Goal: Task Accomplishment & Management: Manage account settings

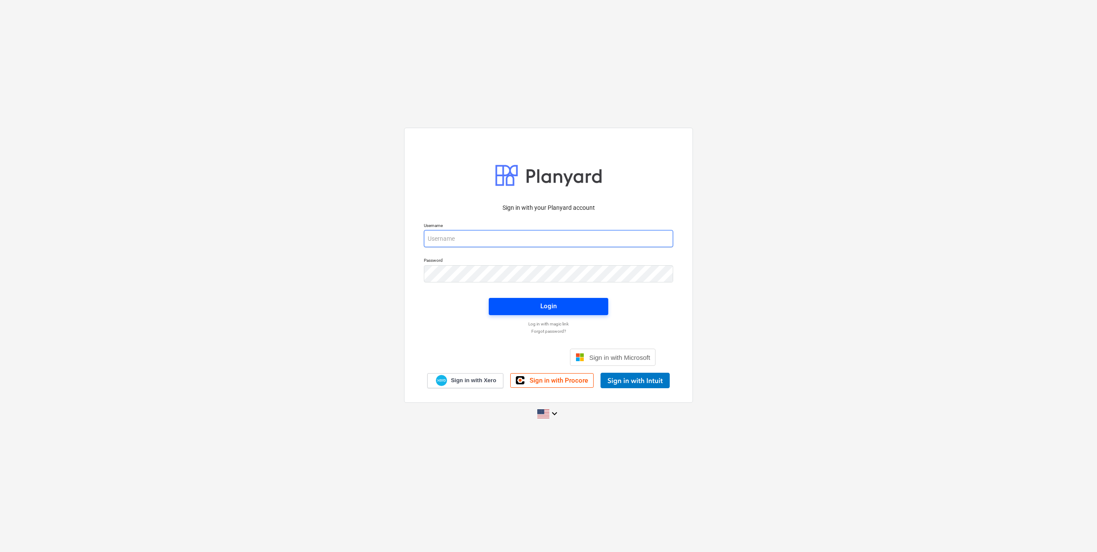
type input "[EMAIL_ADDRESS][DOMAIN_NAME]"
click at [501, 302] on span "Login" at bounding box center [548, 305] width 99 height 11
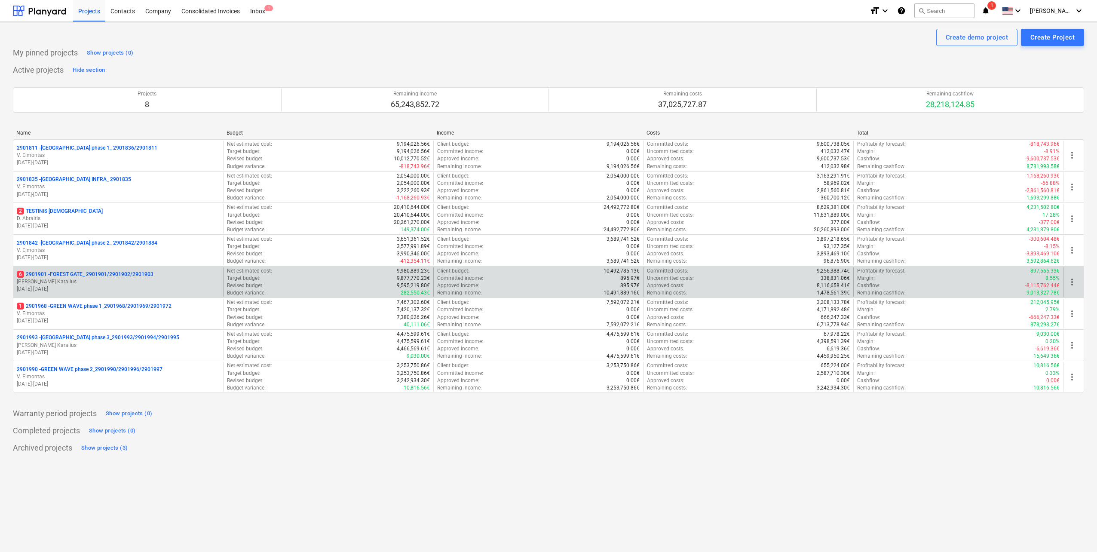
click at [127, 289] on p "[DATE] - [DATE]" at bounding box center [118, 288] width 203 height 7
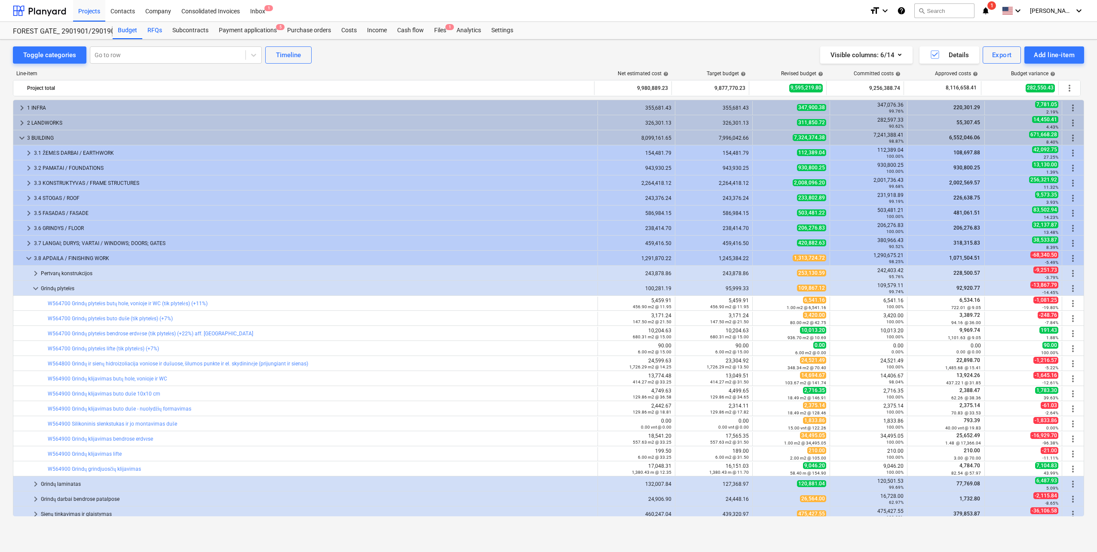
click at [161, 34] on div "RFQs" at bounding box center [154, 30] width 25 height 17
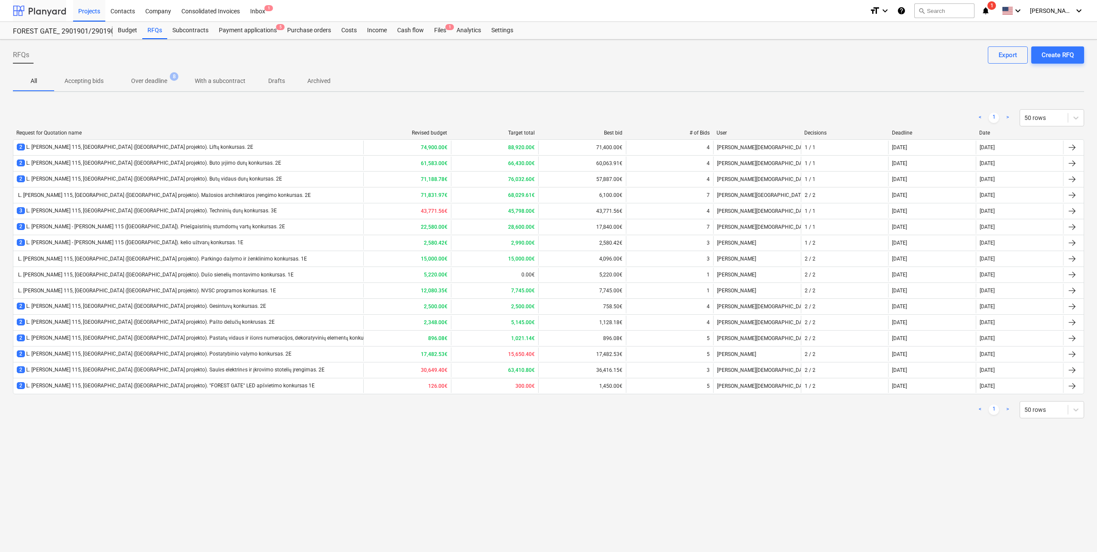
click at [51, 9] on div at bounding box center [39, 10] width 53 height 21
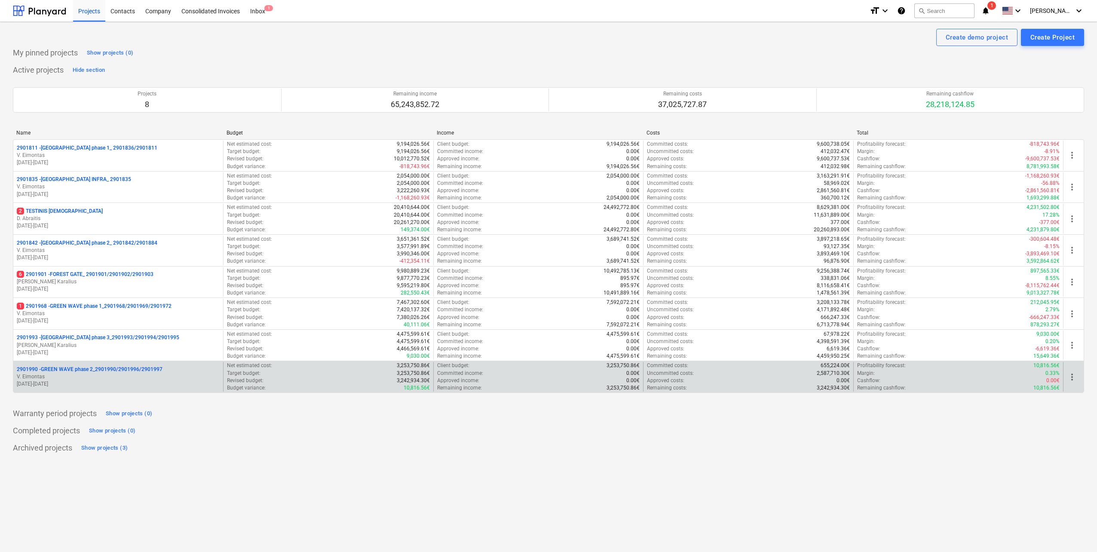
click at [168, 382] on p "01.09.2025 - 28.02.2027" at bounding box center [118, 383] width 203 height 7
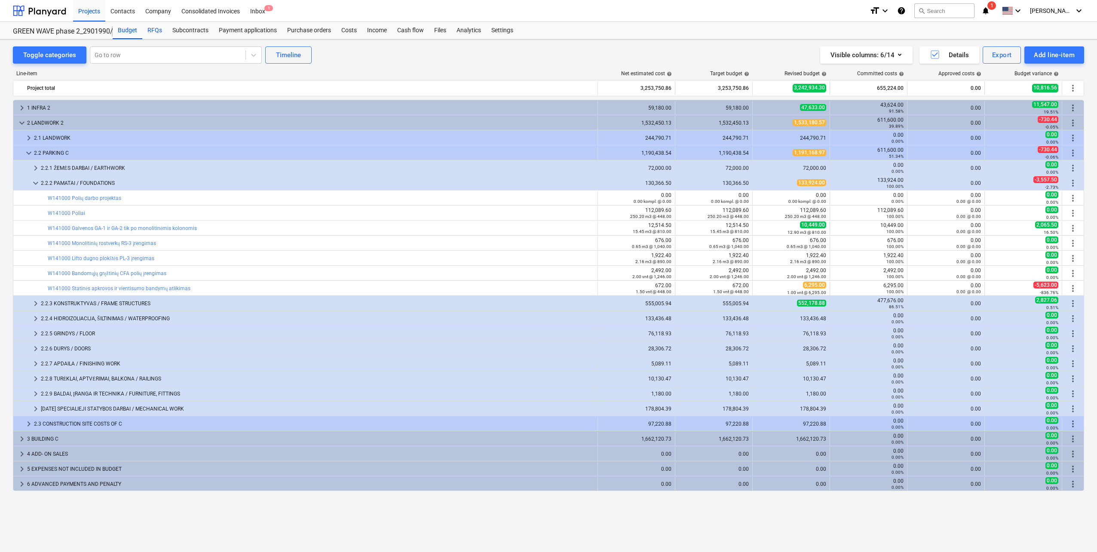
click at [148, 31] on div "RFQs" at bounding box center [154, 30] width 25 height 17
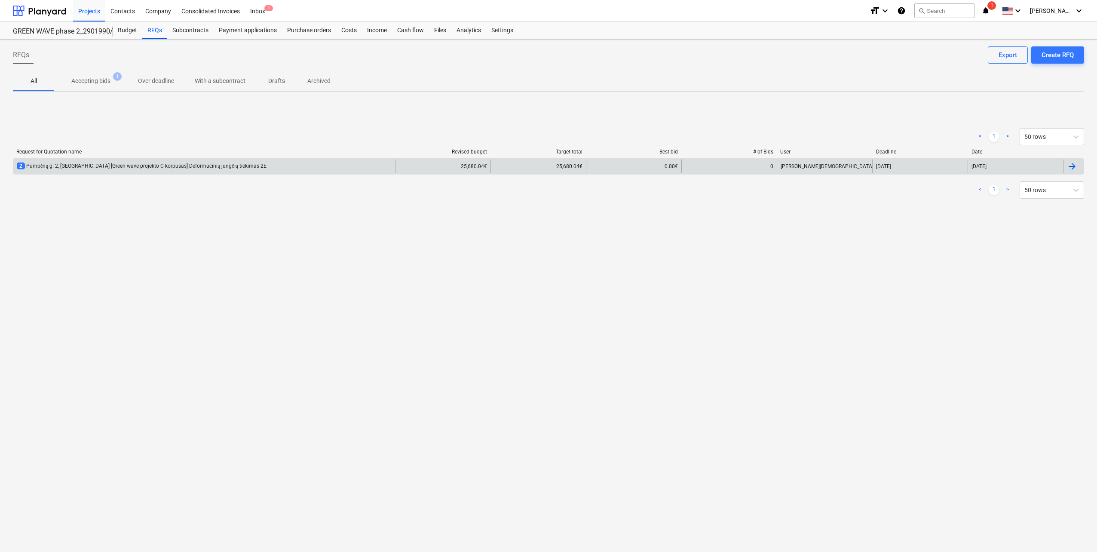
click at [220, 170] on div "2 Pumpėnų g. 2, Vilnius [Green wave projekto C korpusas] Deformacinių jungčių t…" at bounding box center [204, 166] width 382 height 14
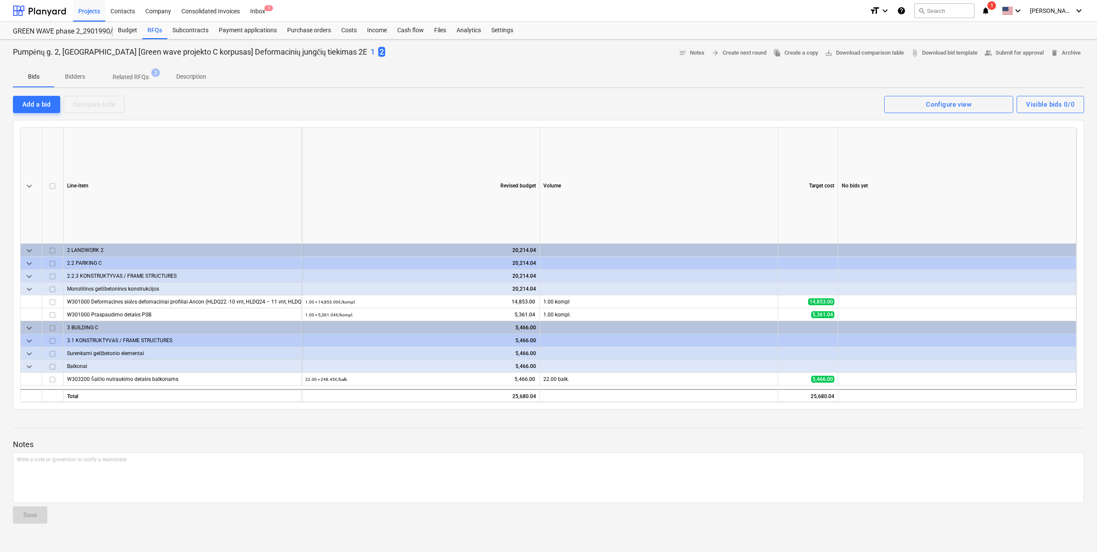
click at [370, 51] on p "1" at bounding box center [372, 52] width 4 height 10
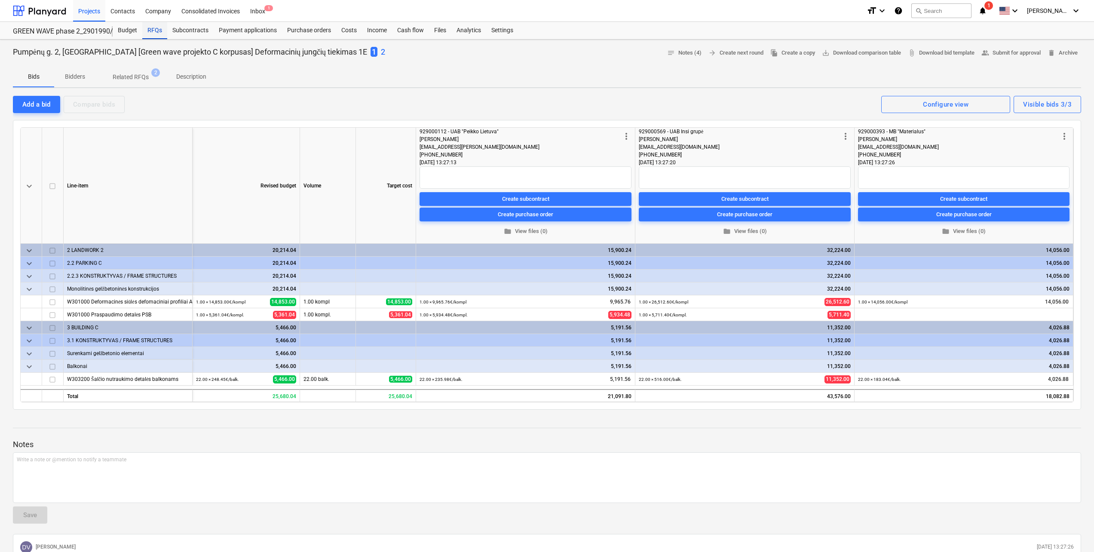
click at [152, 31] on div "RFQs" at bounding box center [154, 30] width 25 height 17
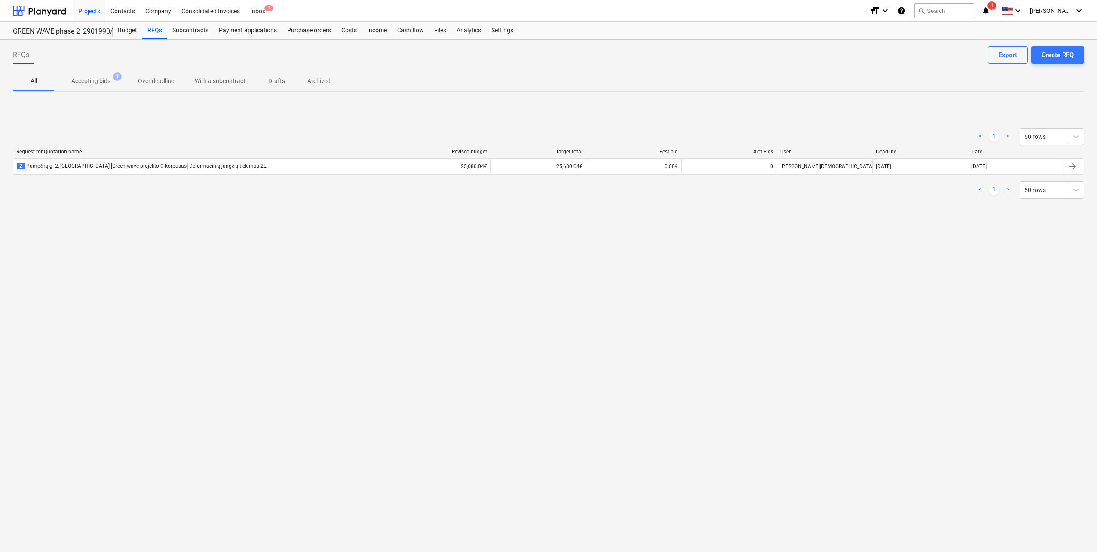
click at [183, 238] on div "RFQs Create RFQ Export All Accepting bids 1 Over deadline With a subcontract Dr…" at bounding box center [548, 296] width 1097 height 512
click at [263, 415] on div "RFQs Create RFQ Export All Accepting bids 1 Over deadline With a subcontract Dr…" at bounding box center [548, 296] width 1097 height 512
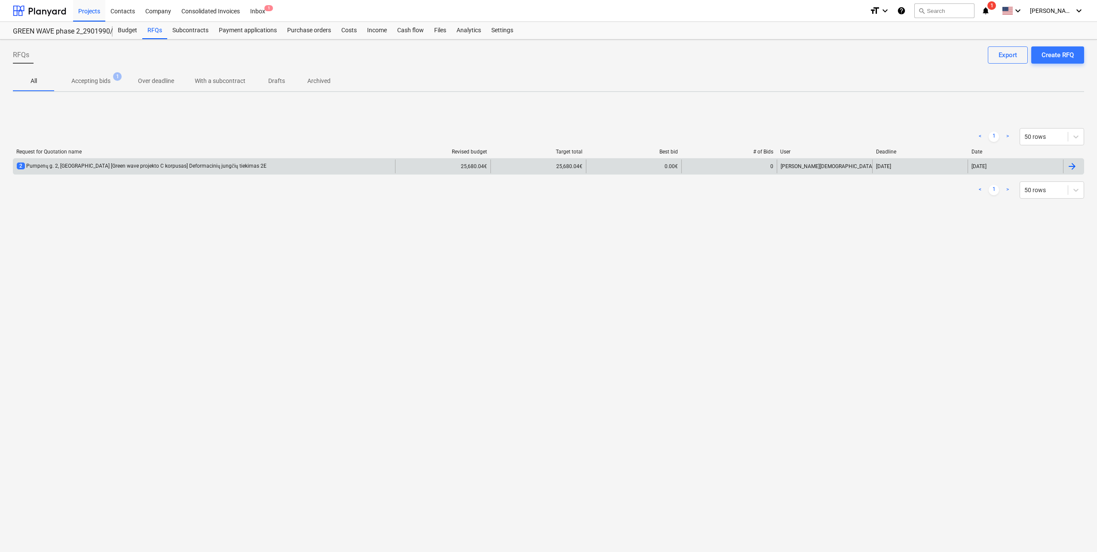
click at [230, 168] on div "2 Pumpėnų g. 2, Vilnius [Green wave projekto C korpusas] Deformacinių jungčių t…" at bounding box center [142, 165] width 250 height 7
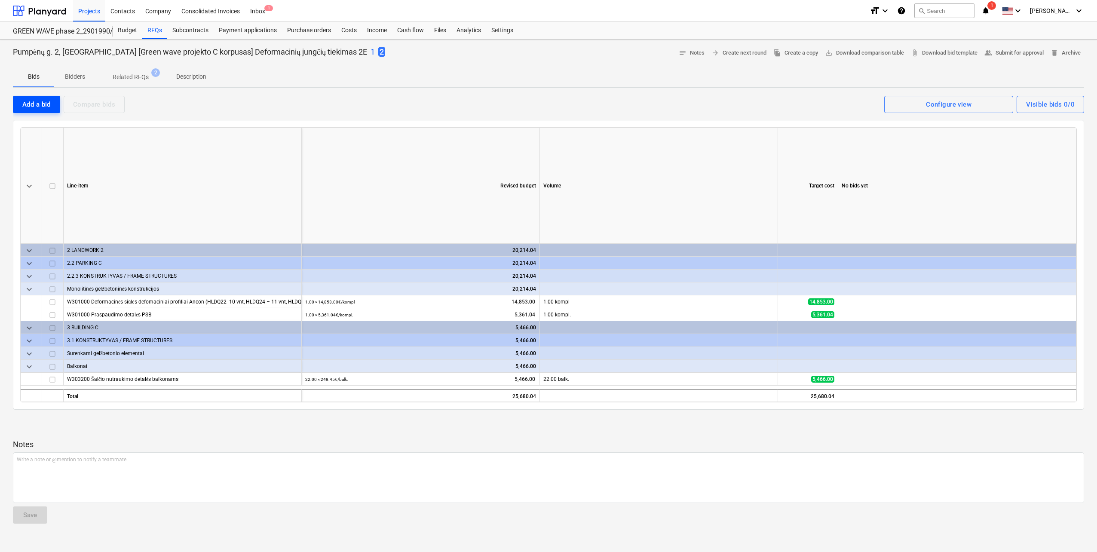
click at [46, 98] on button "Add a bid" at bounding box center [36, 104] width 47 height 17
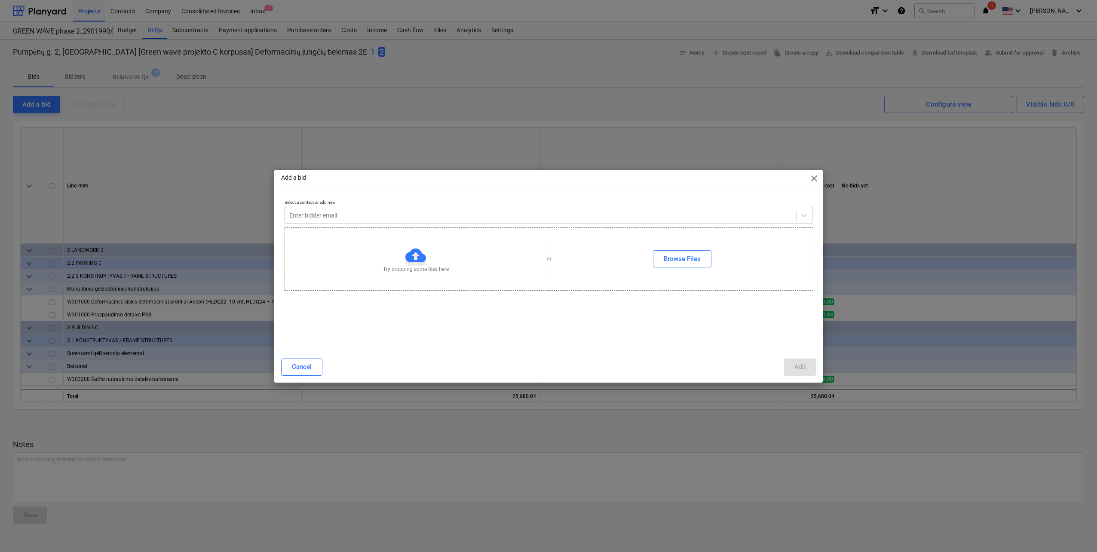
click at [456, 210] on div "Enter bidder email" at bounding box center [540, 215] width 511 height 12
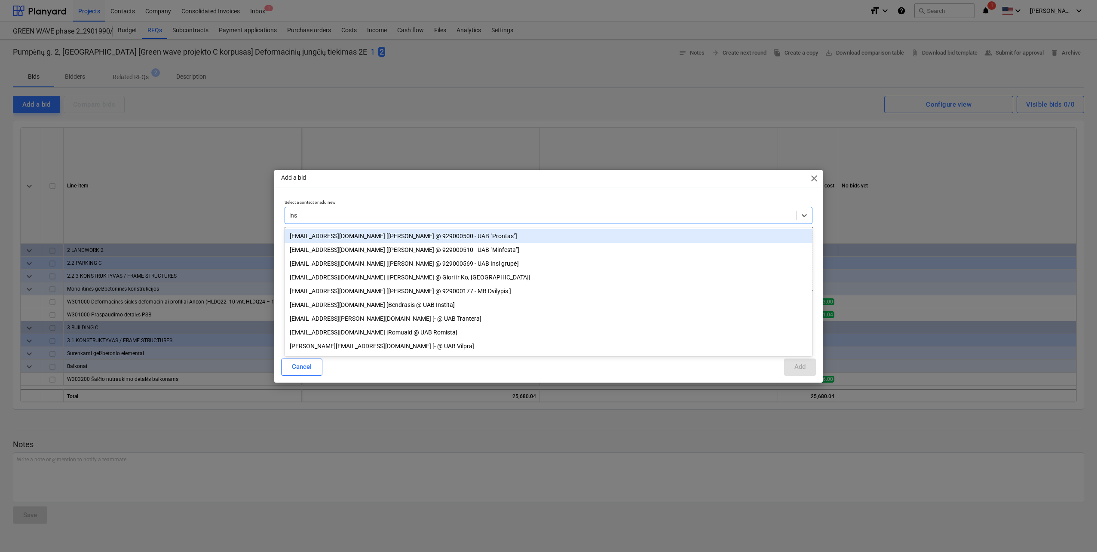
type input "insi"
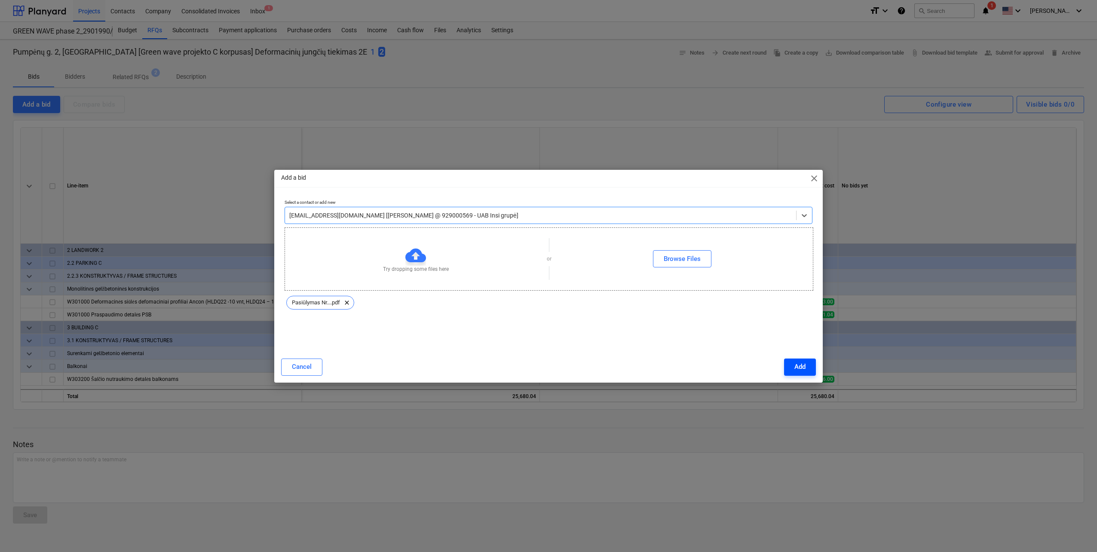
click at [795, 363] on div "Add" at bounding box center [799, 366] width 11 height 11
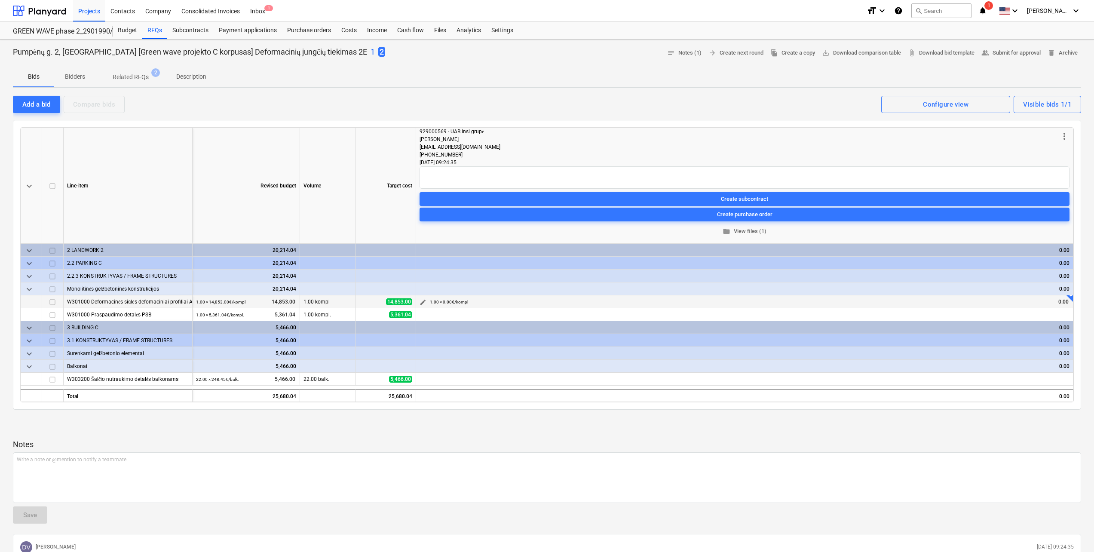
click at [426, 299] on button "edit" at bounding box center [423, 302] width 10 height 10
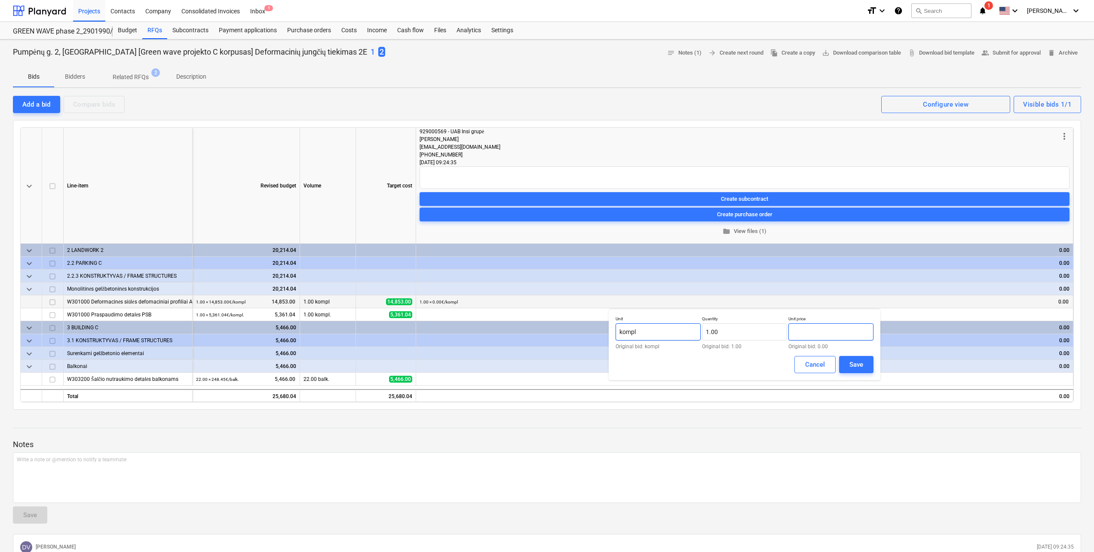
drag, startPoint x: 817, startPoint y: 335, endPoint x: 674, endPoint y: 324, distance: 143.9
click at [674, 324] on div "Unit kompl Original bid: kompl Quantity 1.00 Original bid: 1.00 Unit price Orig…" at bounding box center [744, 332] width 258 height 33
type input "25,175.97"
click at [866, 364] on button "Save" at bounding box center [856, 364] width 34 height 17
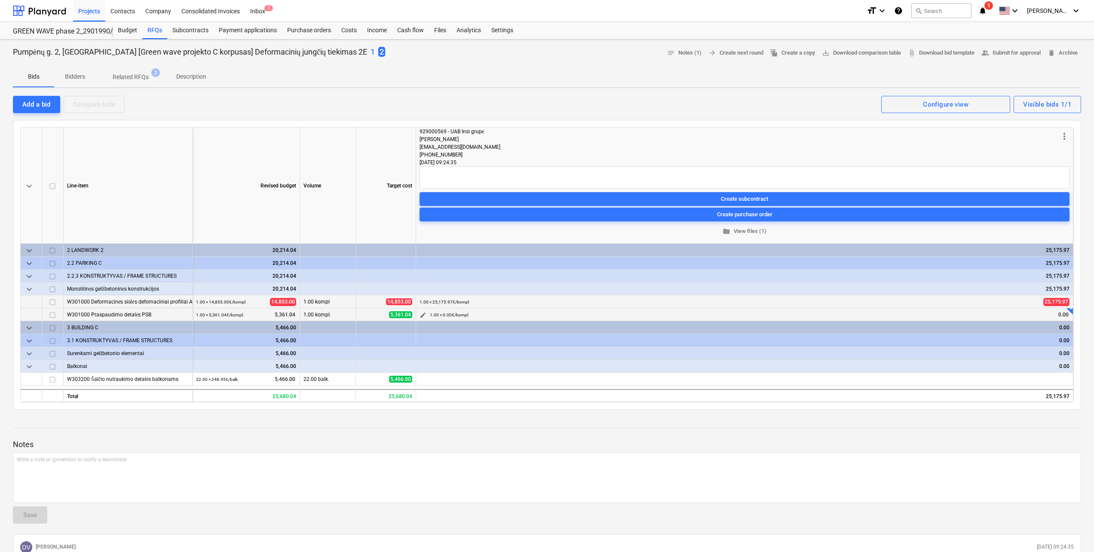
click at [422, 316] on span "edit" at bounding box center [422, 315] width 7 height 7
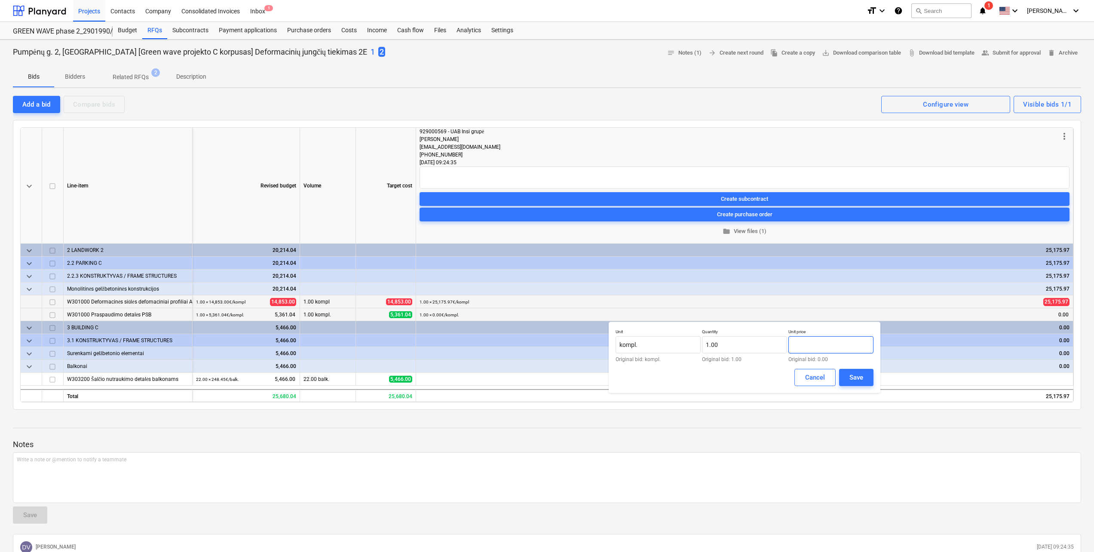
click at [822, 340] on input "text" at bounding box center [830, 344] width 85 height 17
type input "5,597.16"
click at [867, 378] on button "Save" at bounding box center [856, 377] width 34 height 17
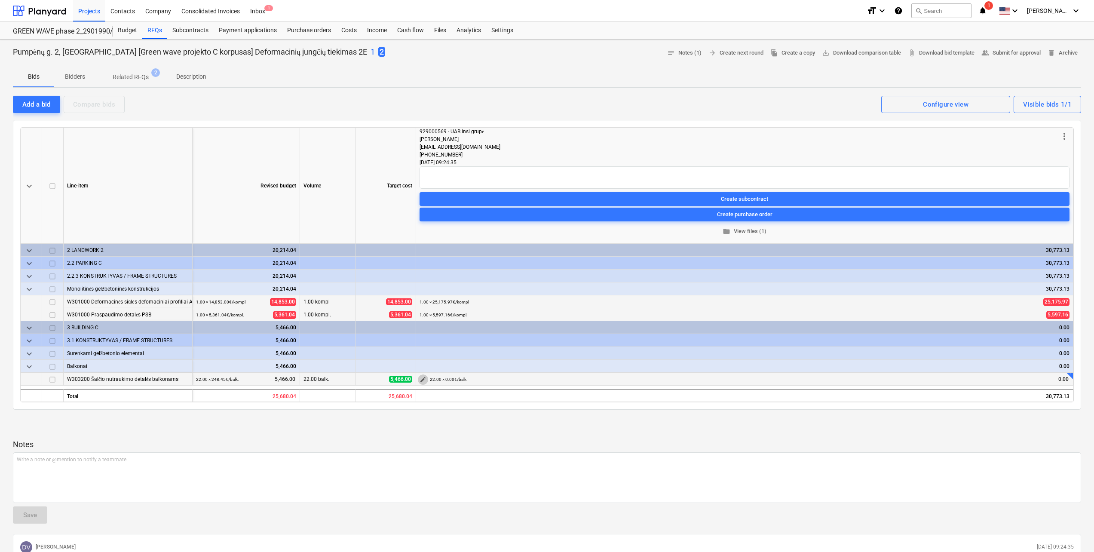
click at [422, 382] on span "edit" at bounding box center [422, 379] width 7 height 7
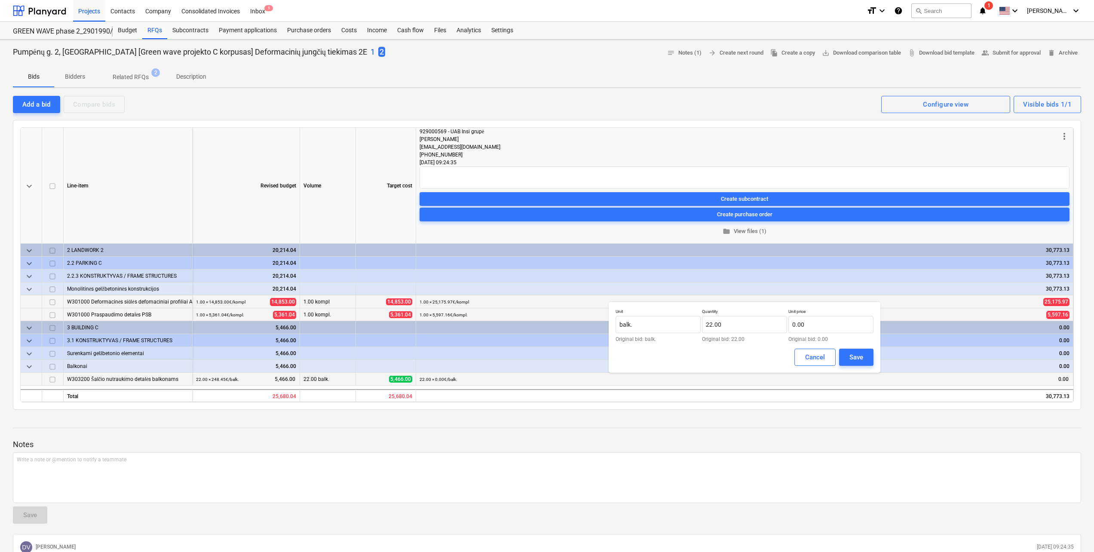
click at [879, 320] on div "Unit balk. Original bid: balk. Quantity 22.00 Original bid: 22.00 Unit price 0.…" at bounding box center [744, 336] width 272 height 71
click at [855, 322] on input "text" at bounding box center [830, 324] width 85 height 17
type input "479.88"
click at [857, 356] on div "Save" at bounding box center [856, 356] width 14 height 11
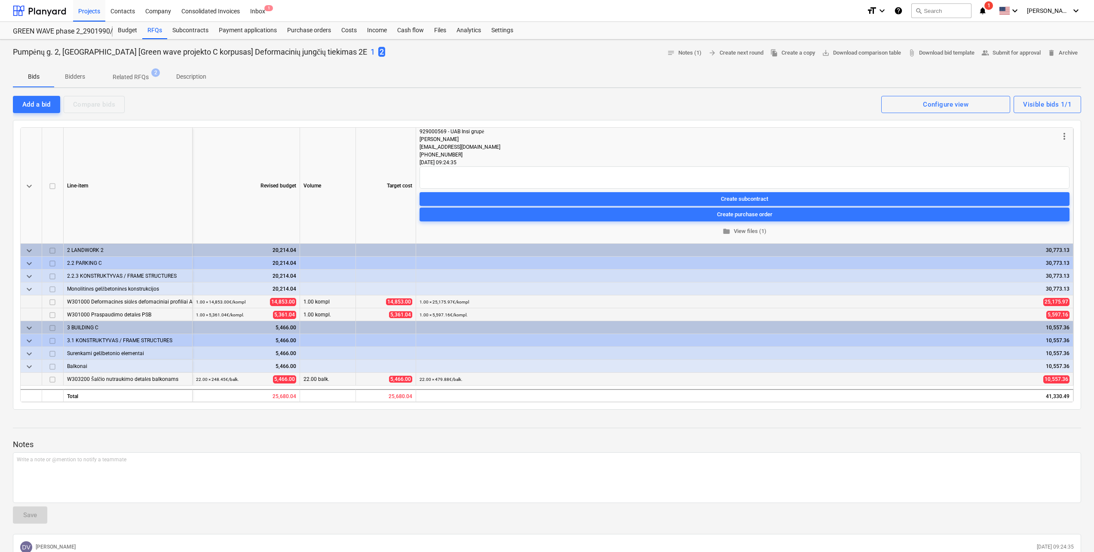
click at [370, 54] on div "1 2" at bounding box center [377, 51] width 15 height 11
click at [370, 51] on p "1" at bounding box center [372, 52] width 4 height 10
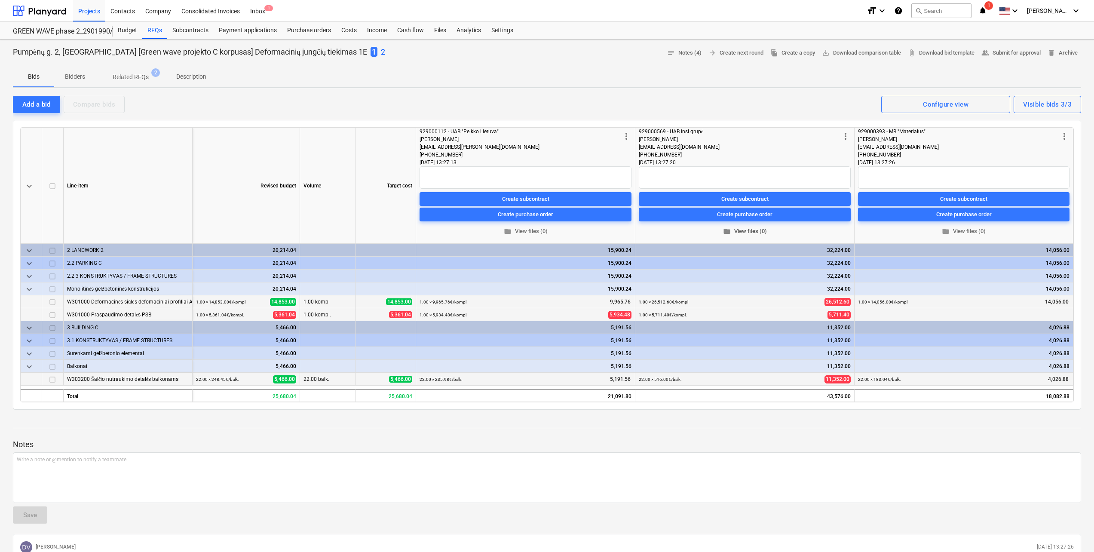
click at [733, 234] on span "folder View files (0)" at bounding box center [744, 231] width 205 height 10
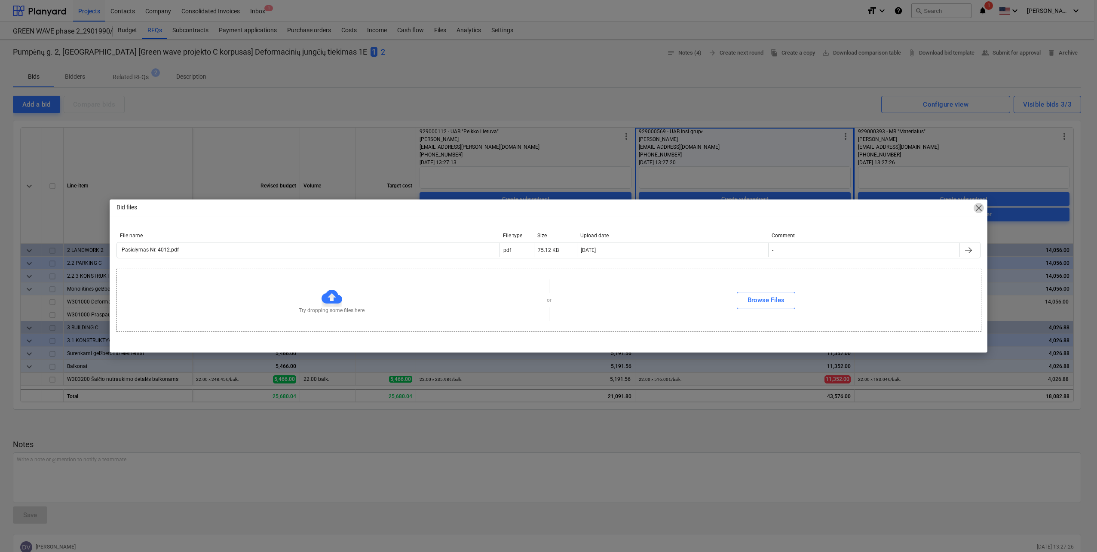
click at [980, 205] on span "close" at bounding box center [978, 208] width 10 height 10
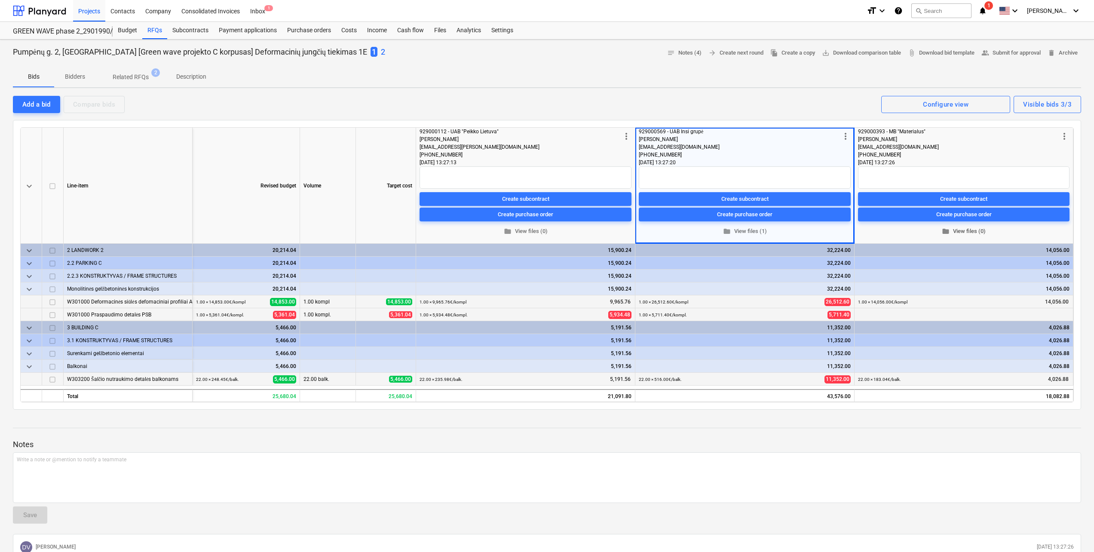
click at [974, 230] on span "folder View files (0)" at bounding box center [963, 231] width 205 height 10
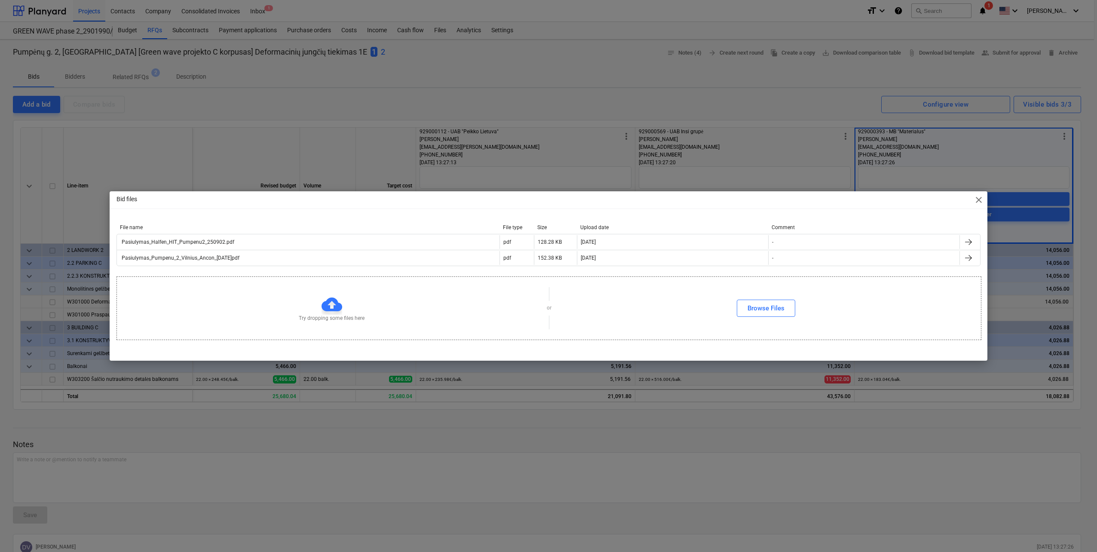
click at [981, 197] on span "close" at bounding box center [978, 200] width 10 height 10
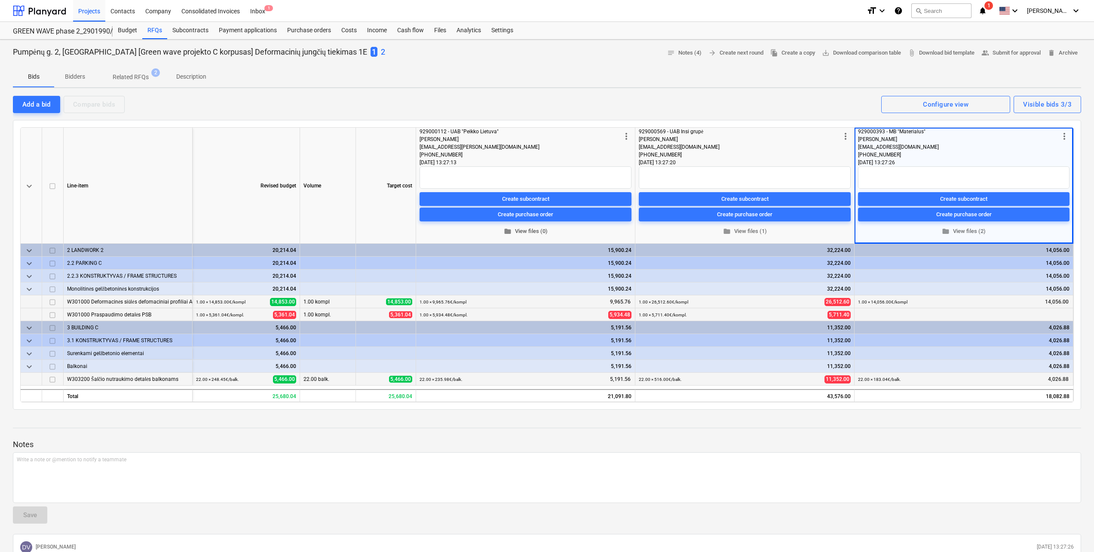
click at [527, 235] on span "folder View files (0)" at bounding box center [525, 231] width 205 height 10
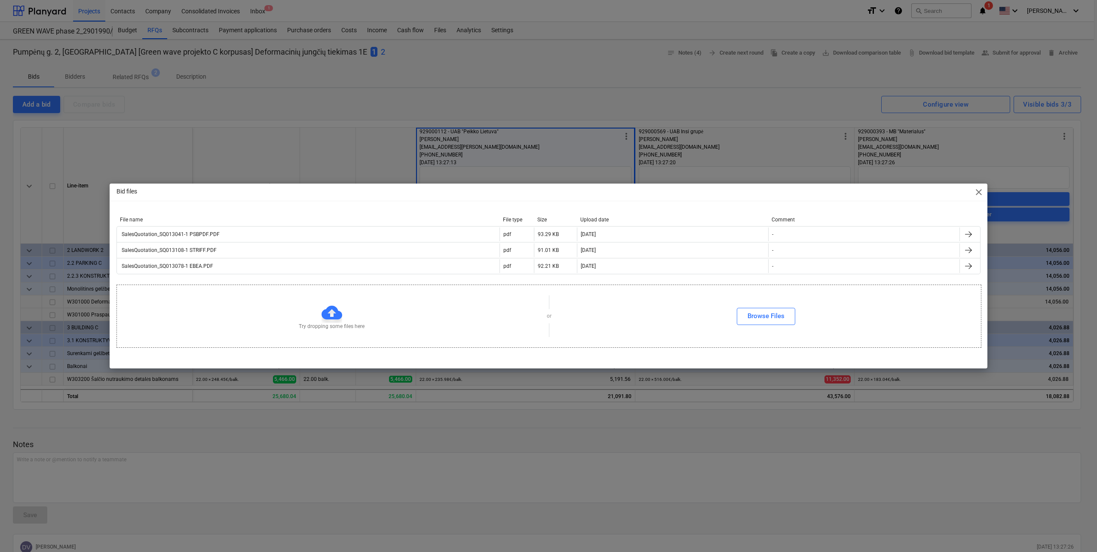
click at [978, 195] on span "close" at bounding box center [978, 192] width 10 height 10
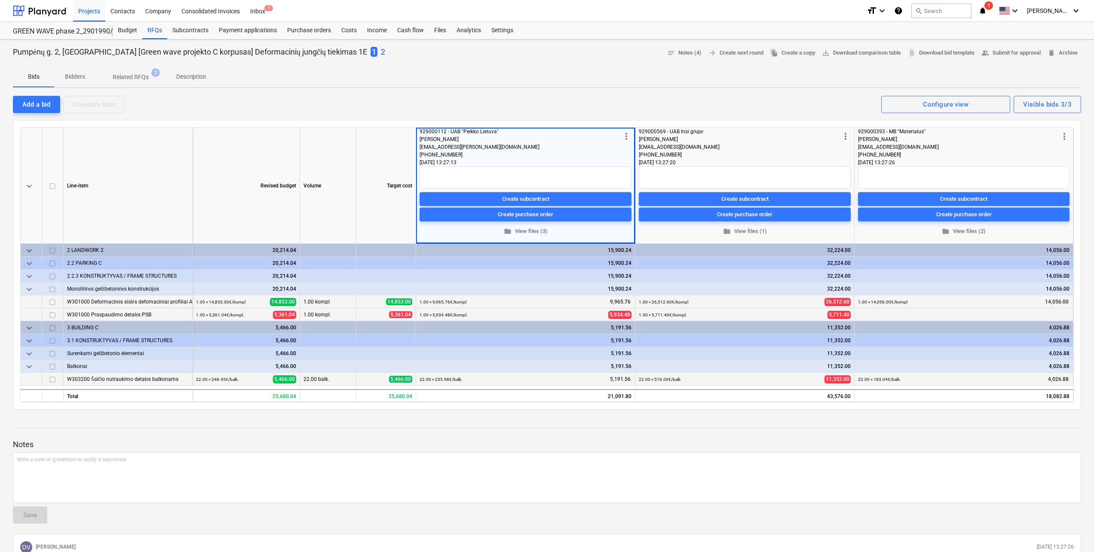
click at [381, 51] on p "2" at bounding box center [383, 52] width 4 height 10
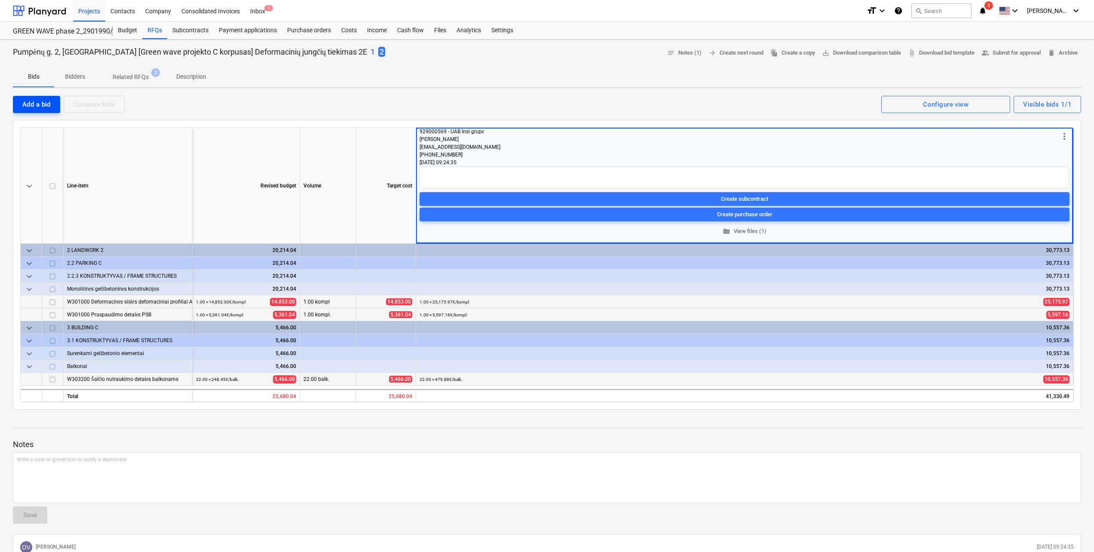
click at [44, 99] on div "Add a bid" at bounding box center [36, 104] width 28 height 11
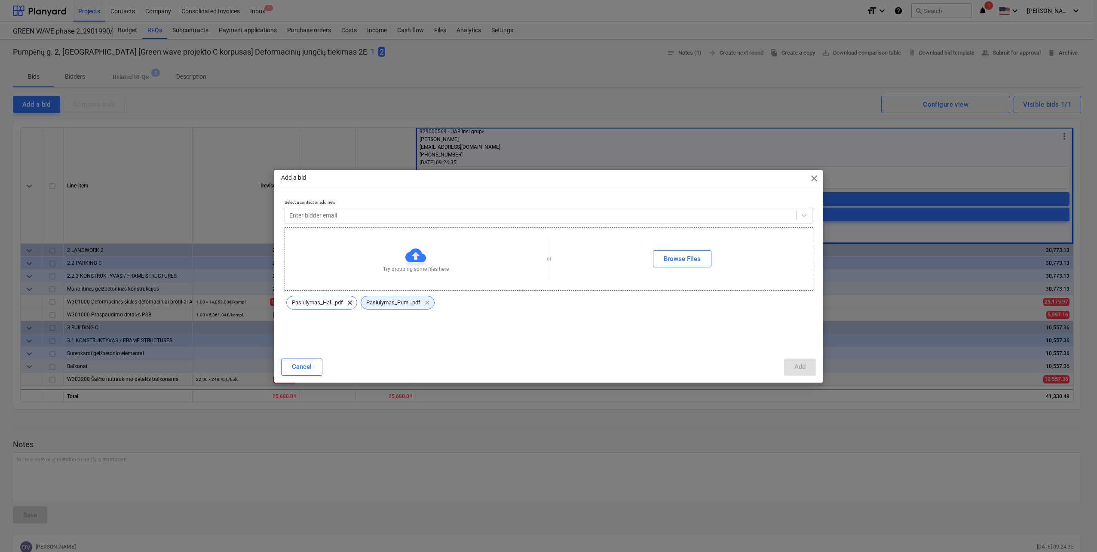
click at [431, 301] on span "clear" at bounding box center [427, 302] width 10 height 10
click at [357, 301] on div "Pasiulymas_Hal...pdf clear" at bounding box center [321, 303] width 71 height 14
click at [352, 306] on span "clear" at bounding box center [350, 302] width 10 height 10
drag, startPoint x: 432, startPoint y: 302, endPoint x: 391, endPoint y: 300, distance: 40.9
click at [432, 302] on span "clear" at bounding box center [427, 302] width 10 height 10
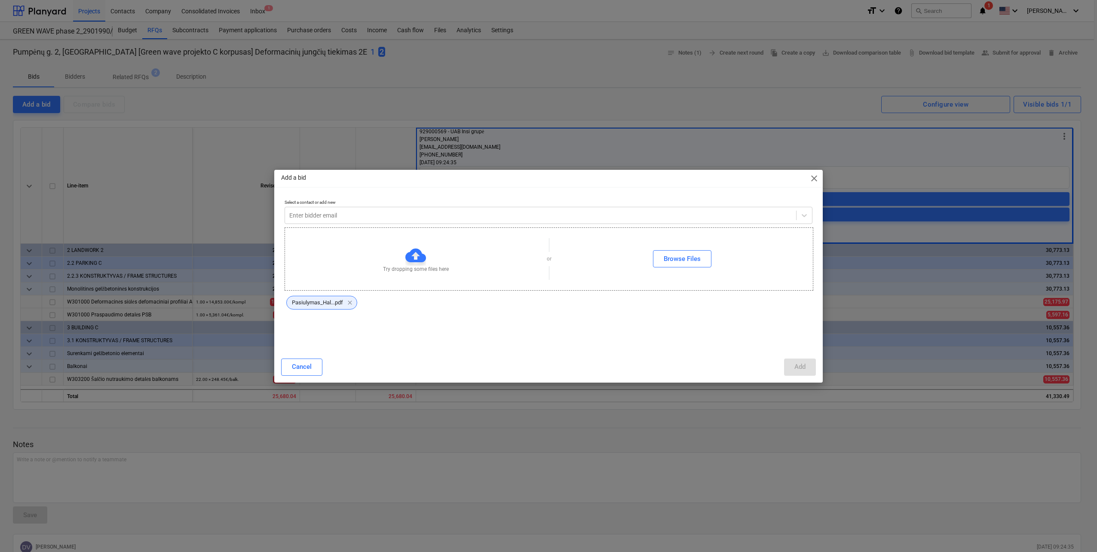
click at [348, 302] on span "clear" at bounding box center [350, 302] width 10 height 10
drag, startPoint x: 425, startPoint y: 303, endPoint x: 433, endPoint y: 300, distance: 8.7
click at [427, 302] on span "clear" at bounding box center [427, 302] width 10 height 10
click at [348, 305] on span "clear" at bounding box center [350, 302] width 10 height 10
click at [455, 216] on div at bounding box center [540, 215] width 502 height 9
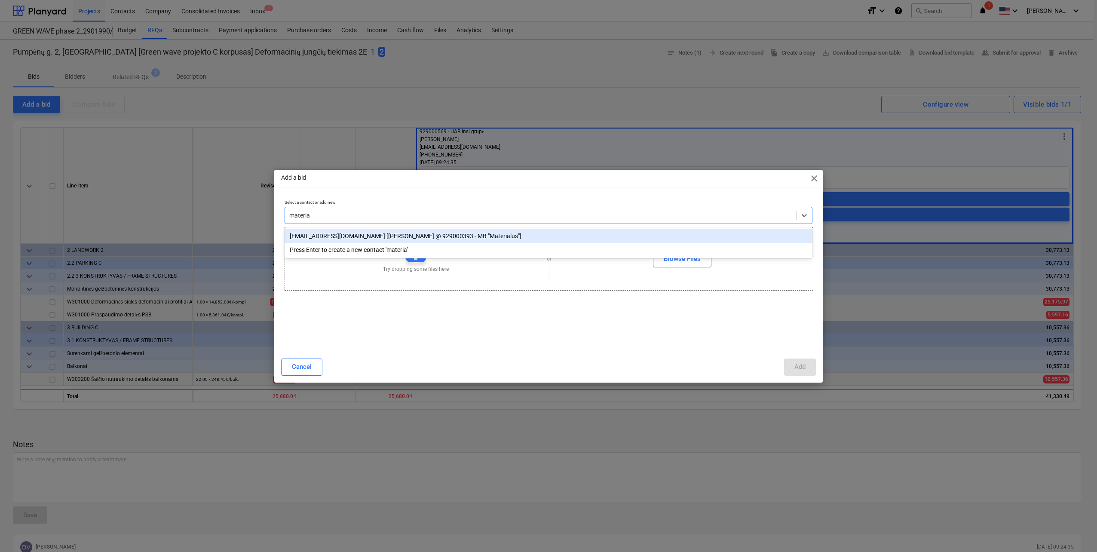
type input "material"
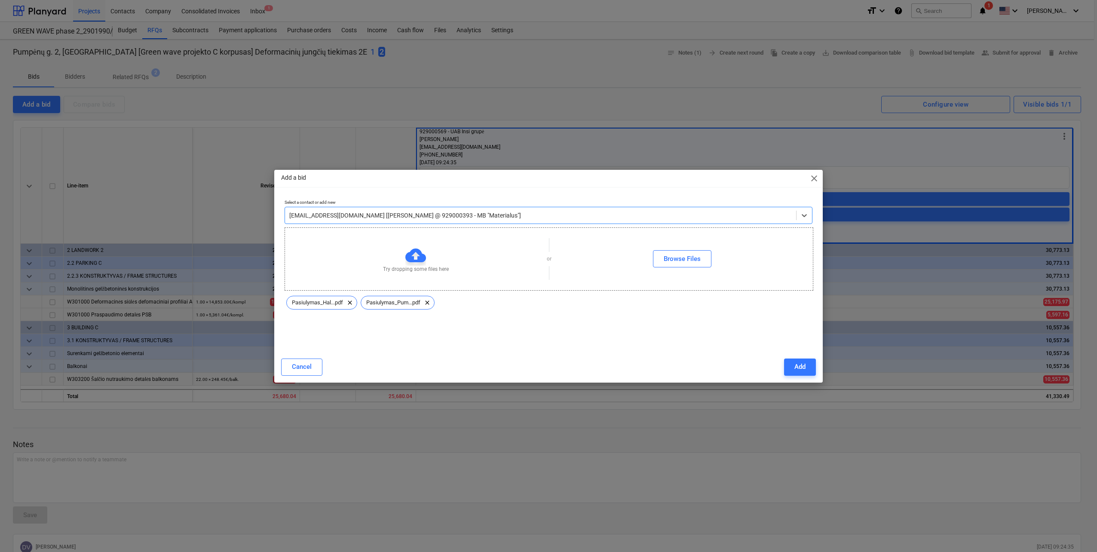
click at [813, 365] on button "Add" at bounding box center [800, 366] width 32 height 17
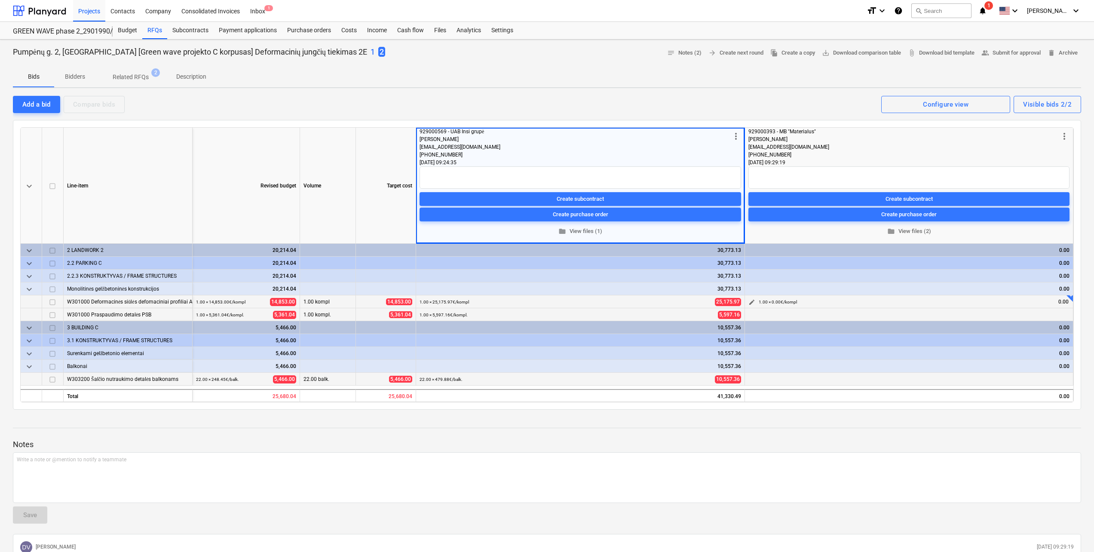
click at [749, 301] on span "edit" at bounding box center [751, 302] width 7 height 7
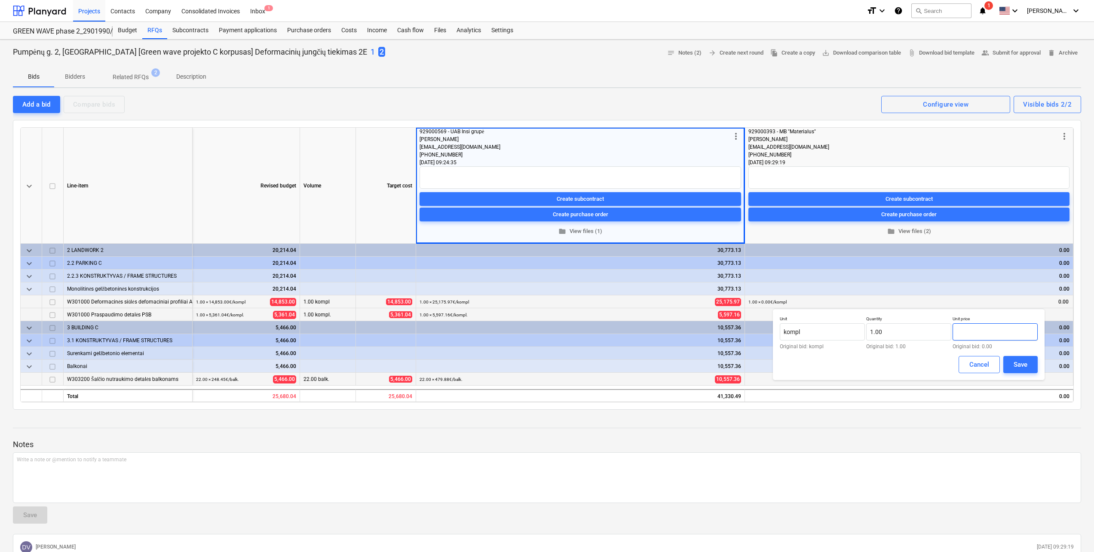
click at [978, 333] on input "text" at bounding box center [994, 331] width 85 height 17
type input "14,056.00"
click at [1030, 361] on button "Save" at bounding box center [1020, 364] width 34 height 17
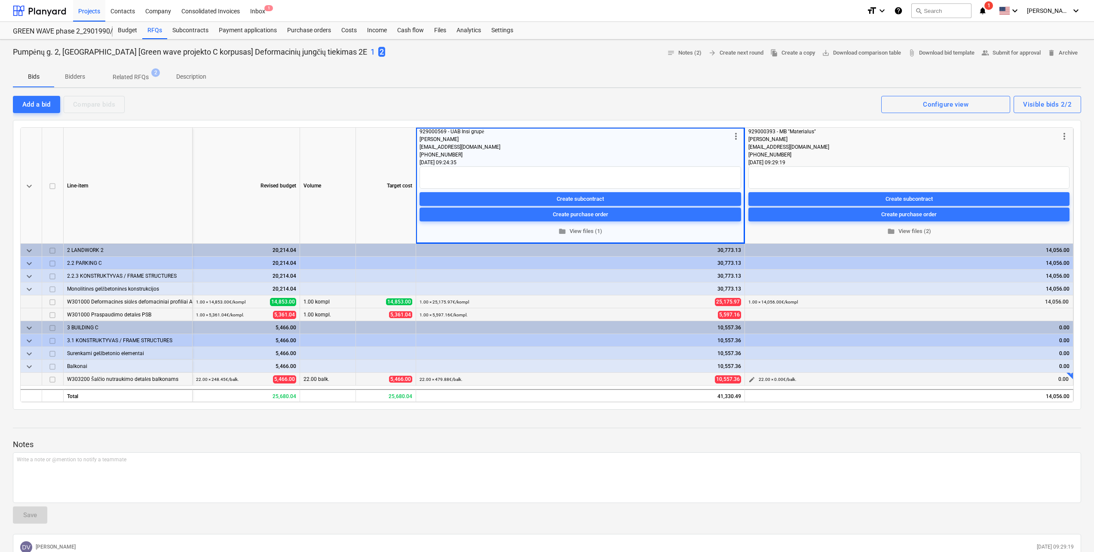
click at [751, 379] on span "edit" at bounding box center [751, 379] width 7 height 7
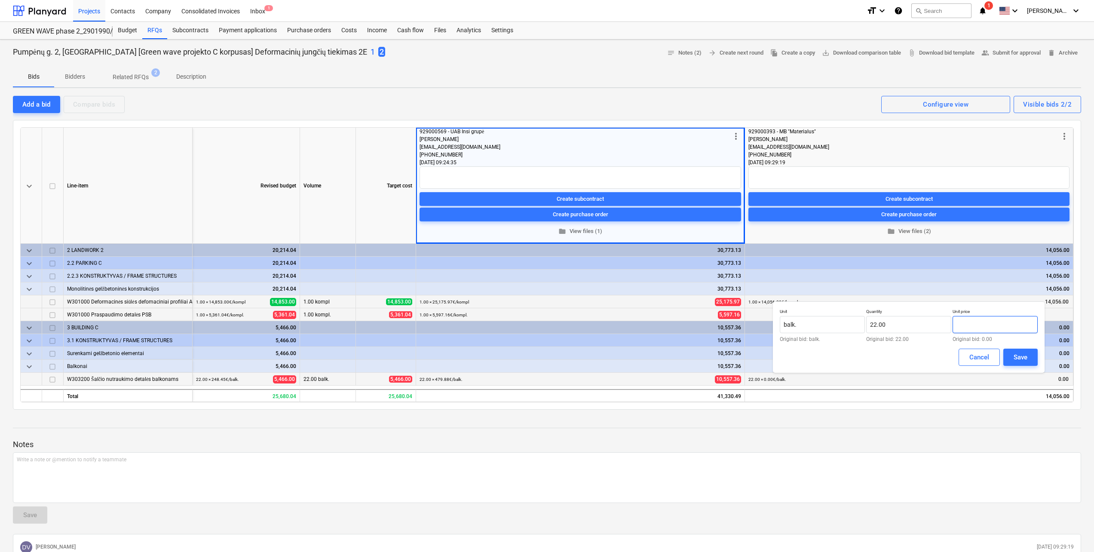
click at [971, 324] on input "text" at bounding box center [994, 324] width 85 height 17
type input "183.04"
click at [1011, 354] on button "Save" at bounding box center [1020, 356] width 34 height 17
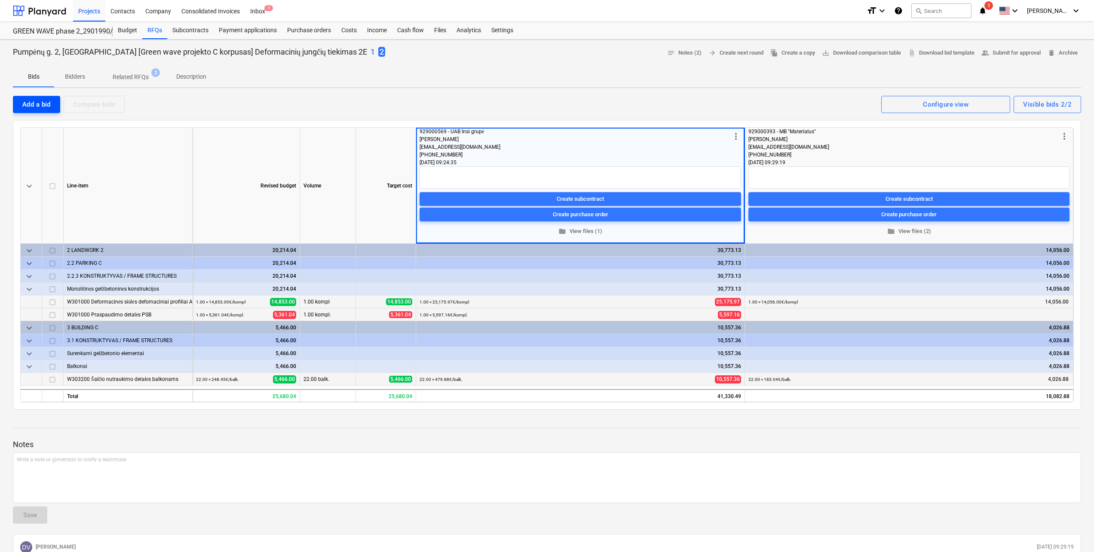
click at [32, 101] on div "Add a bid" at bounding box center [36, 104] width 28 height 11
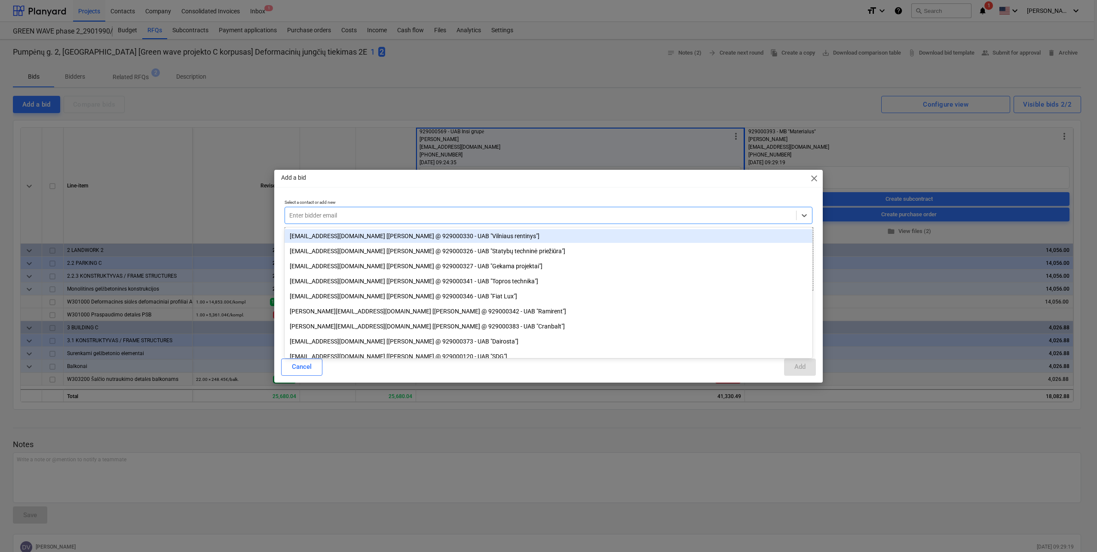
click at [432, 208] on div "Enter bidder email" at bounding box center [548, 215] width 528 height 17
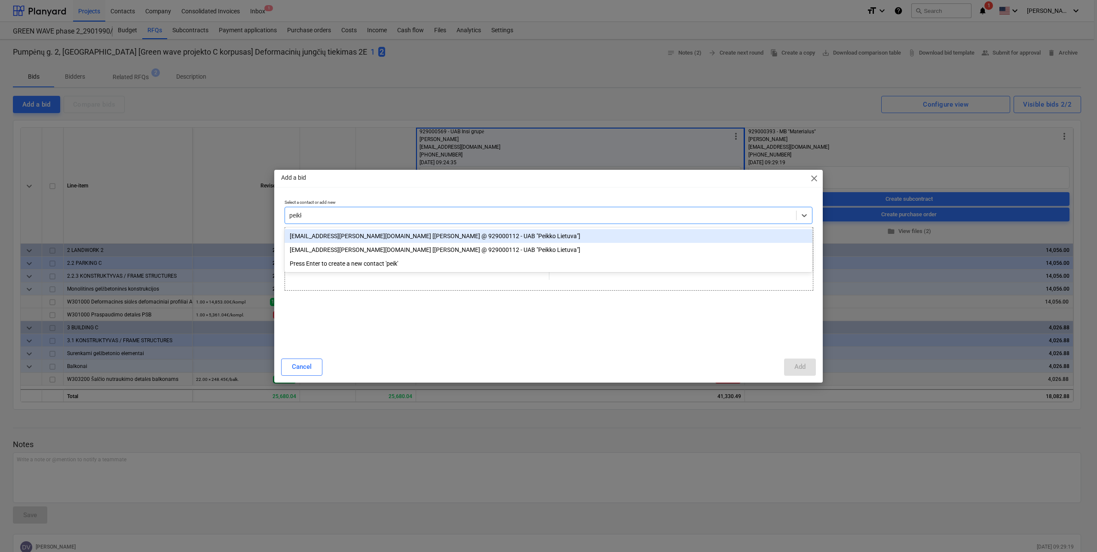
type input "peikko"
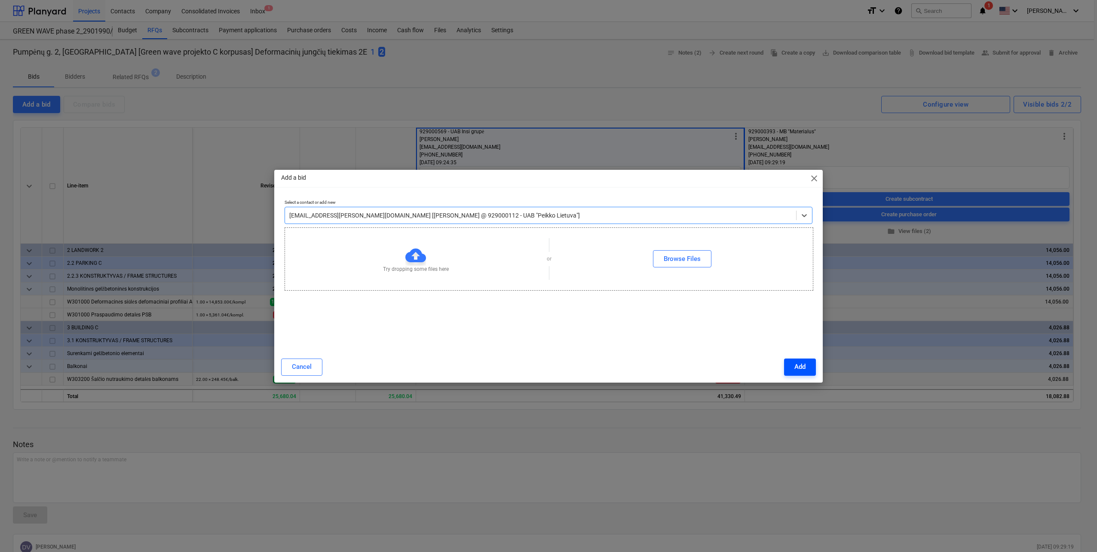
click at [789, 369] on button "Add" at bounding box center [800, 366] width 32 height 17
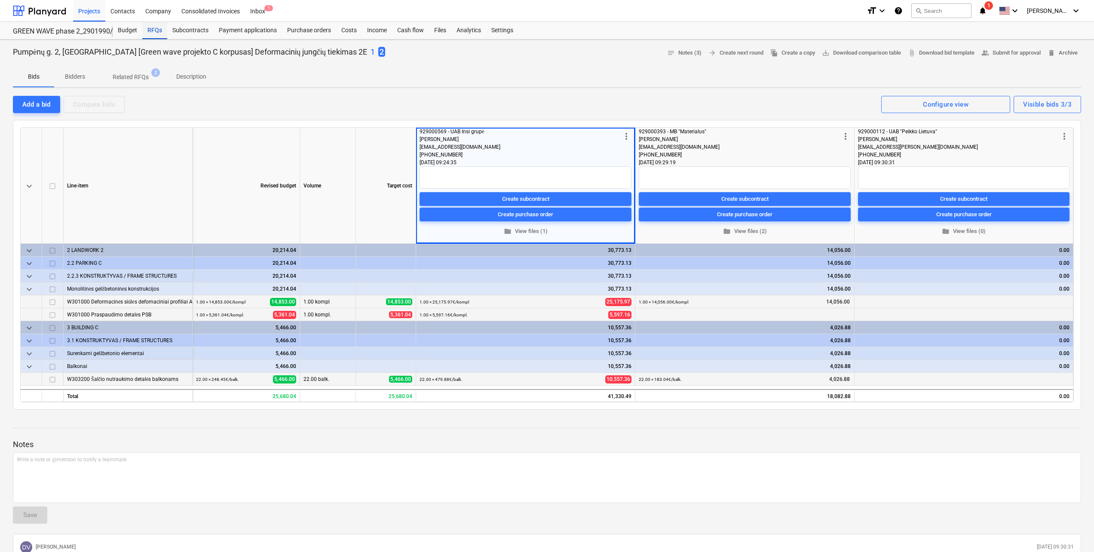
click at [160, 27] on div "RFQs" at bounding box center [154, 30] width 25 height 17
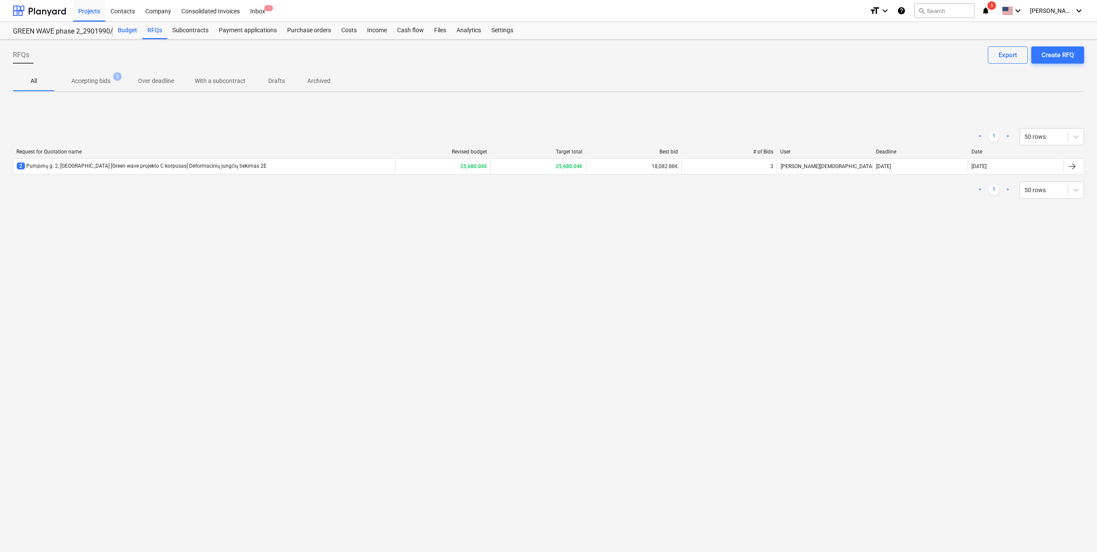
click at [128, 33] on div "Budget" at bounding box center [128, 30] width 30 height 17
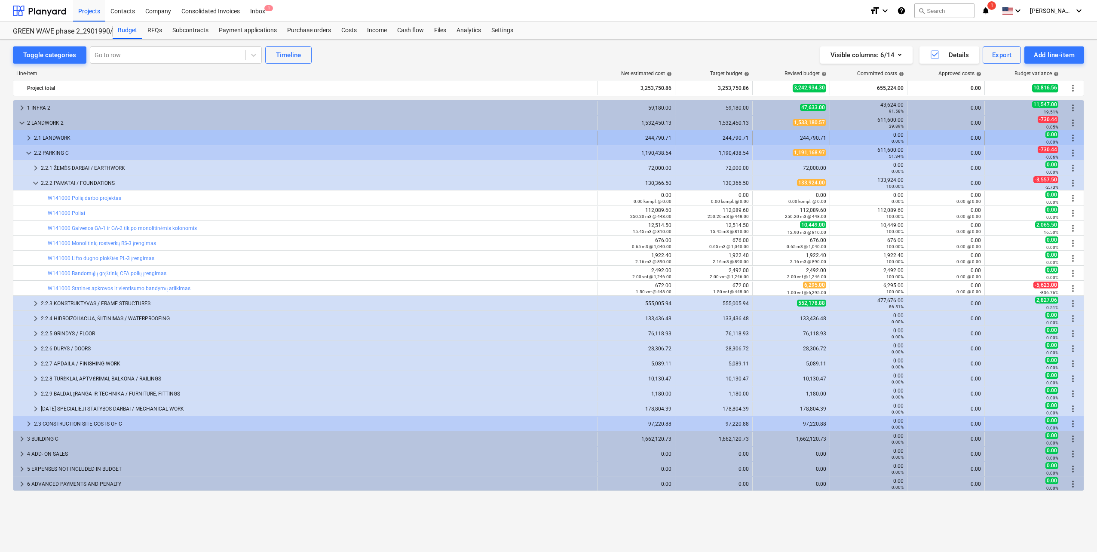
click at [21, 137] on div at bounding box center [20, 138] width 7 height 14
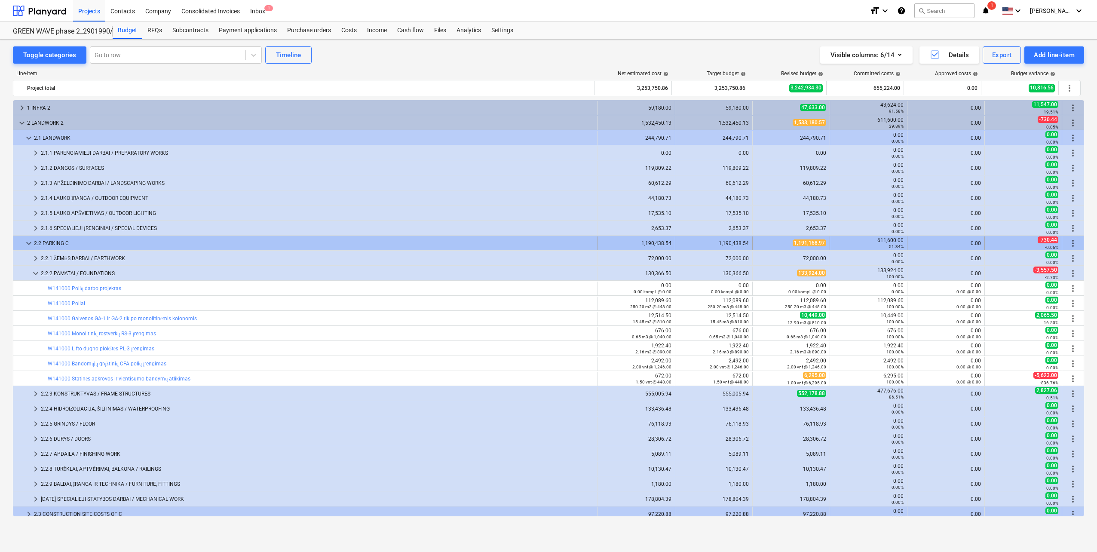
click at [29, 245] on span "keyboard_arrow_down" at bounding box center [29, 243] width 10 height 10
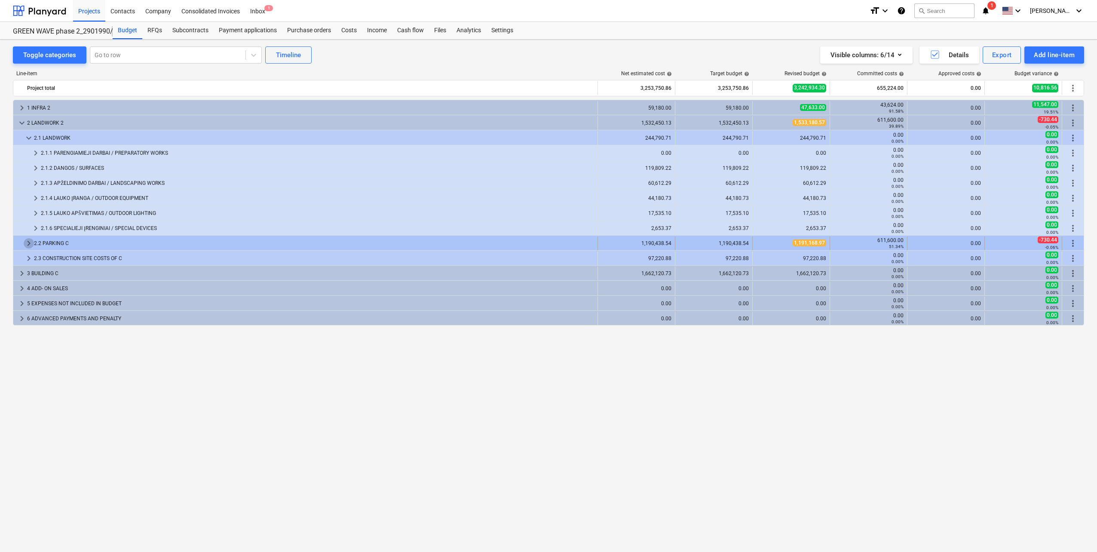
click at [29, 244] on span "keyboard_arrow_right" at bounding box center [29, 243] width 10 height 10
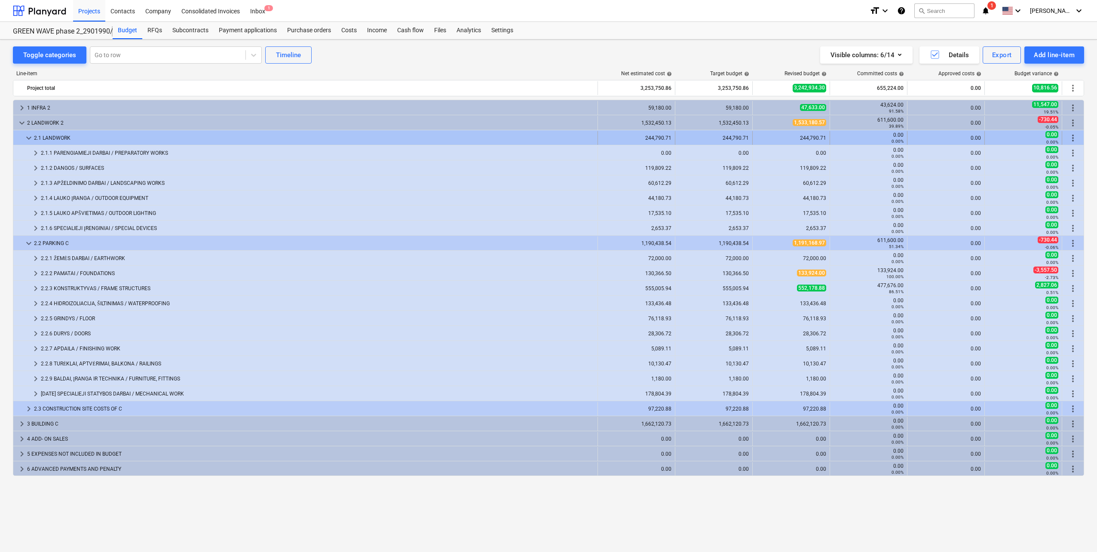
click at [26, 133] on span "keyboard_arrow_down" at bounding box center [29, 138] width 10 height 10
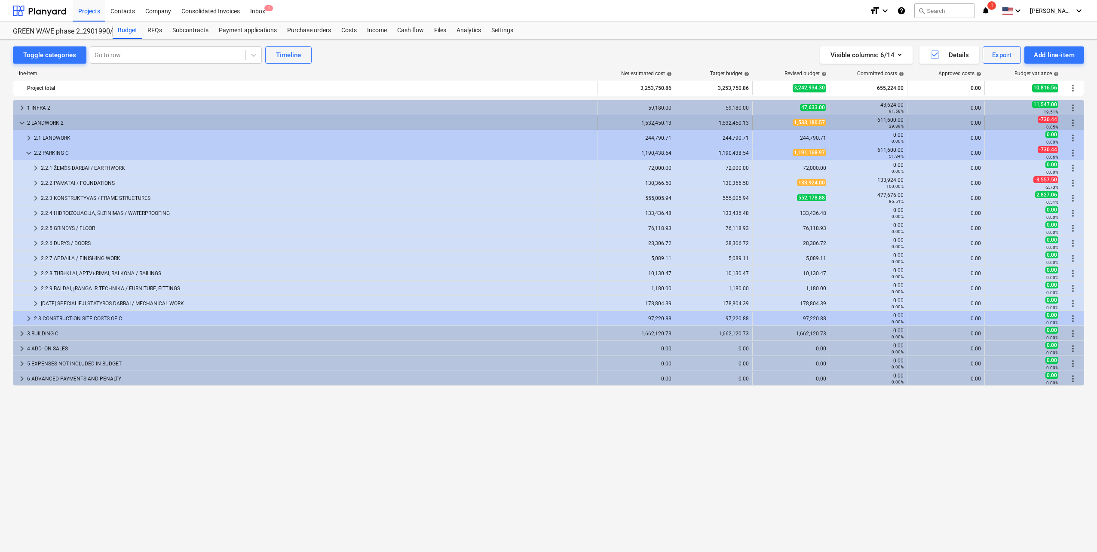
click at [19, 123] on span "keyboard_arrow_down" at bounding box center [22, 123] width 10 height 10
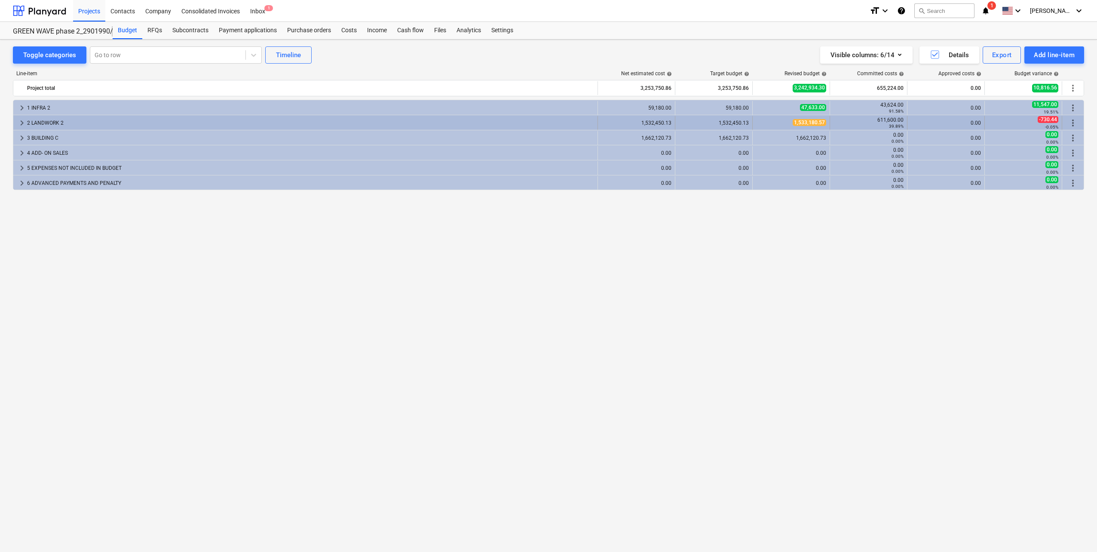
click at [18, 125] on span "keyboard_arrow_right" at bounding box center [22, 123] width 10 height 10
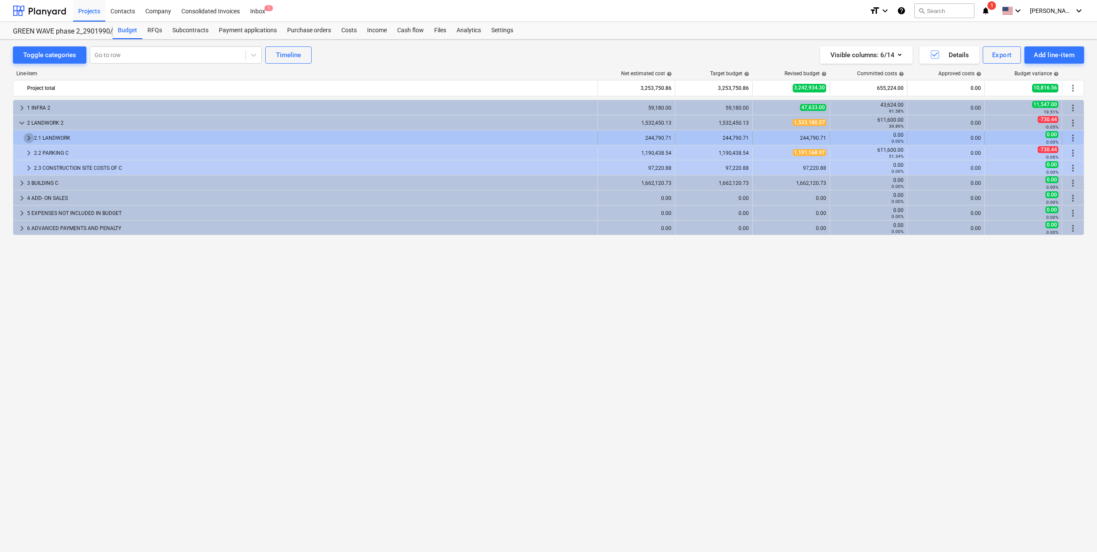
click at [28, 138] on span "keyboard_arrow_right" at bounding box center [29, 138] width 10 height 10
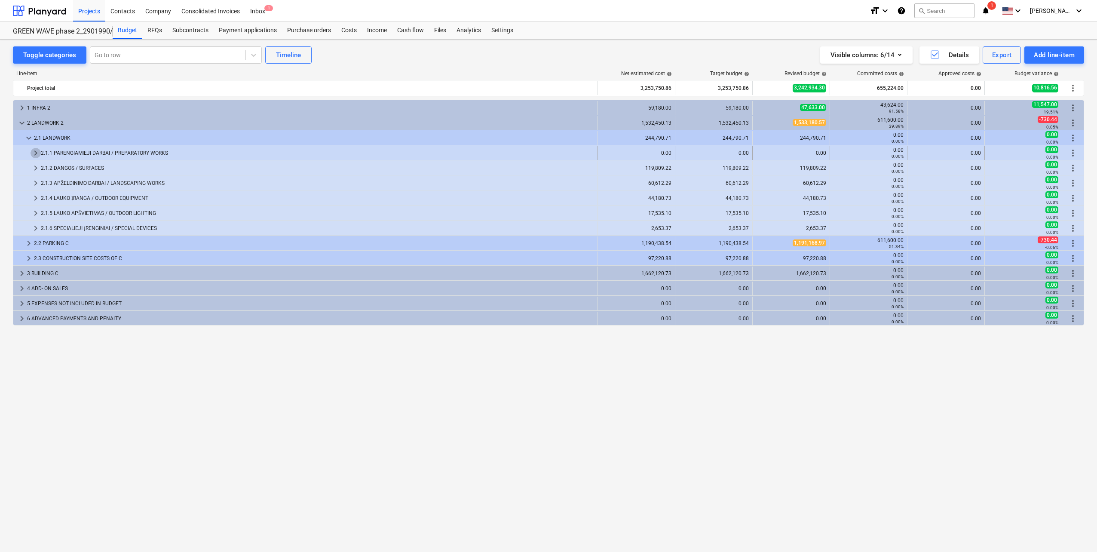
click at [36, 149] on span "keyboard_arrow_right" at bounding box center [36, 153] width 10 height 10
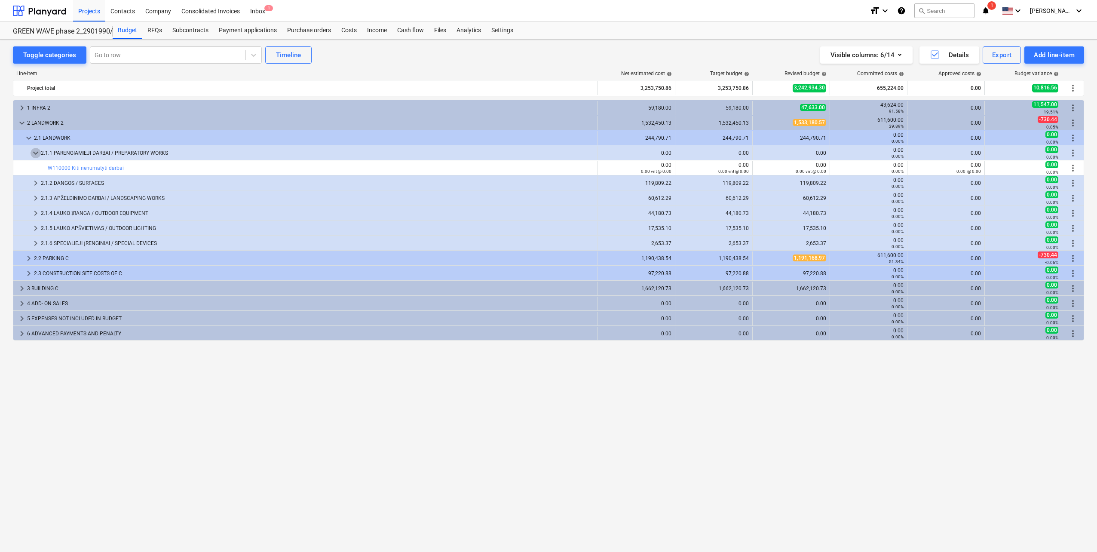
click at [36, 149] on span "keyboard_arrow_down" at bounding box center [36, 153] width 10 height 10
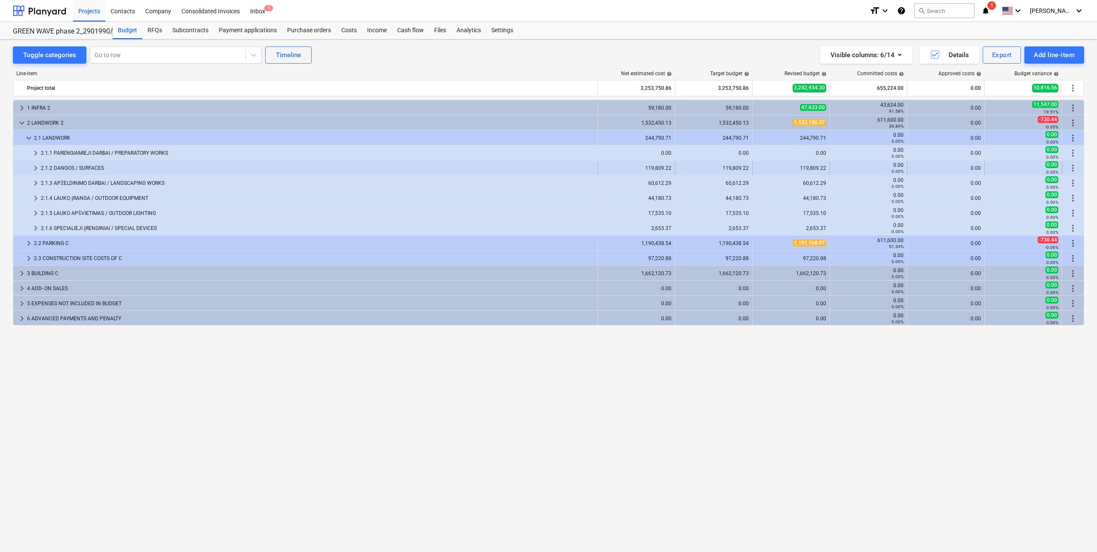
click at [33, 167] on span "keyboard_arrow_right" at bounding box center [36, 168] width 10 height 10
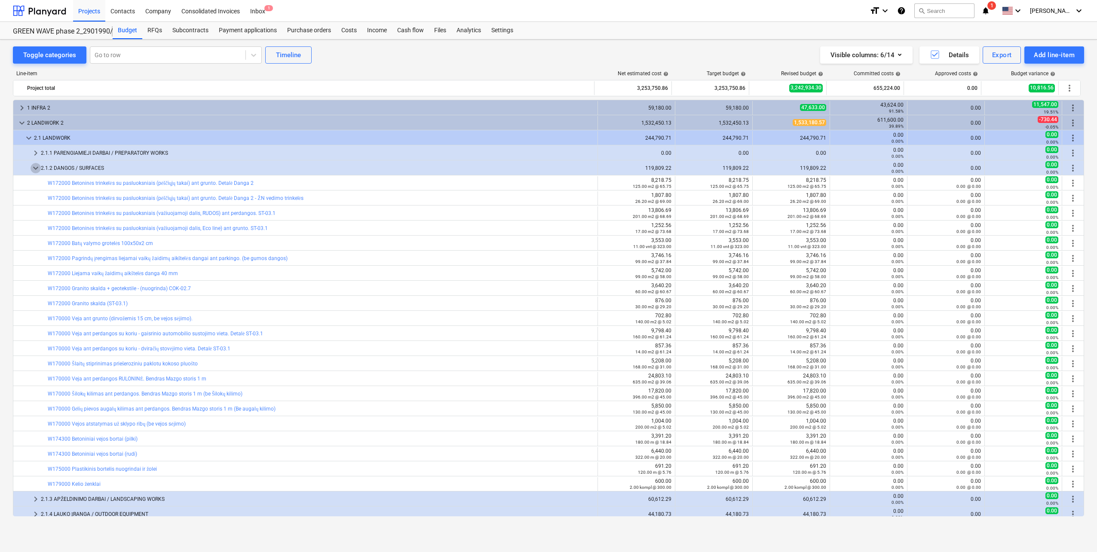
click at [33, 167] on span "keyboard_arrow_down" at bounding box center [36, 168] width 10 height 10
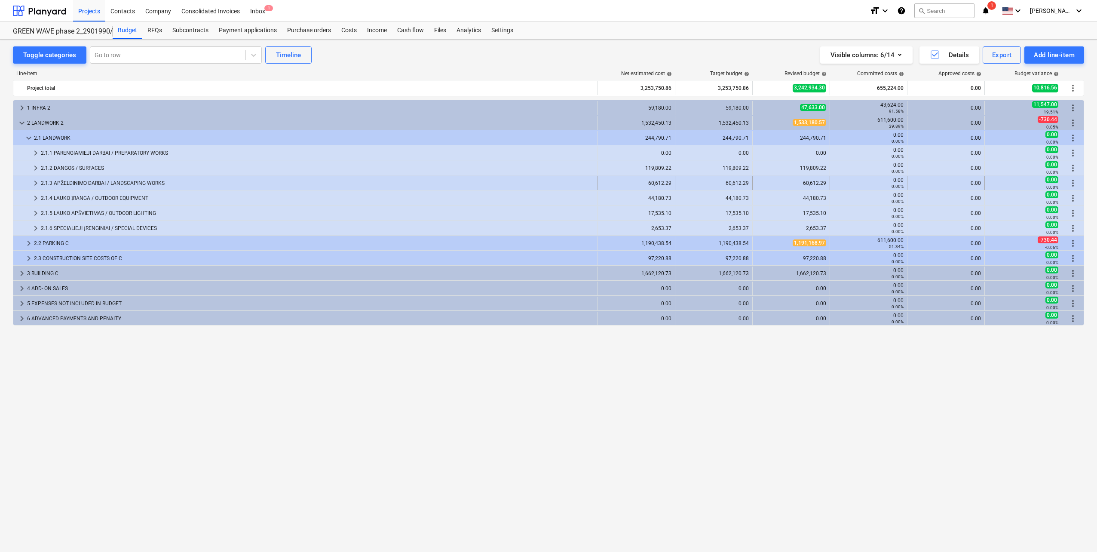
click at [34, 181] on span "keyboard_arrow_right" at bounding box center [36, 183] width 10 height 10
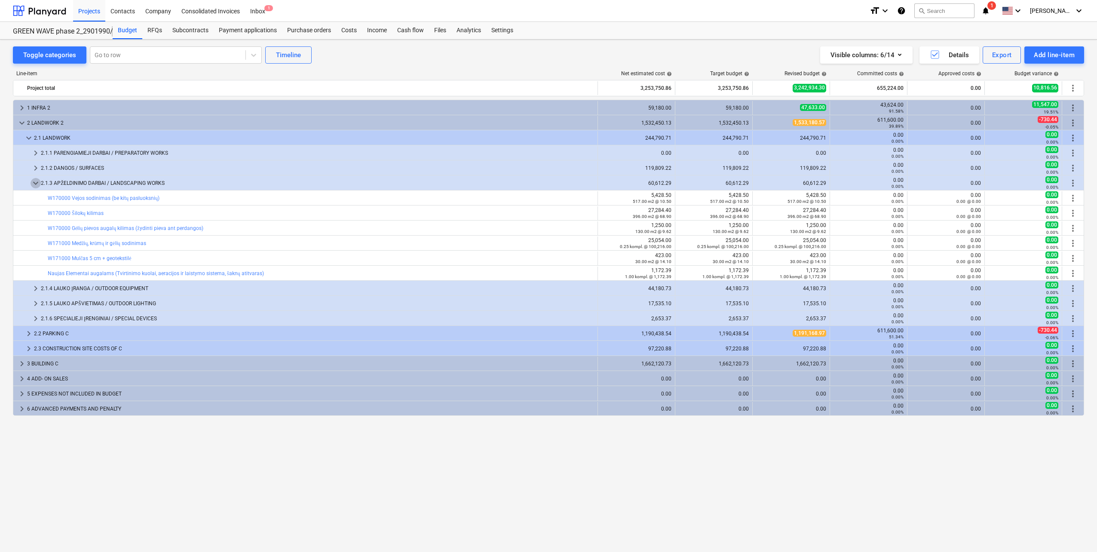
click at [34, 181] on span "keyboard_arrow_down" at bounding box center [36, 183] width 10 height 10
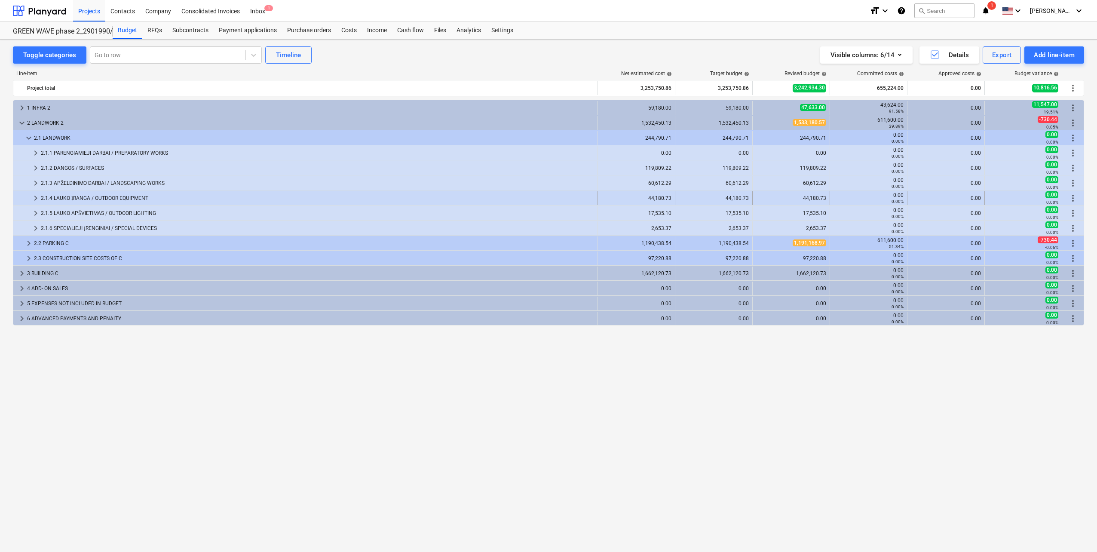
click at [36, 202] on span "keyboard_arrow_right" at bounding box center [36, 198] width 10 height 10
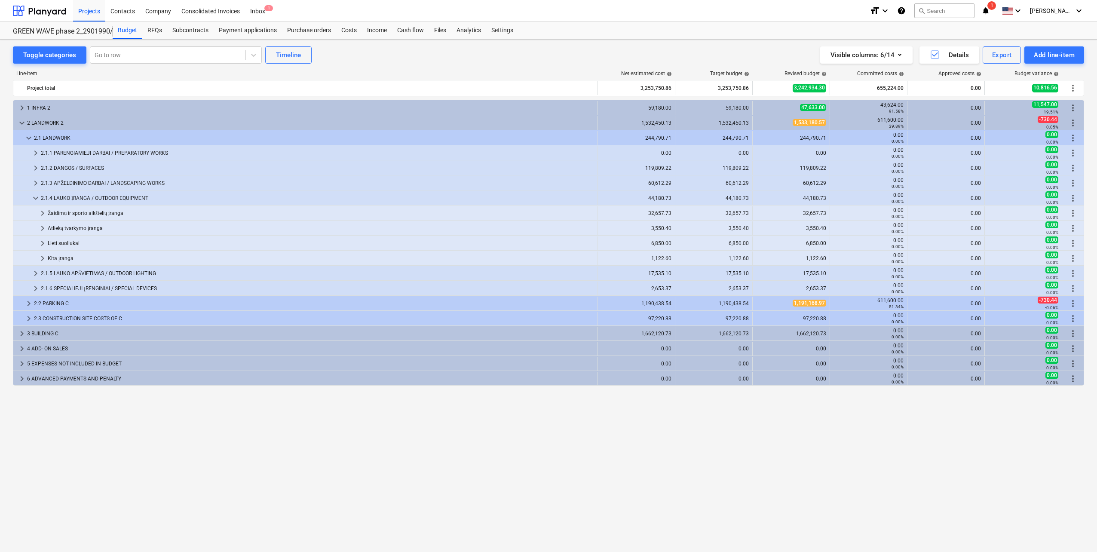
click at [36, 202] on span "keyboard_arrow_down" at bounding box center [36, 198] width 10 height 10
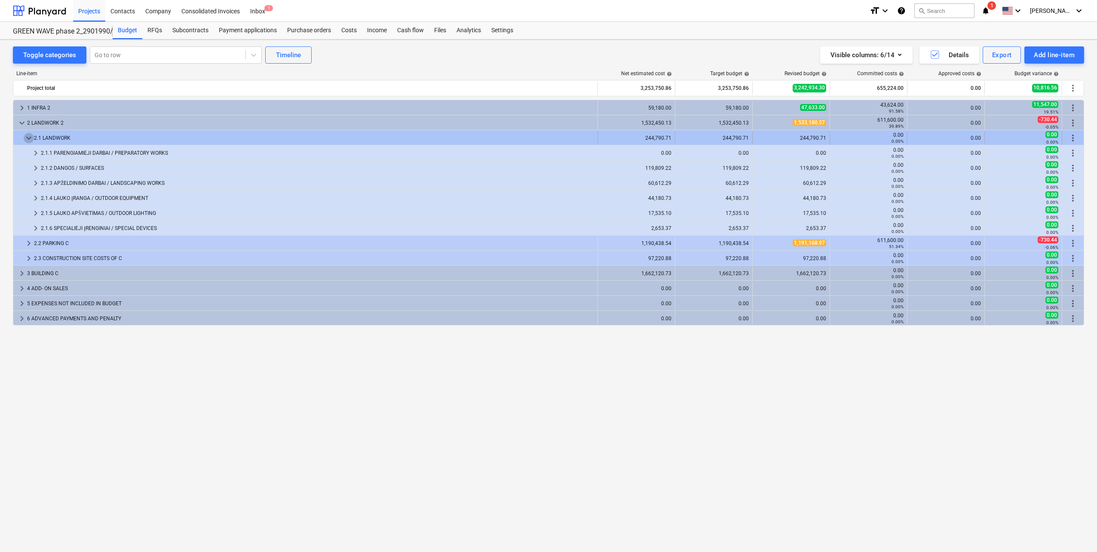
click at [24, 141] on span "keyboard_arrow_down" at bounding box center [29, 138] width 10 height 10
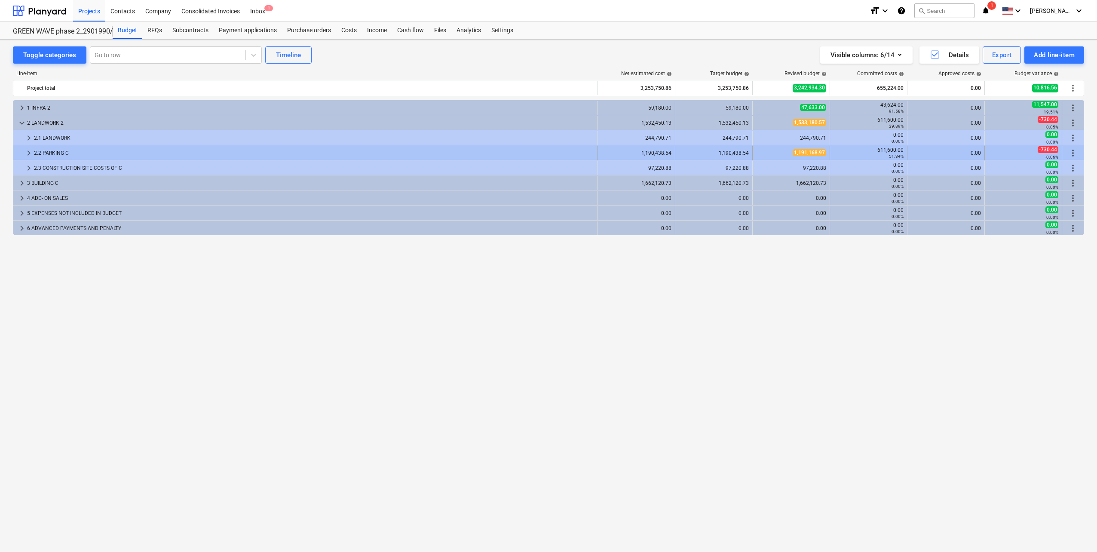
click at [30, 151] on span "keyboard_arrow_right" at bounding box center [29, 153] width 10 height 10
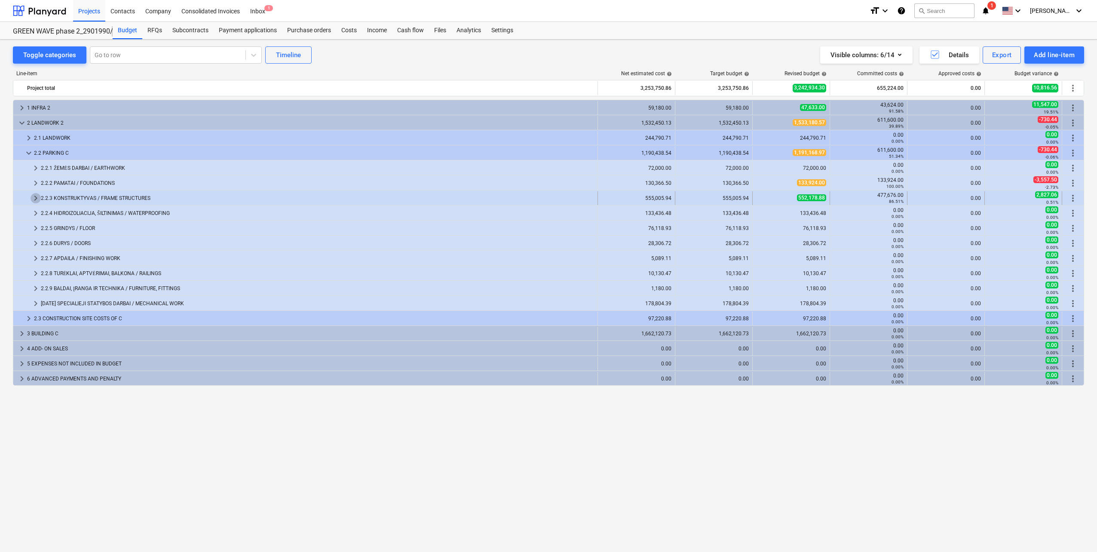
click at [32, 196] on span "keyboard_arrow_right" at bounding box center [36, 198] width 10 height 10
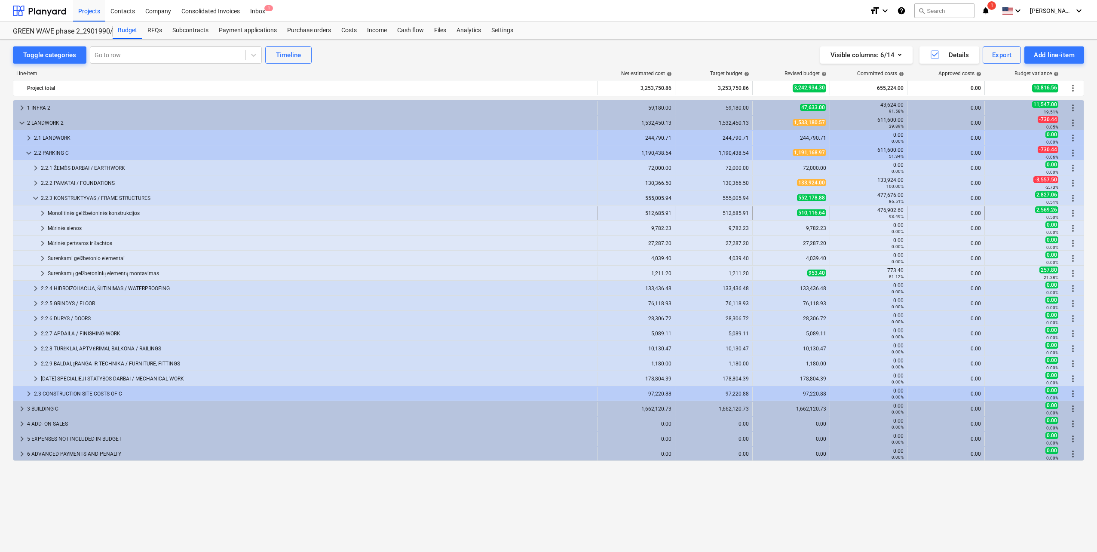
click at [42, 214] on span "keyboard_arrow_right" at bounding box center [42, 213] width 10 height 10
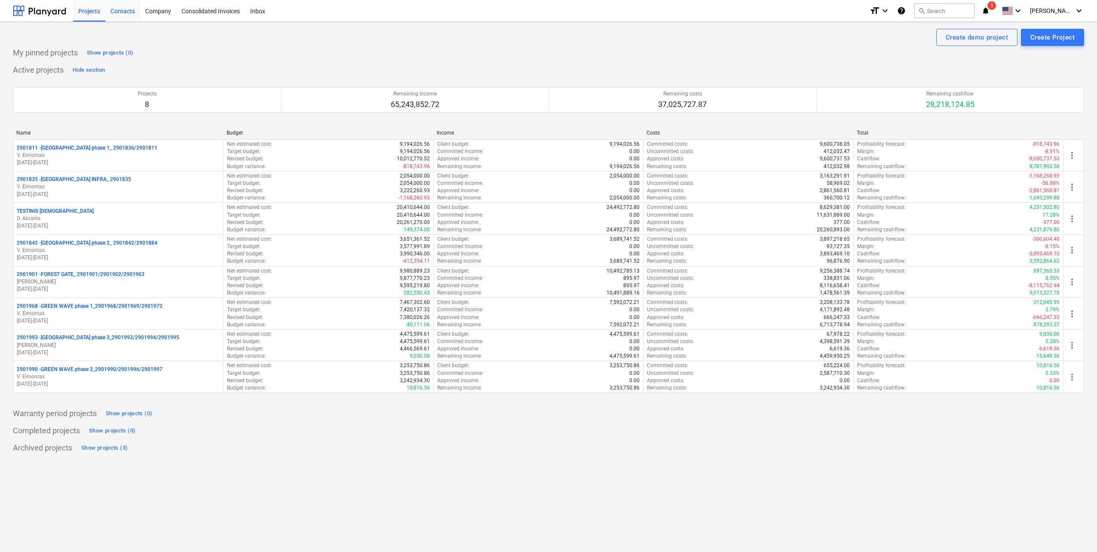
click at [126, 10] on div "Contacts" at bounding box center [122, 11] width 35 height 22
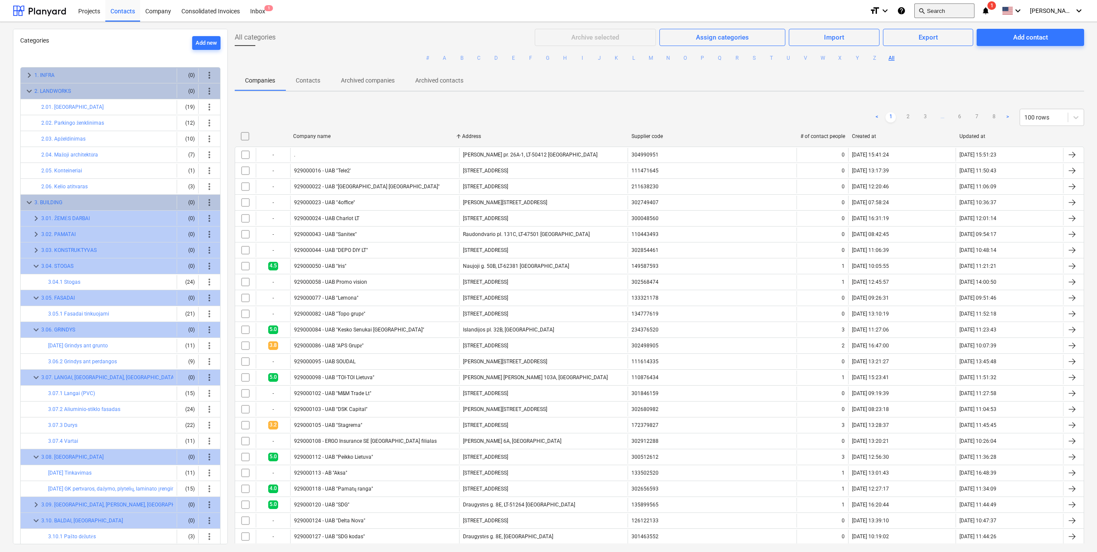
click at [955, 11] on button "search Search" at bounding box center [944, 10] width 60 height 15
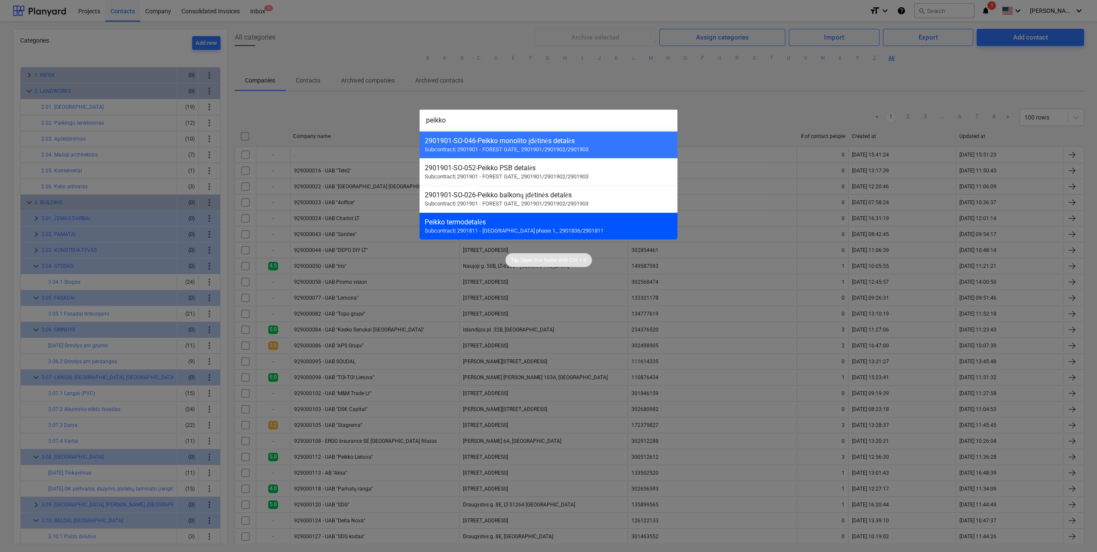
type input "peikko"
click at [536, 223] on div "Peikko termodetalės" at bounding box center [548, 222] width 247 height 8
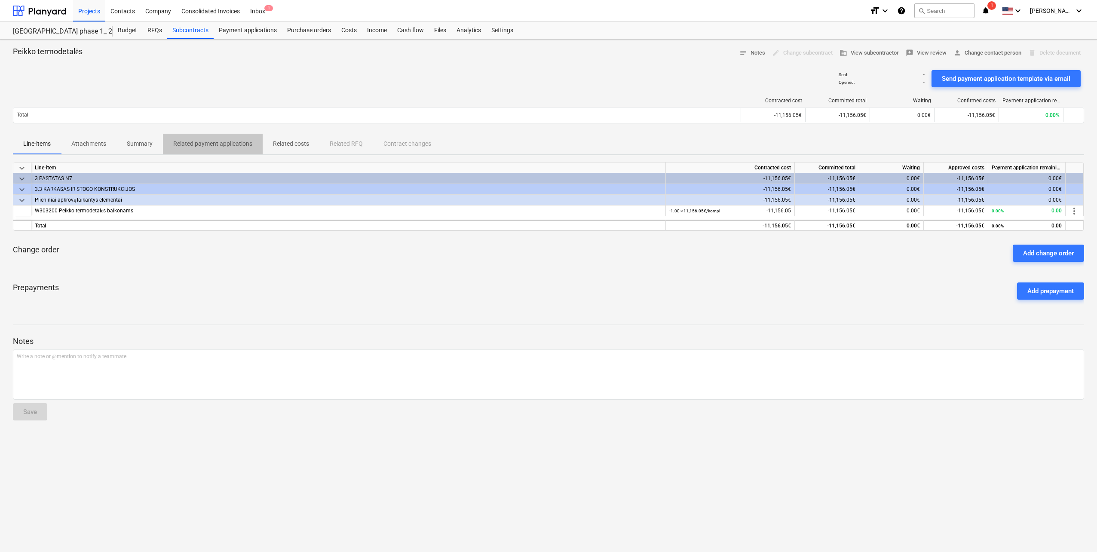
click at [219, 138] on span "Related payment applications" at bounding box center [213, 144] width 100 height 14
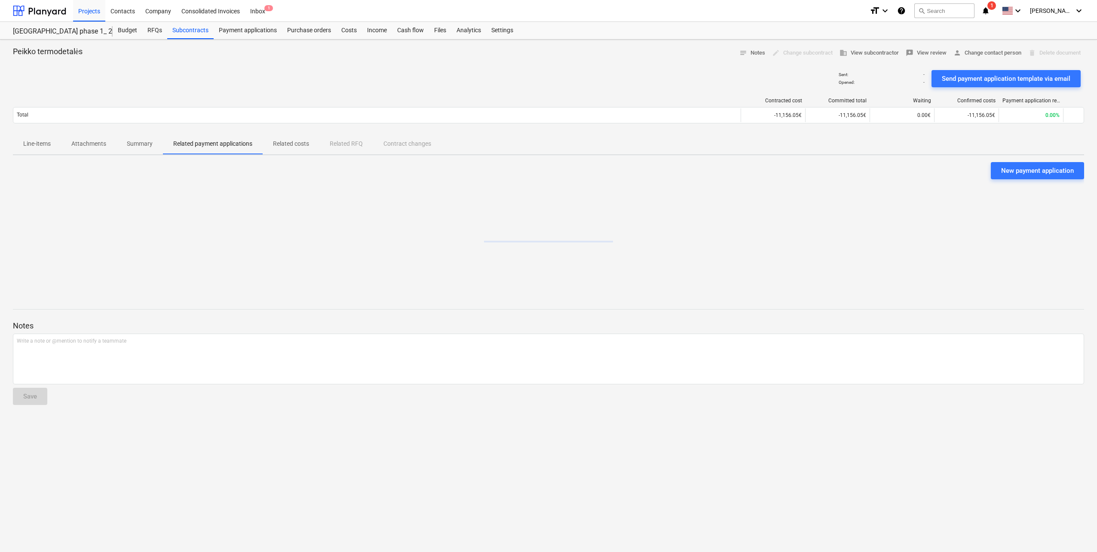
click at [307, 141] on p "Related costs" at bounding box center [291, 143] width 36 height 9
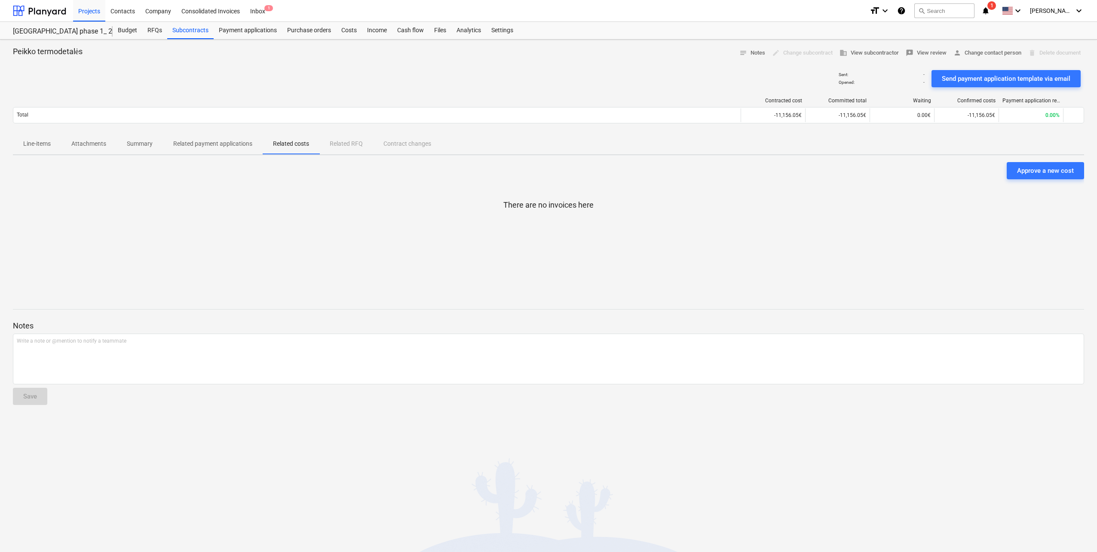
click at [128, 143] on p "Summary" at bounding box center [140, 143] width 26 height 9
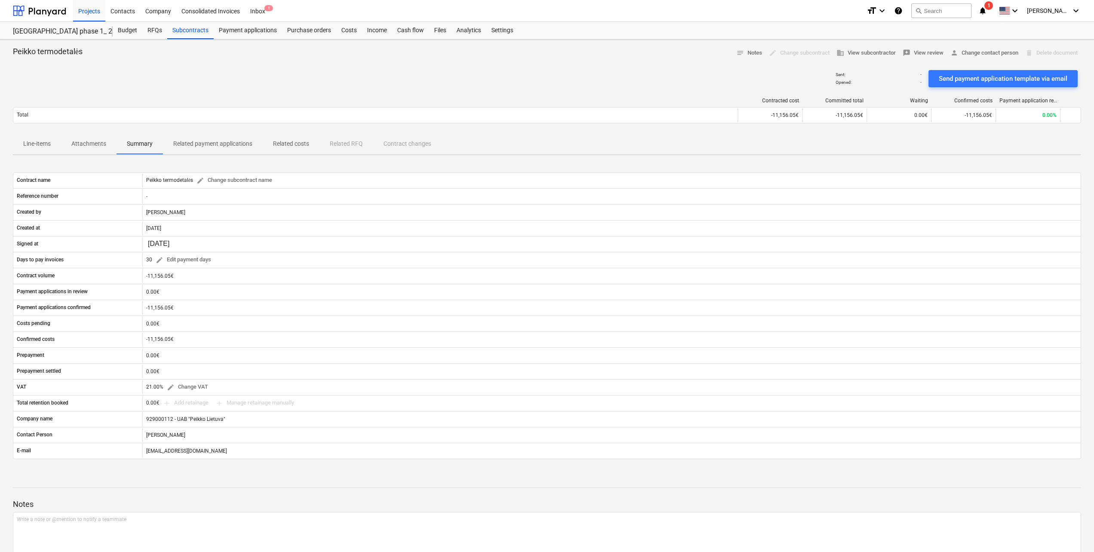
click at [82, 144] on p "Attachments" at bounding box center [88, 143] width 35 height 9
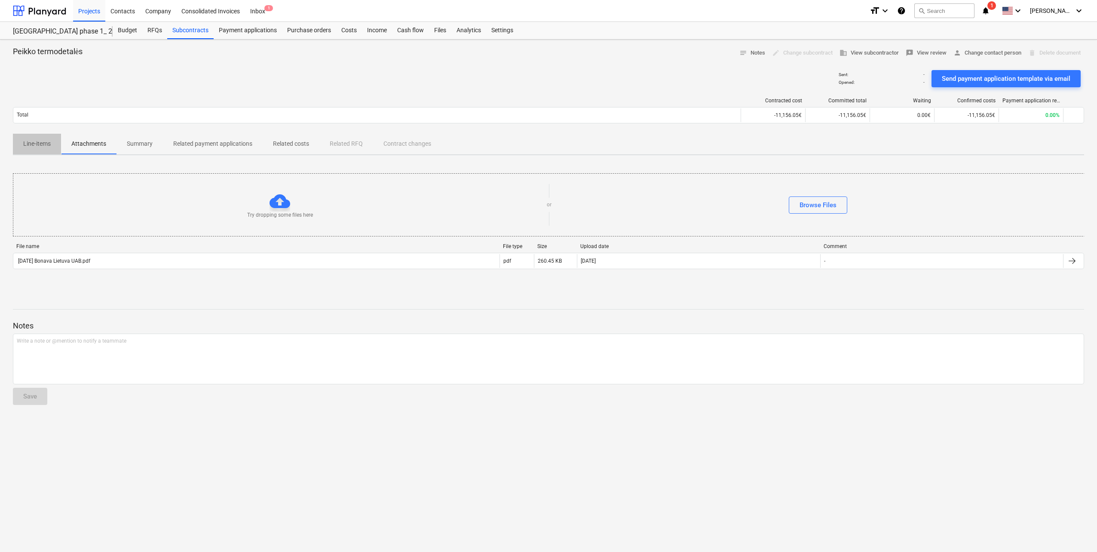
click at [43, 147] on p "Line-items" at bounding box center [36, 143] width 27 height 9
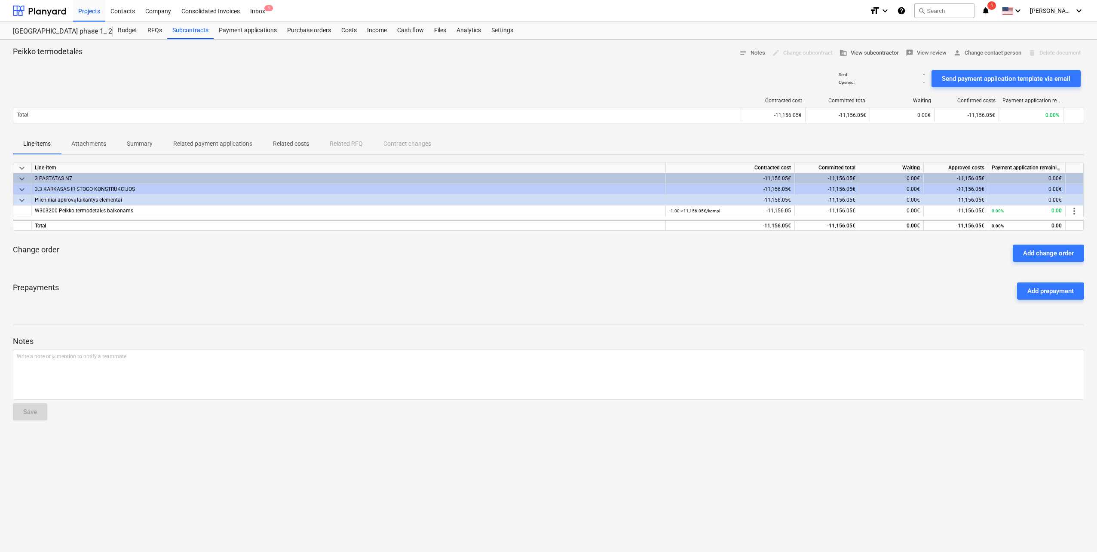
click at [854, 55] on span "business View subcontractor" at bounding box center [868, 53] width 59 height 10
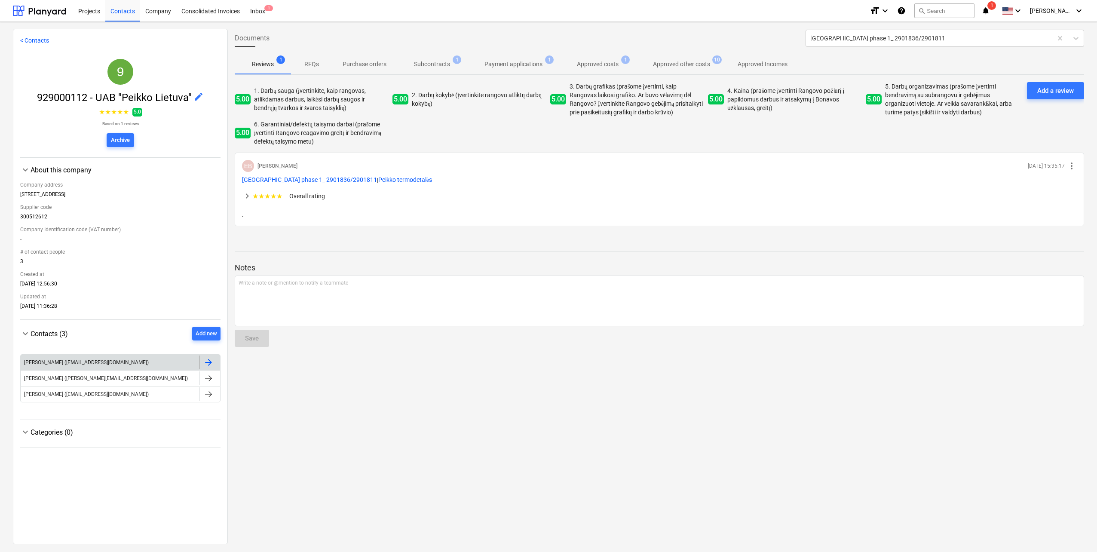
click at [206, 365] on div at bounding box center [208, 362] width 10 height 10
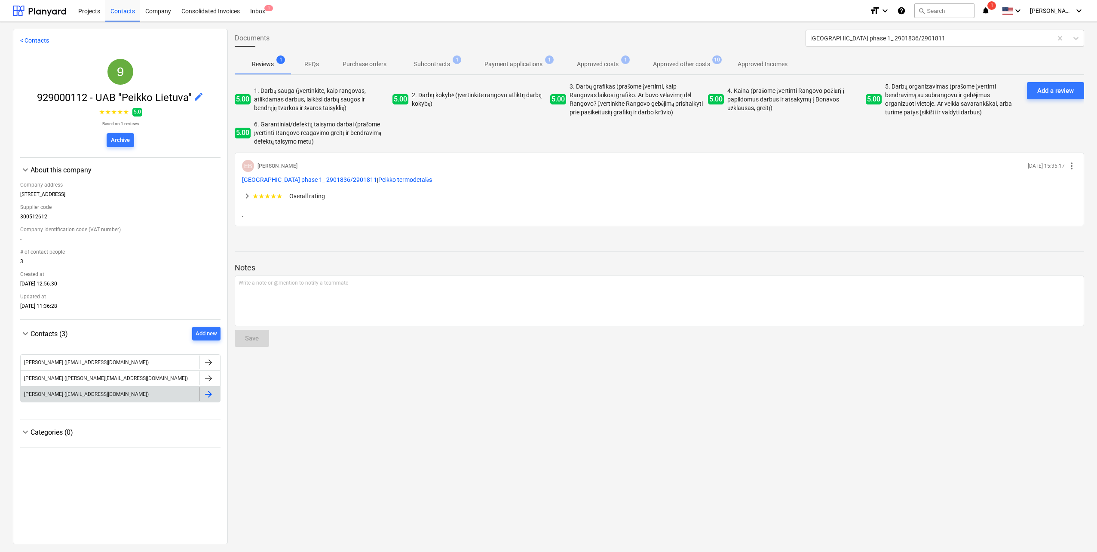
click at [205, 397] on div at bounding box center [208, 394] width 10 height 10
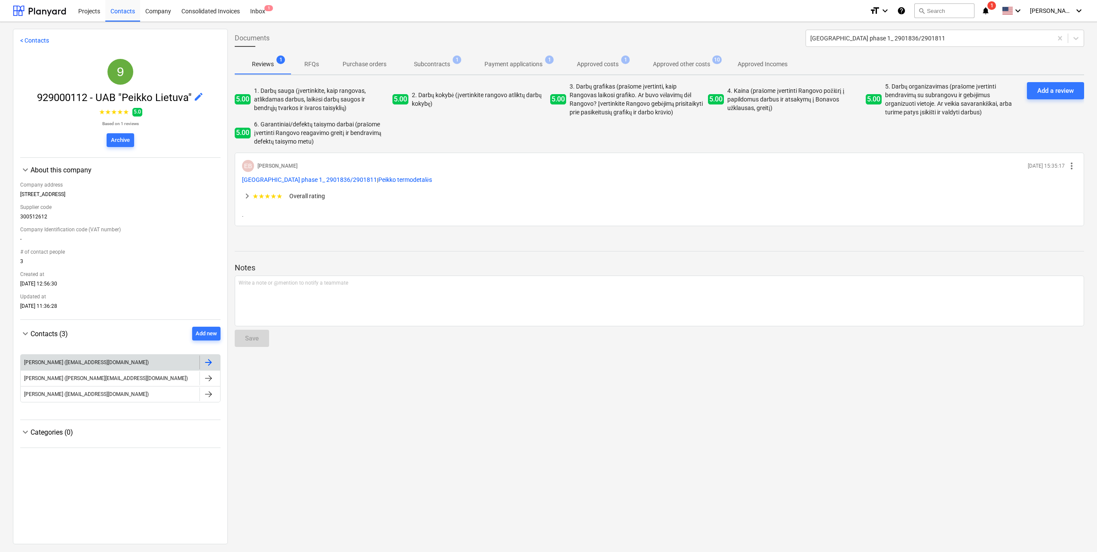
click at [211, 361] on div at bounding box center [209, 362] width 21 height 14
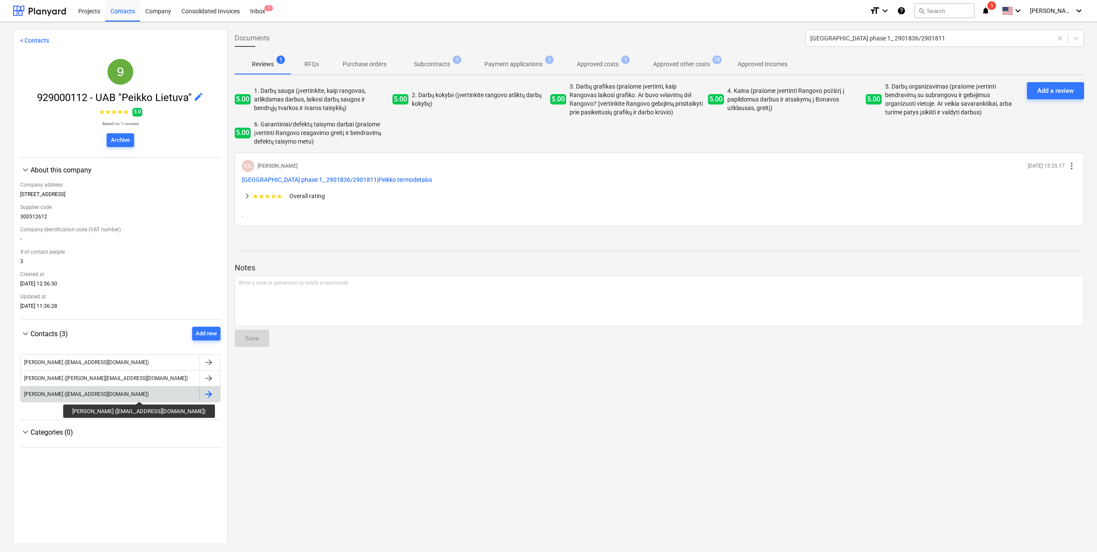
click at [141, 394] on div "Ričardas Gasevičius (ricardas.gasevicius@peikko.com)" at bounding box center [86, 394] width 125 height 6
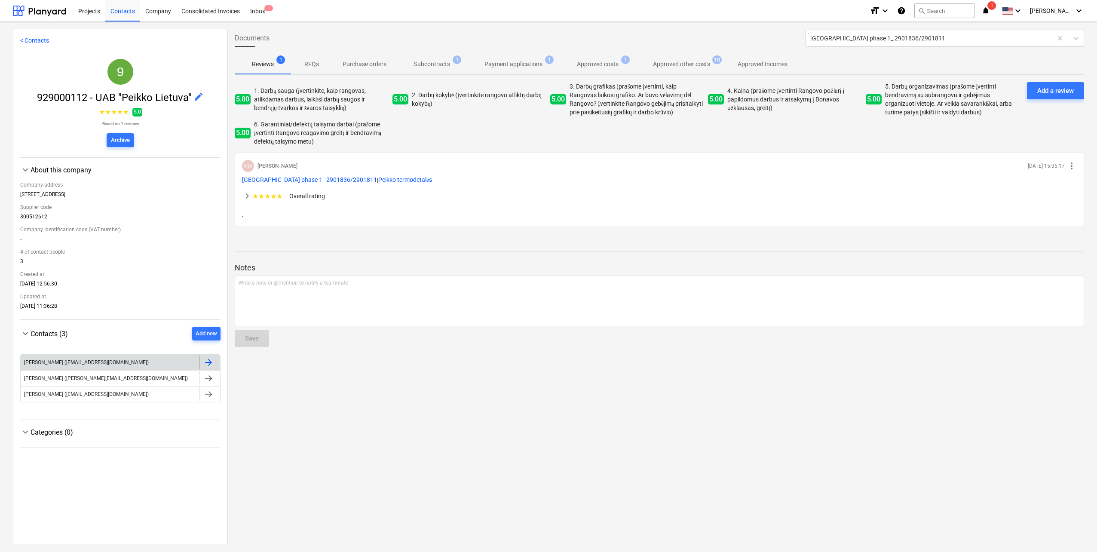
click at [208, 365] on div at bounding box center [208, 362] width 10 height 10
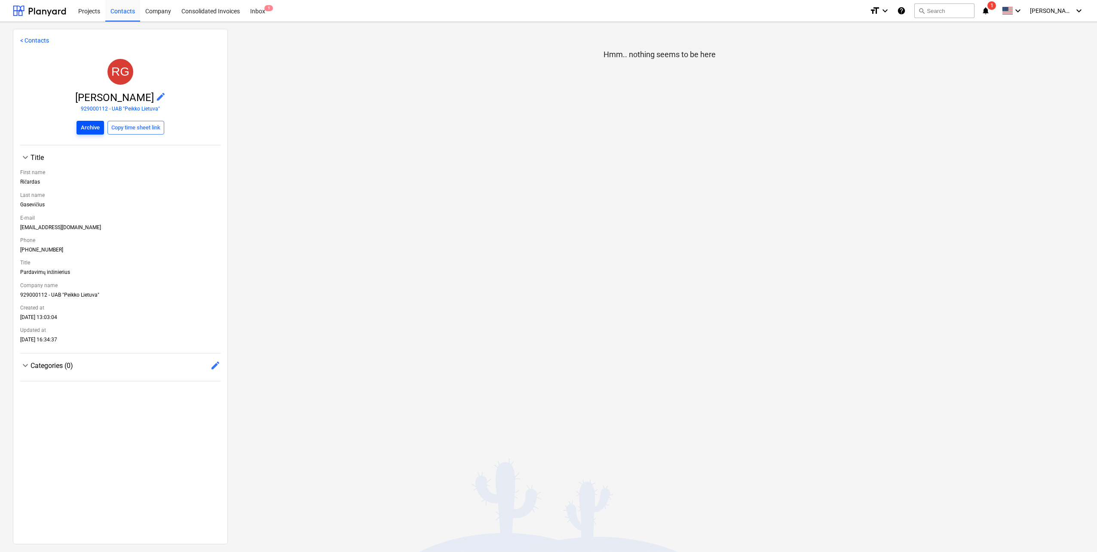
click at [91, 127] on div "Archive" at bounding box center [90, 128] width 19 height 10
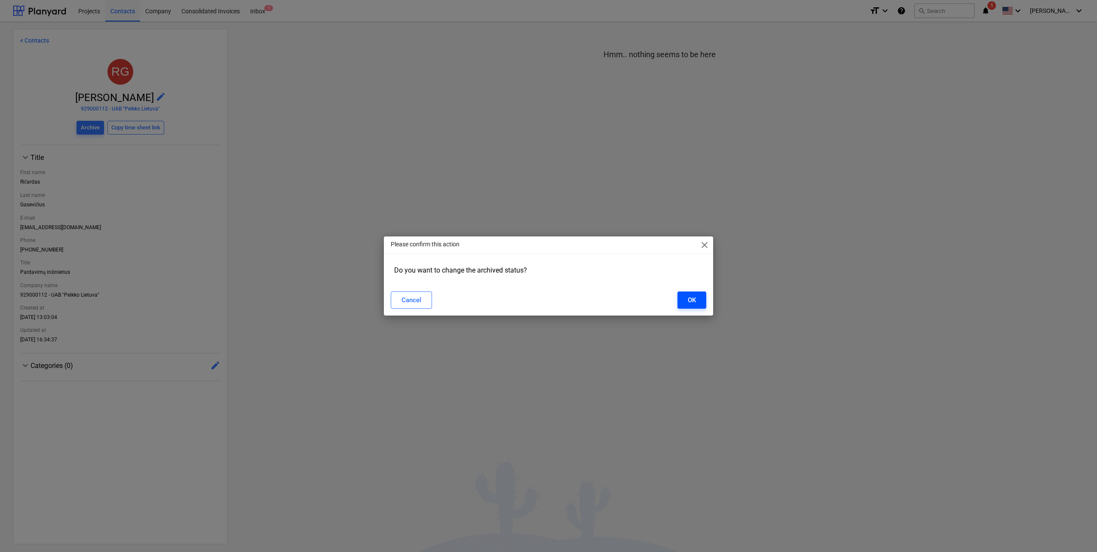
click at [702, 307] on button "OK" at bounding box center [691, 299] width 29 height 17
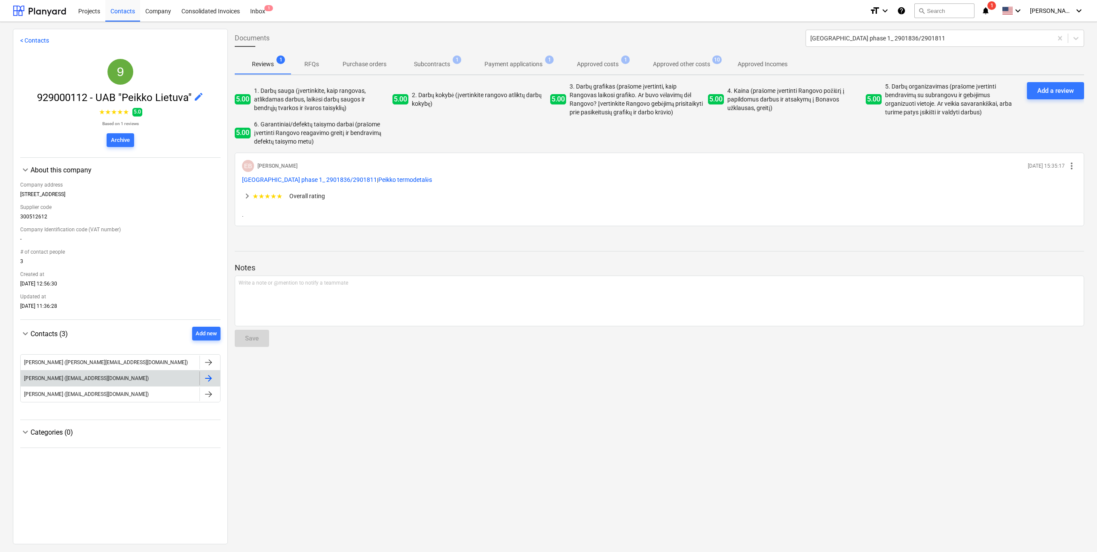
click at [205, 380] on div at bounding box center [208, 378] width 10 height 10
click at [150, 390] on div "Ričardas Gasevičius (ricardas.gasevicius@peikko.com)" at bounding box center [110, 394] width 179 height 14
click at [117, 359] on div "Silvija Gasiūnė (silvija.gasiune@peikko.com)" at bounding box center [110, 362] width 179 height 14
click at [203, 394] on div at bounding box center [208, 394] width 10 height 10
click at [141, 378] on div "Ričardas Gasevičius (ricardas.gasevicius@peikko.com)" at bounding box center [86, 378] width 125 height 6
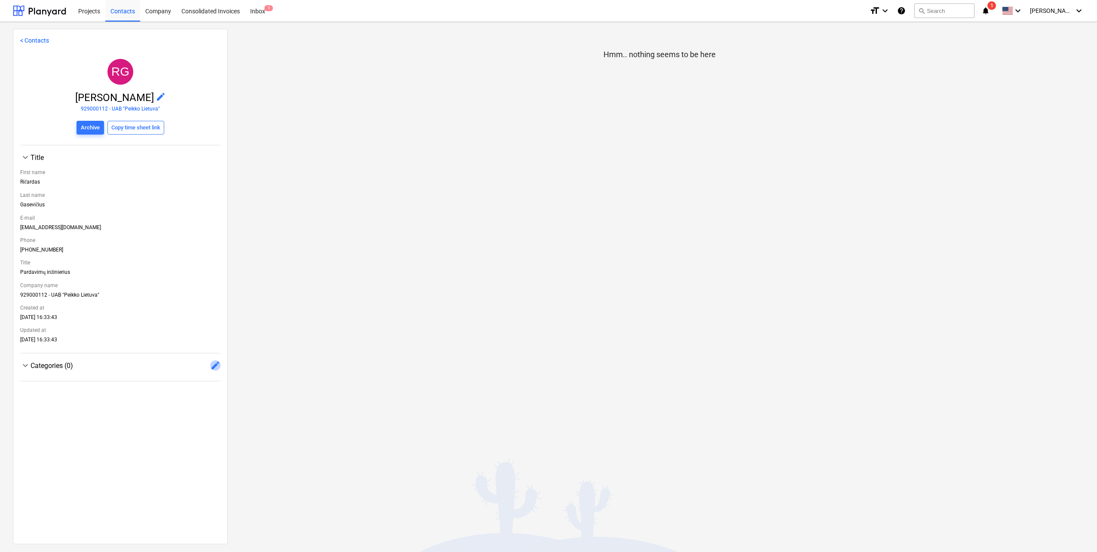
click at [213, 365] on span "edit" at bounding box center [215, 365] width 10 height 10
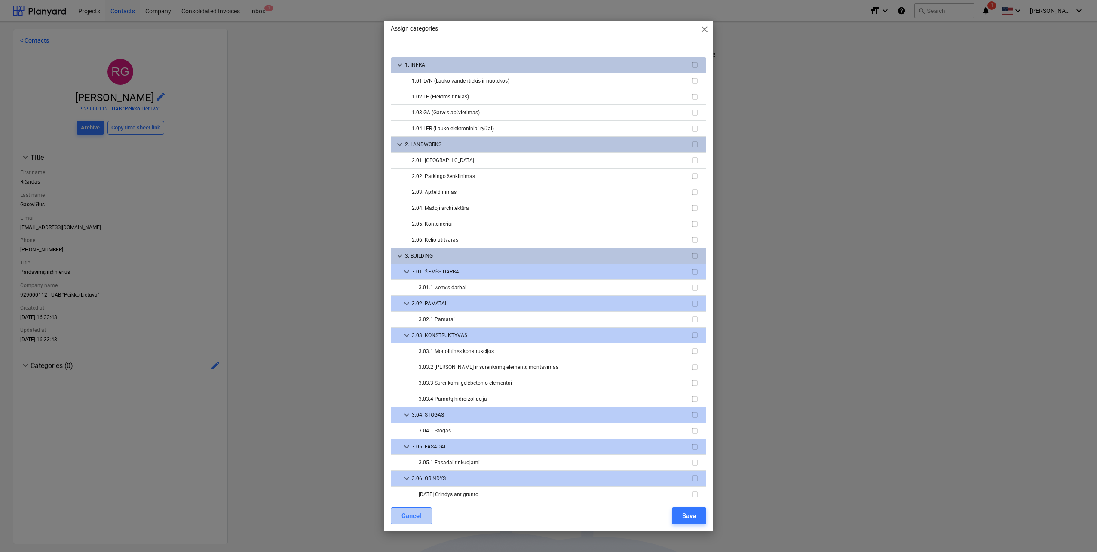
click at [419, 513] on div "Cancel" at bounding box center [411, 515] width 20 height 11
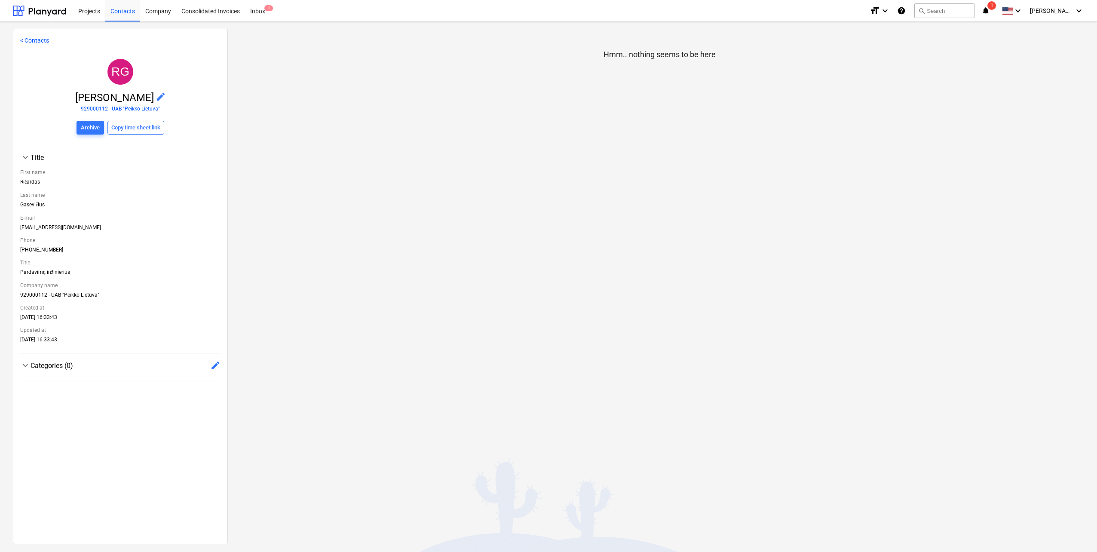
click at [345, 396] on div "Hmm.. nothing seems to be here" at bounding box center [659, 286] width 863 height 514
click at [217, 365] on span "edit" at bounding box center [215, 365] width 10 height 10
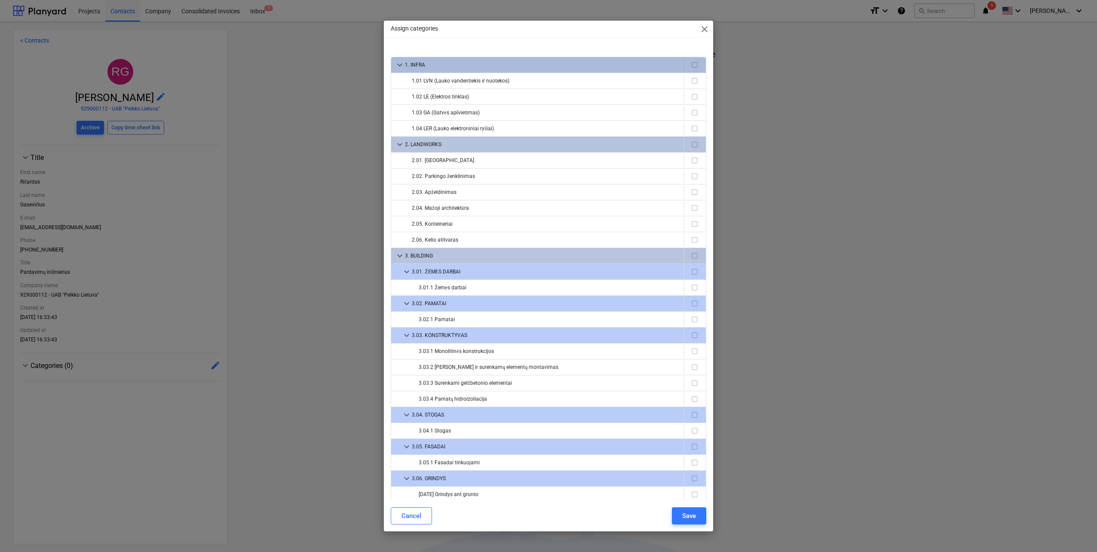
click at [525, 66] on div "1. INFRA" at bounding box center [542, 65] width 275 height 14
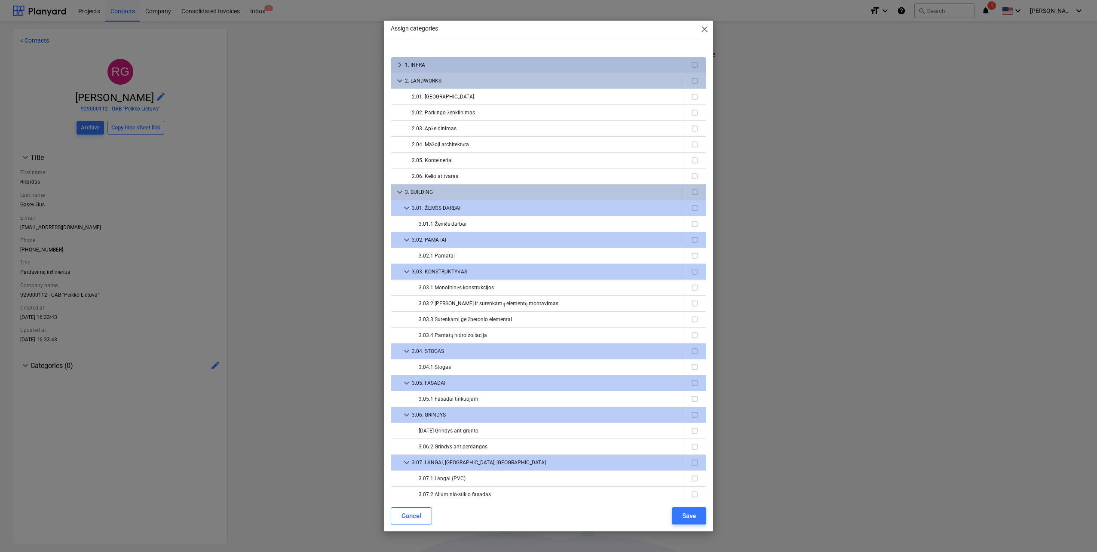
click at [525, 66] on div "1. INFRA" at bounding box center [542, 65] width 275 height 14
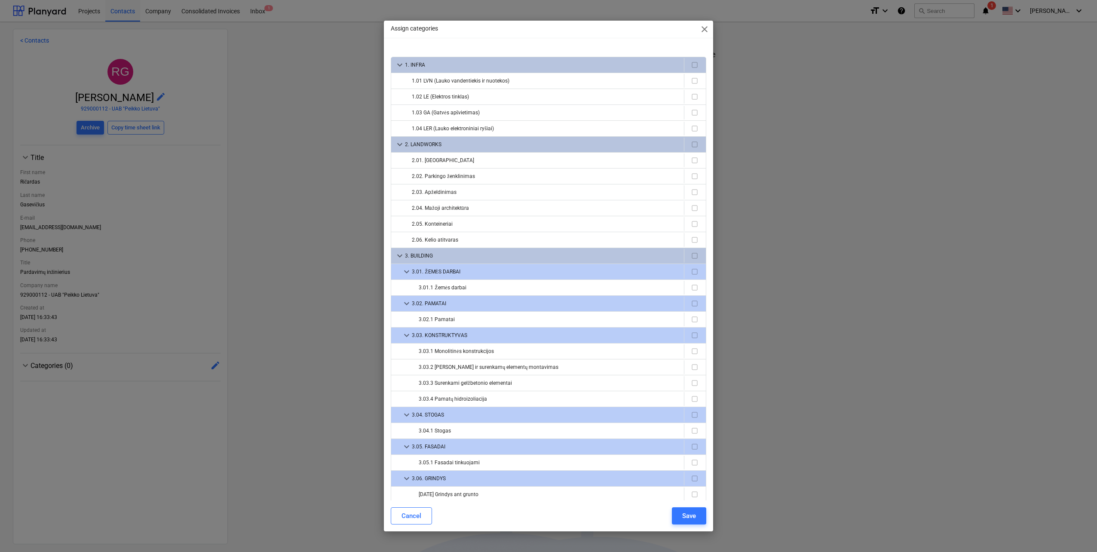
click at [365, 162] on div "Assign categories close keyboard_arrow_down 1. INFRA 1.01 LVN (Lauko vandentiek…" at bounding box center [548, 276] width 1097 height 552
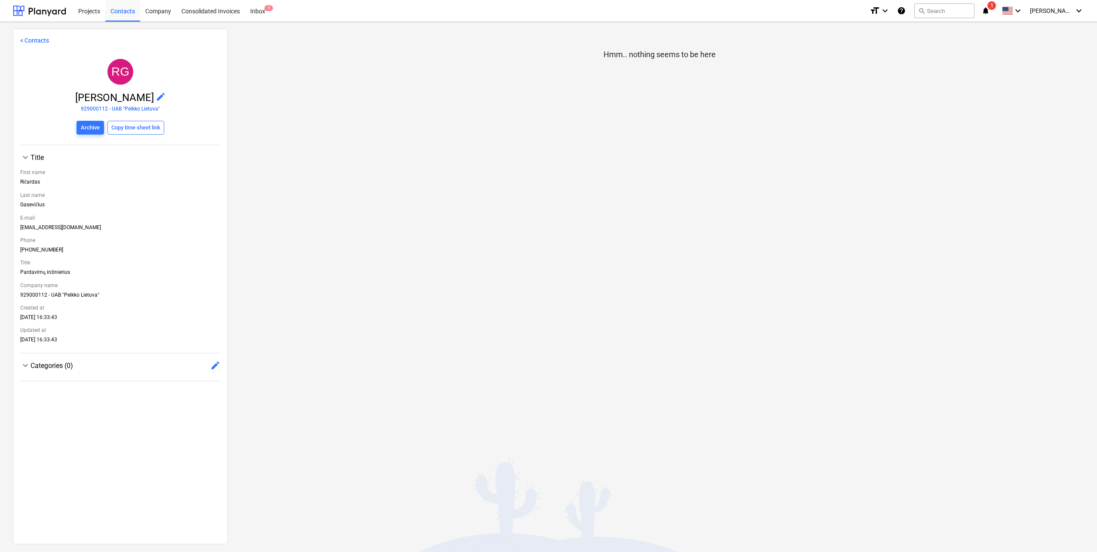
click at [211, 365] on span "edit" at bounding box center [215, 365] width 10 height 10
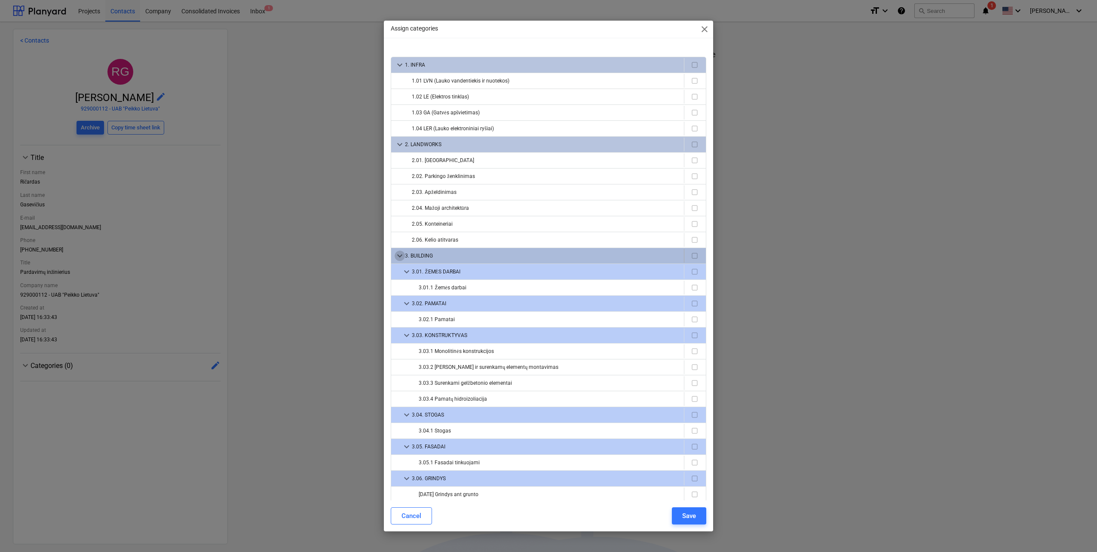
click at [399, 253] on span "keyboard_arrow_down" at bounding box center [399, 256] width 10 height 10
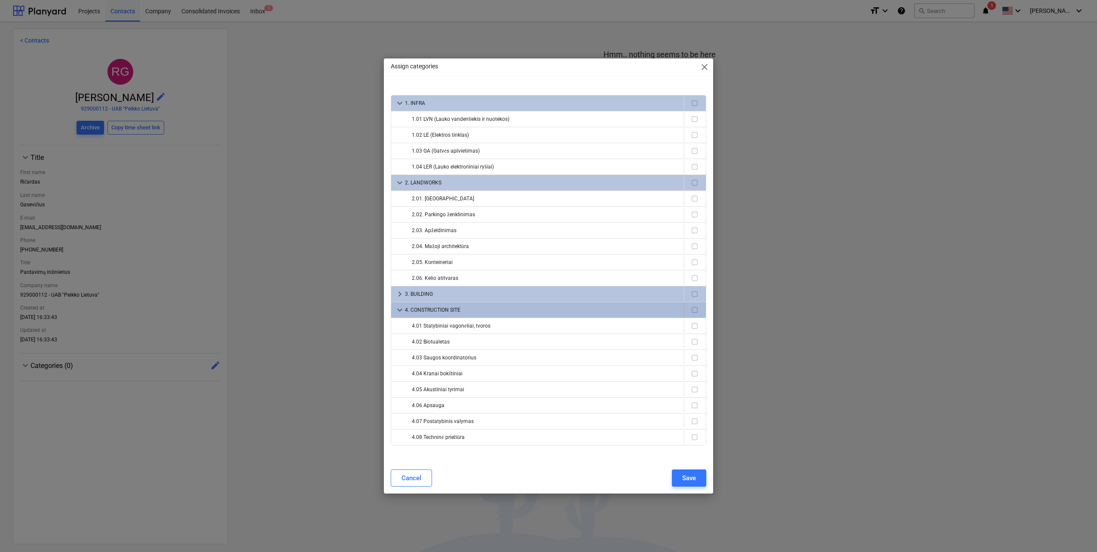
click at [401, 308] on span "keyboard_arrow_down" at bounding box center [399, 310] width 10 height 10
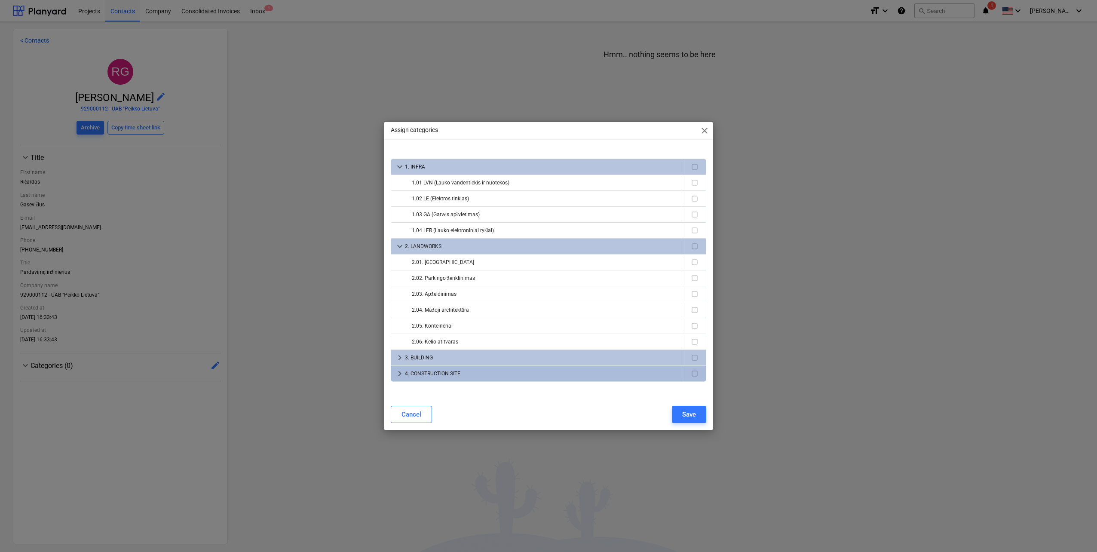
click at [400, 370] on span "keyboard_arrow_right" at bounding box center [399, 373] width 10 height 10
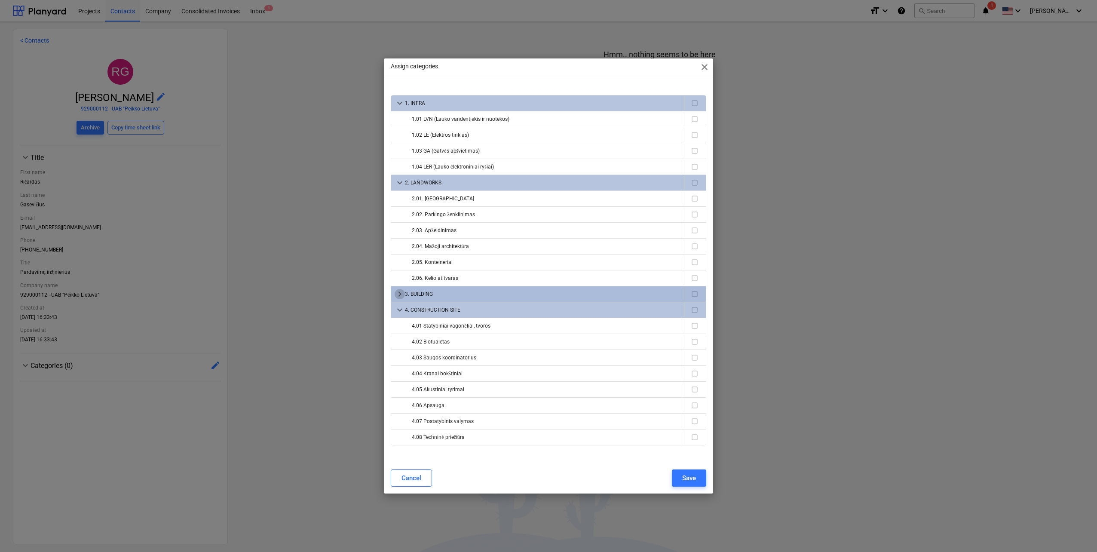
click at [400, 293] on span "keyboard_arrow_right" at bounding box center [399, 294] width 10 height 10
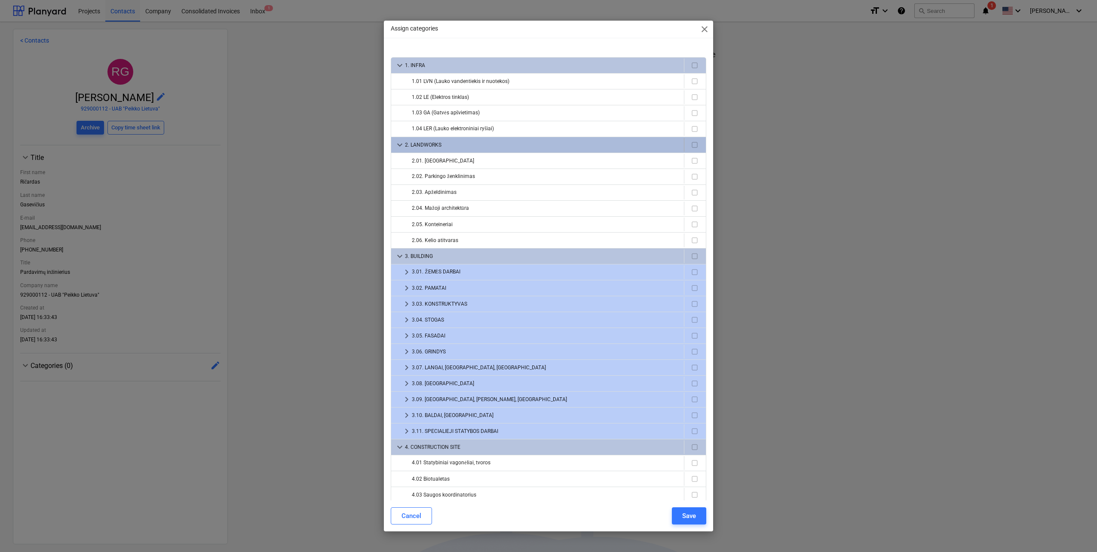
click at [400, 149] on span "keyboard_arrow_down" at bounding box center [399, 145] width 10 height 10
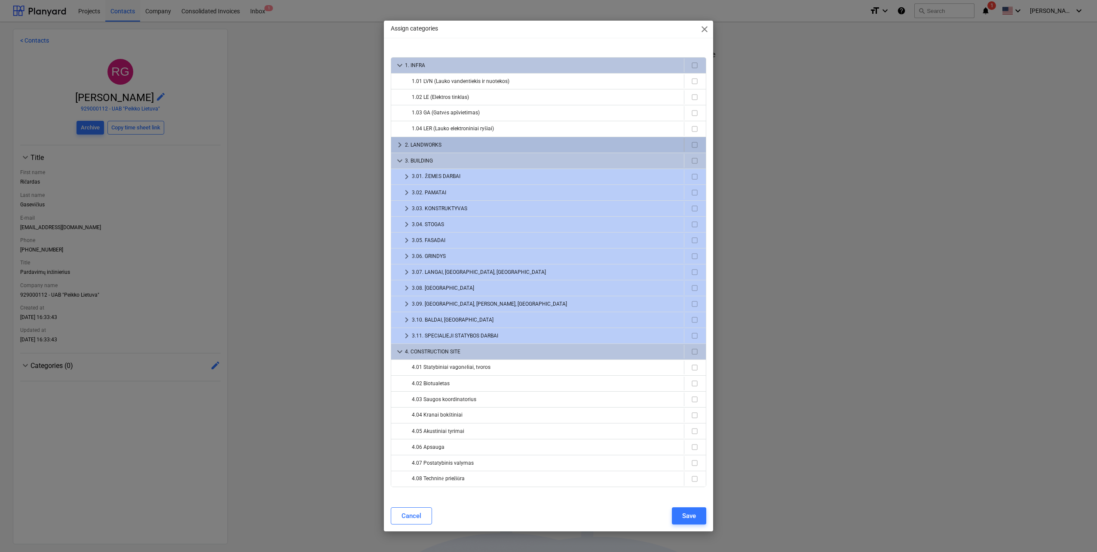
click at [400, 149] on span "keyboard_arrow_right" at bounding box center [399, 145] width 10 height 10
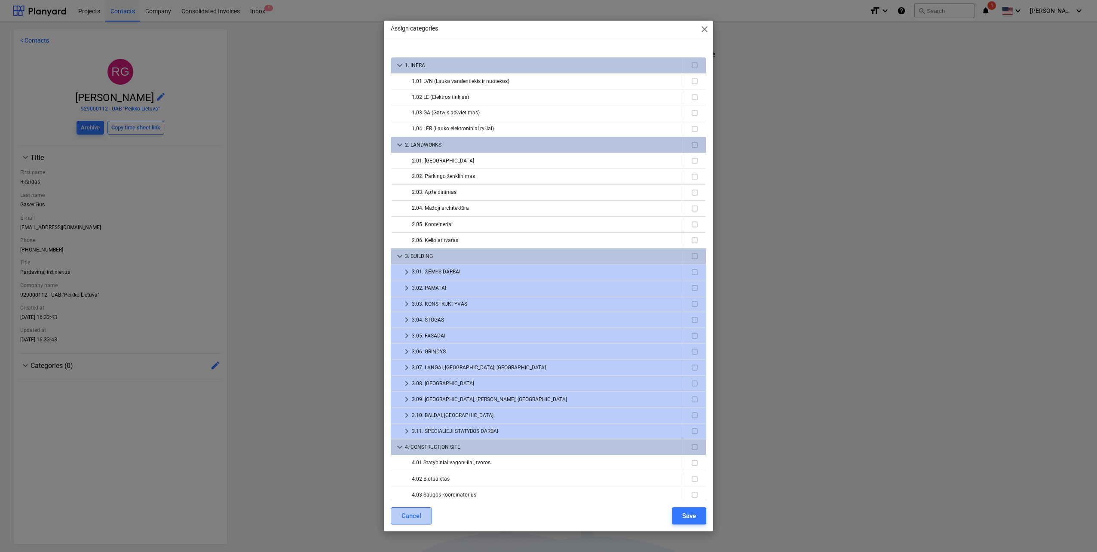
click at [427, 515] on button "Cancel" at bounding box center [411, 515] width 41 height 17
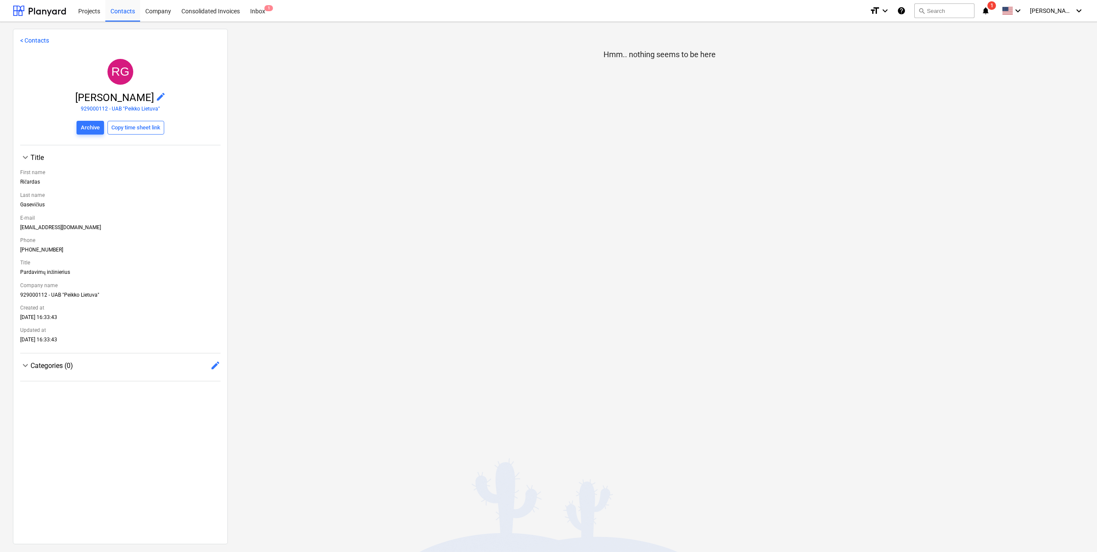
click at [418, 418] on div "Hmm.. nothing seems to be here" at bounding box center [659, 286] width 863 height 514
click at [336, 133] on div "Hmm.. nothing seems to be here" at bounding box center [659, 286] width 863 height 514
click at [210, 366] on span "edit" at bounding box center [215, 365] width 10 height 10
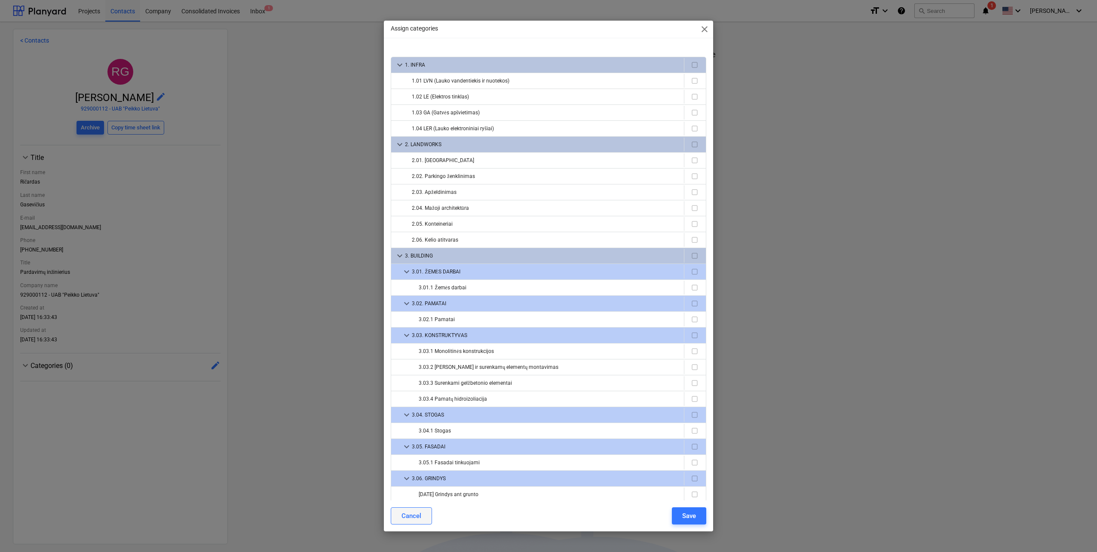
click at [429, 515] on button "Cancel" at bounding box center [411, 515] width 41 height 17
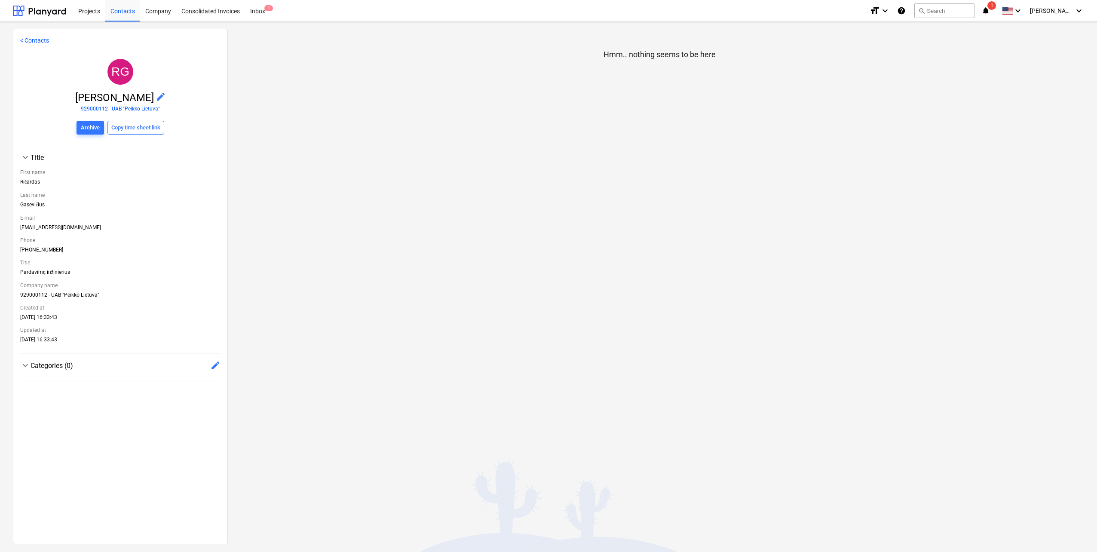
click at [518, 451] on div "Hmm.. nothing seems to be here" at bounding box center [659, 286] width 863 height 514
click at [35, 9] on div at bounding box center [39, 10] width 53 height 21
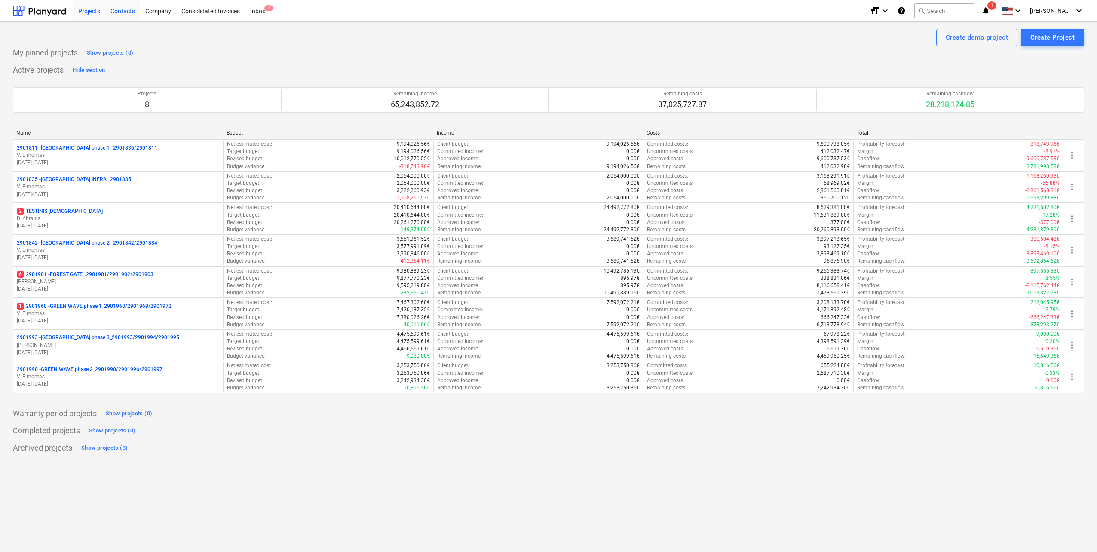
click at [124, 13] on div "Contacts" at bounding box center [122, 11] width 35 height 22
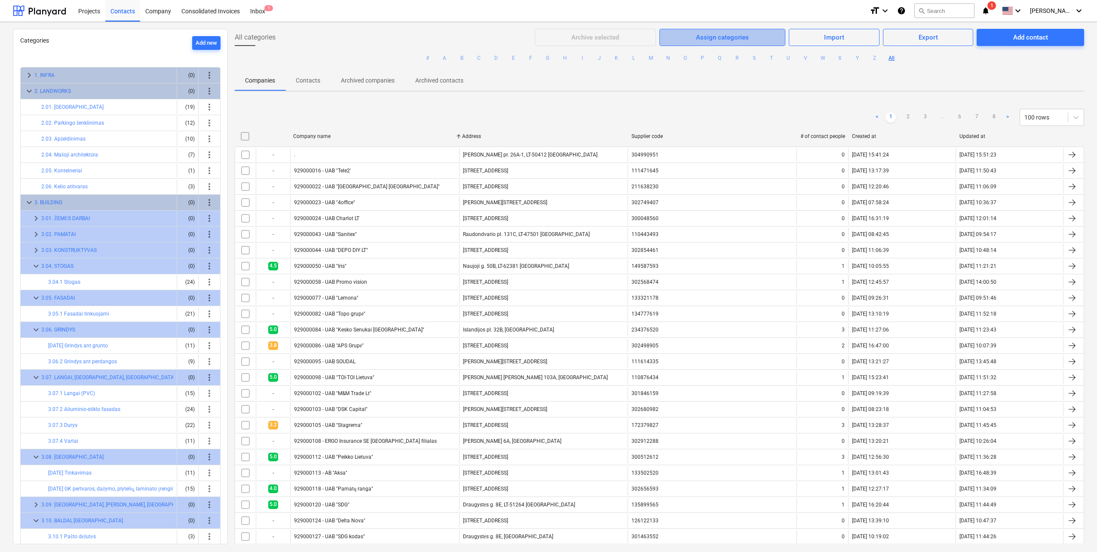
click at [733, 40] on div "Assign categories" at bounding box center [722, 37] width 53 height 11
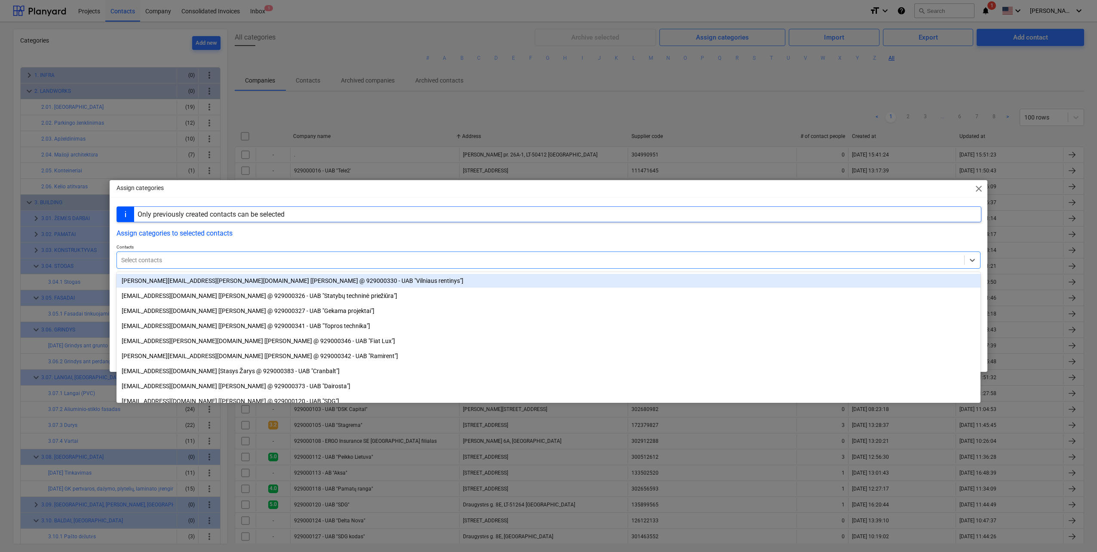
click at [202, 257] on div at bounding box center [540, 260] width 838 height 9
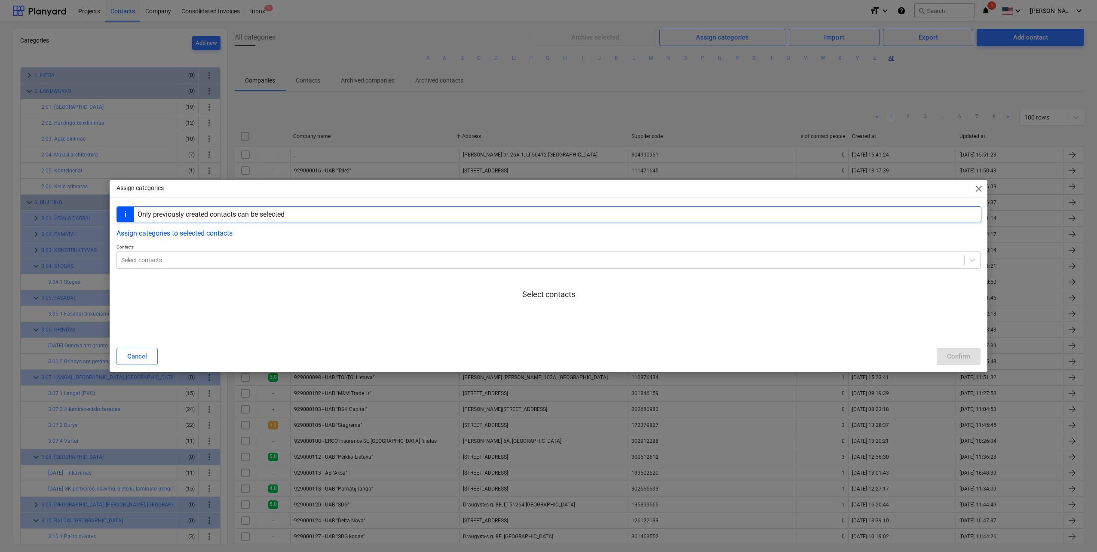
click at [984, 191] on div "Assign categories close" at bounding box center [548, 188] width 877 height 17
click at [979, 186] on span "close" at bounding box center [978, 188] width 10 height 10
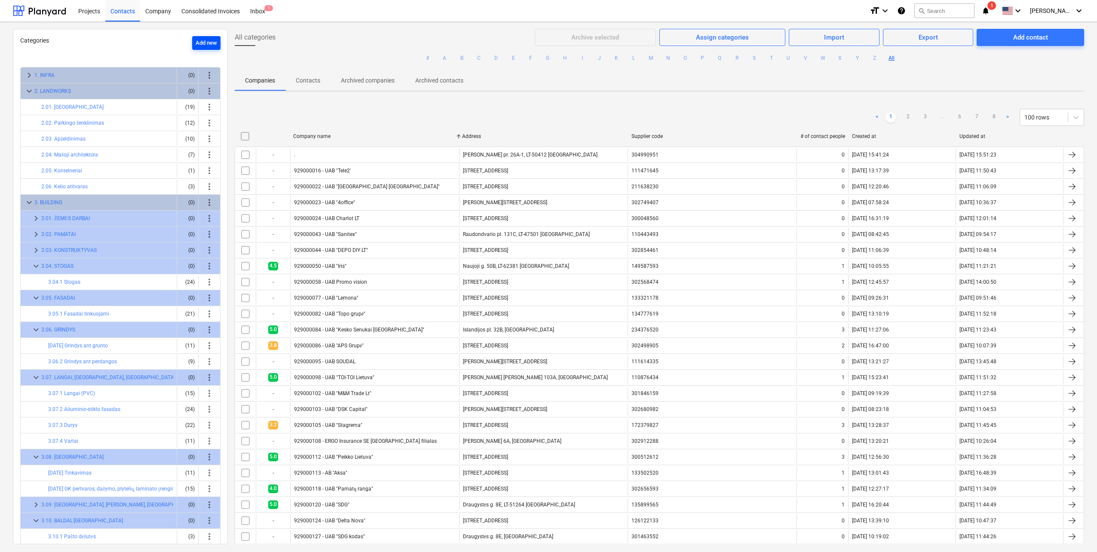
click at [199, 46] on div "Add new" at bounding box center [206, 43] width 21 height 10
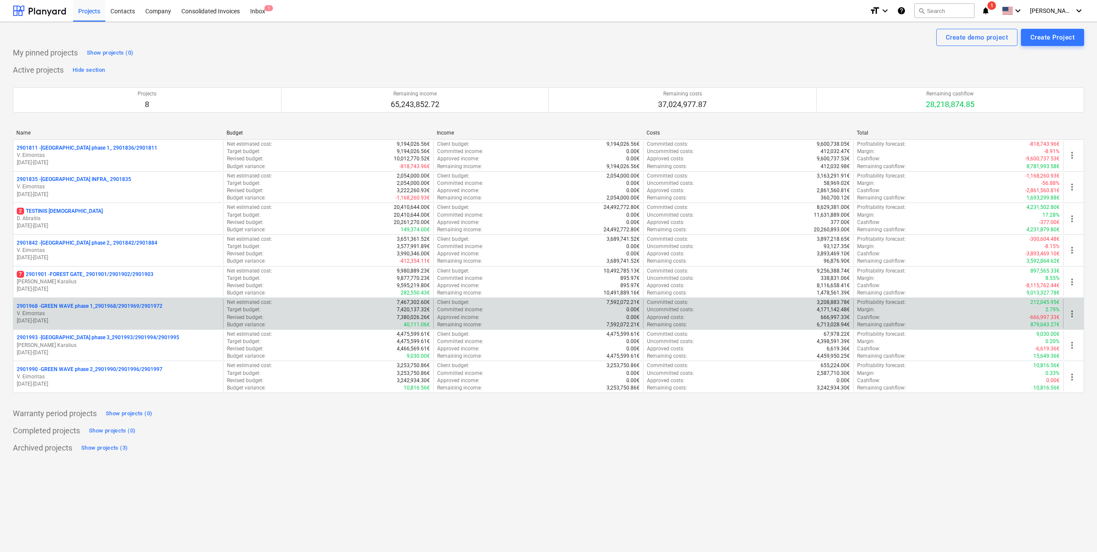
click at [150, 313] on p "V. Eimontas" at bounding box center [118, 313] width 203 height 7
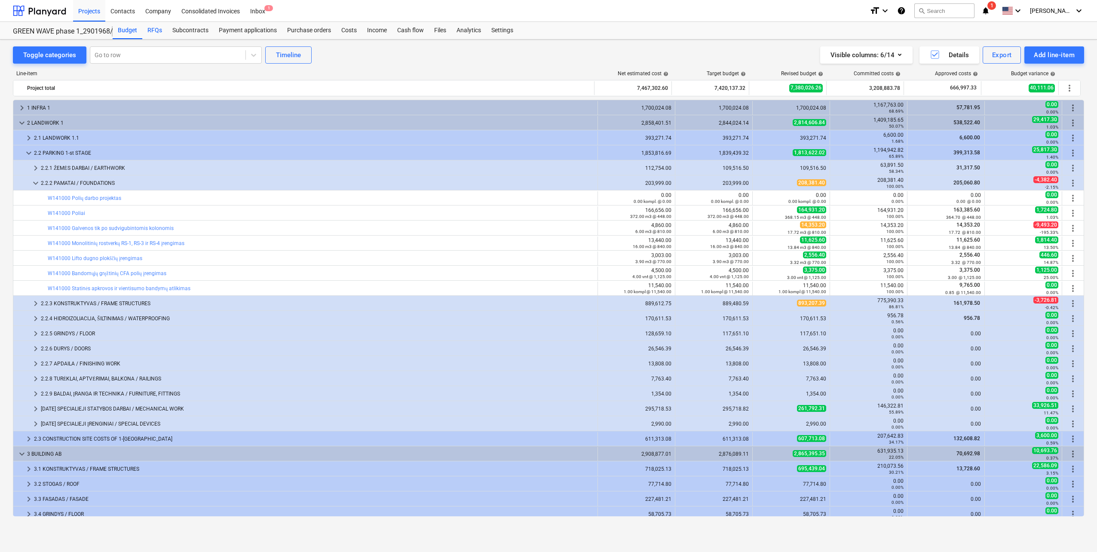
click at [153, 29] on div "RFQs" at bounding box center [154, 30] width 25 height 17
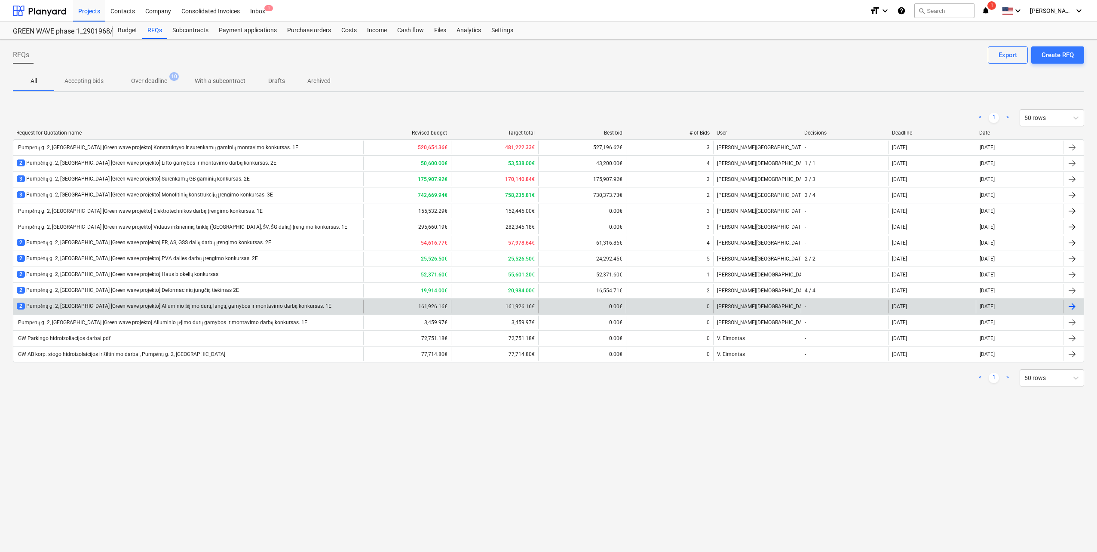
click at [255, 309] on div "2 Pumpėnų g. 2, [GEOGRAPHIC_DATA] [Green wave projekto] Aliuminio įėjimo durų, …" at bounding box center [174, 305] width 315 height 7
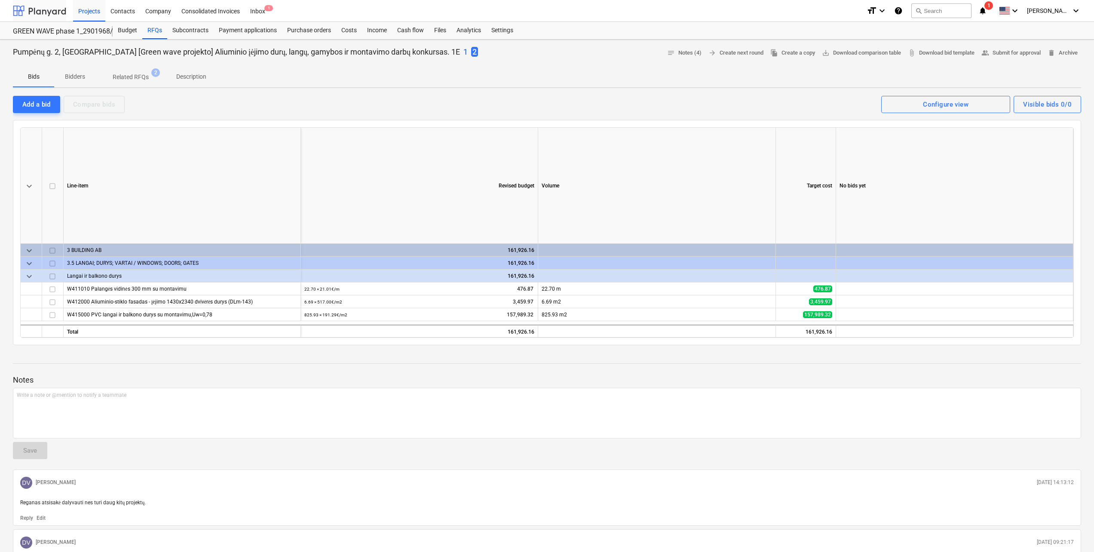
click at [44, 13] on div at bounding box center [39, 10] width 53 height 21
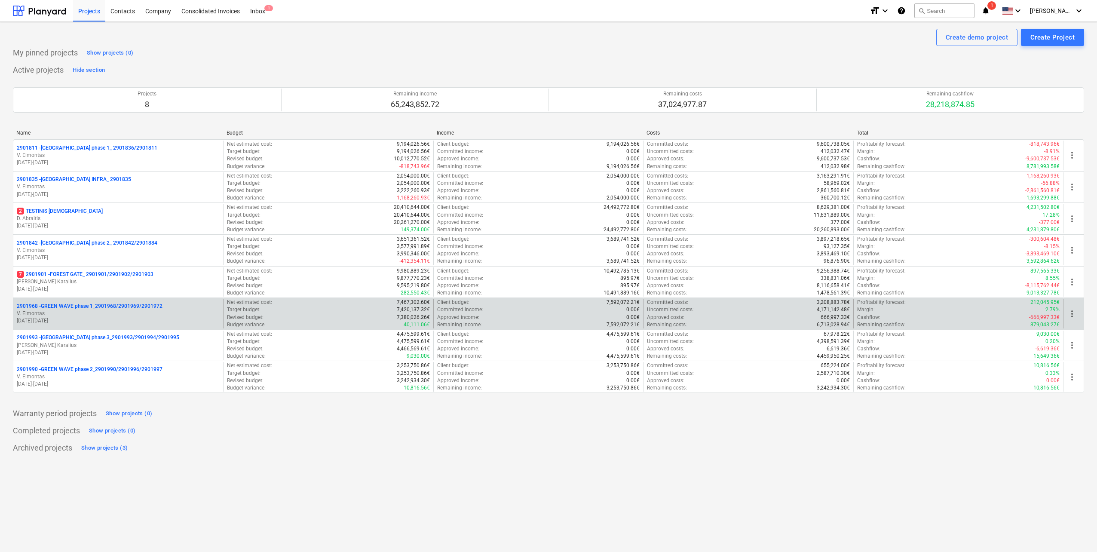
click at [119, 319] on p "09.06.2025 - 31.12.2026" at bounding box center [118, 320] width 203 height 7
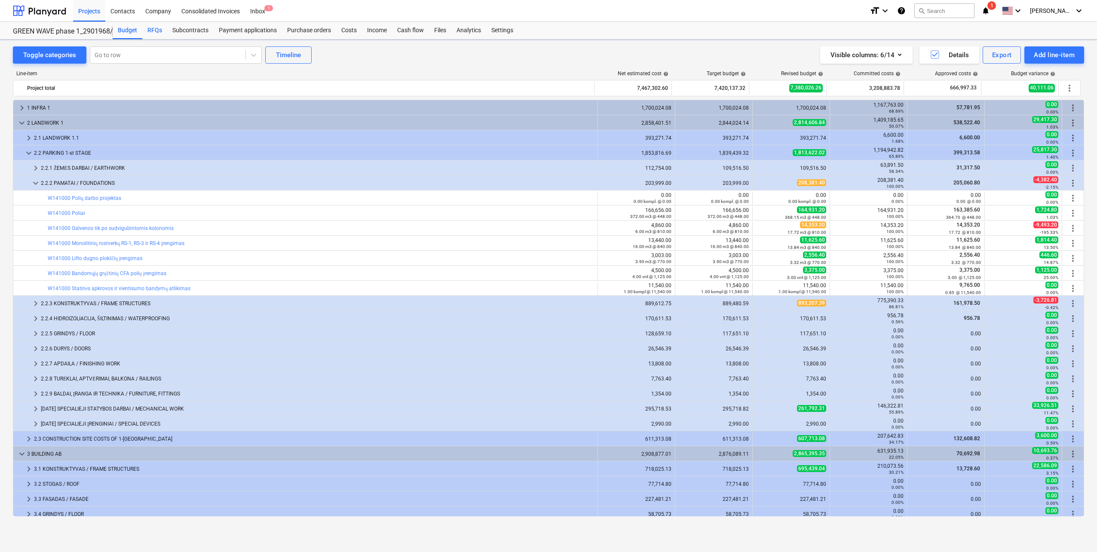
click at [155, 27] on div "RFQs" at bounding box center [154, 30] width 25 height 17
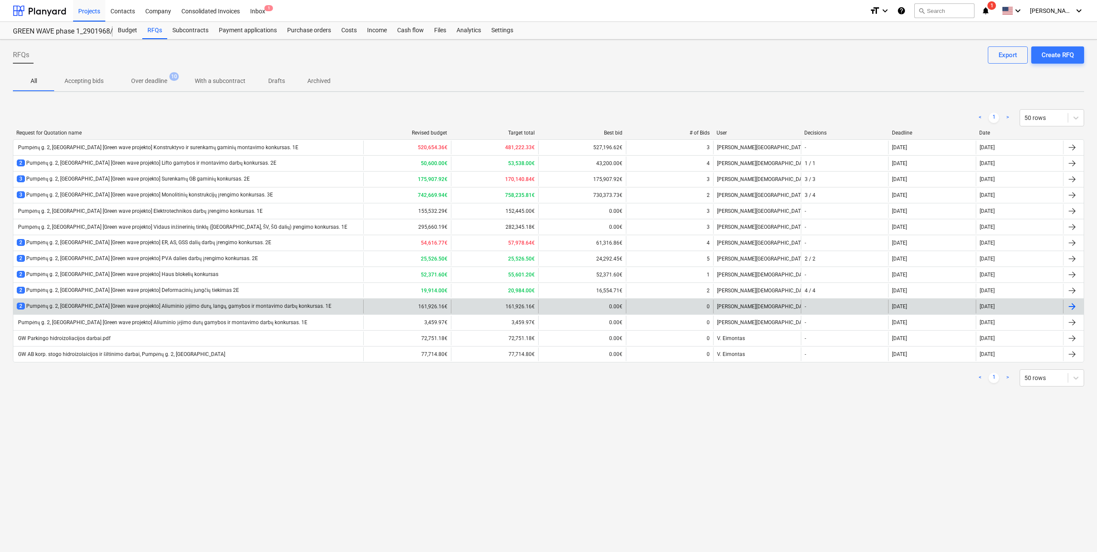
click at [228, 306] on div "2 Pumpėnų g. 2, Vilnius [Green wave projekto] Aliuminio įėjimo durų, langų, gam…" at bounding box center [174, 305] width 315 height 7
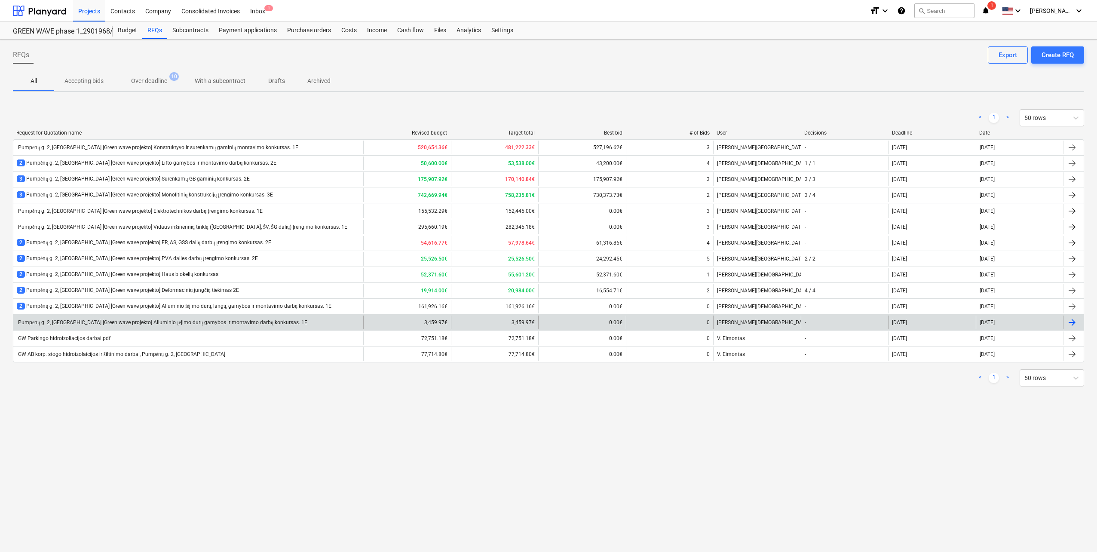
click at [145, 327] on div "Pumpėnų g. 2, Vilnius [Green wave projekto] Aliuminio įėjimo durų gamybos ir mo…" at bounding box center [188, 322] width 350 height 14
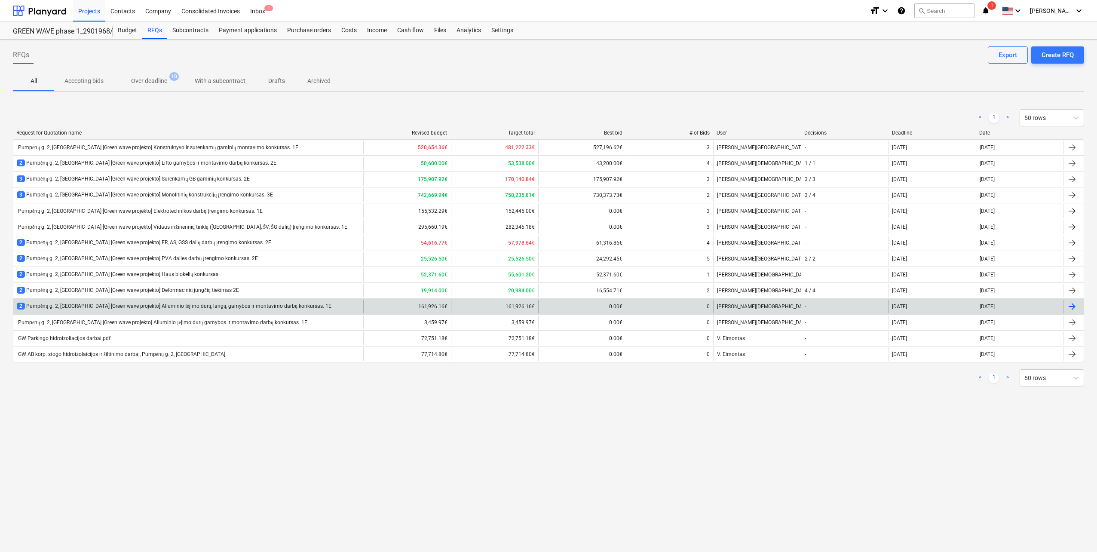
click at [189, 302] on div "2 Pumpėnų g. 2, Vilnius [Green wave projekto] Aliuminio įėjimo durų, langų, gam…" at bounding box center [188, 306] width 350 height 14
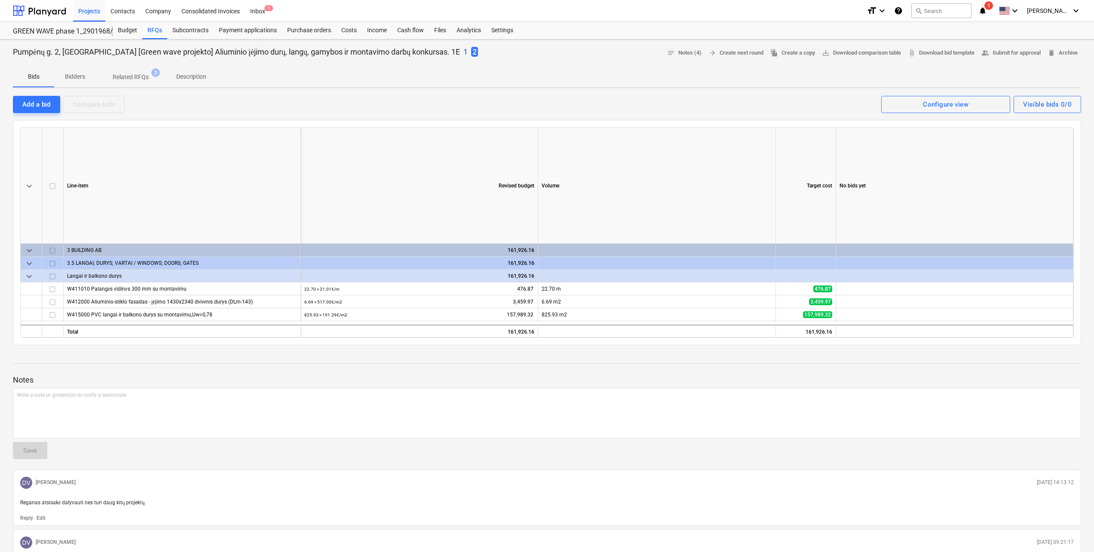
click at [463, 52] on p "1" at bounding box center [465, 52] width 4 height 10
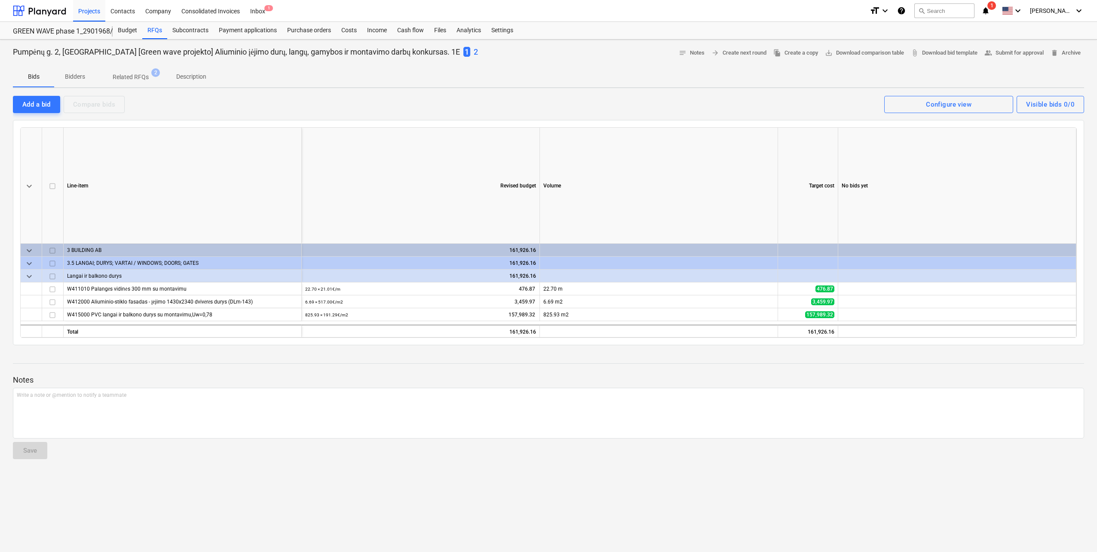
click at [474, 52] on p "2" at bounding box center [476, 52] width 4 height 10
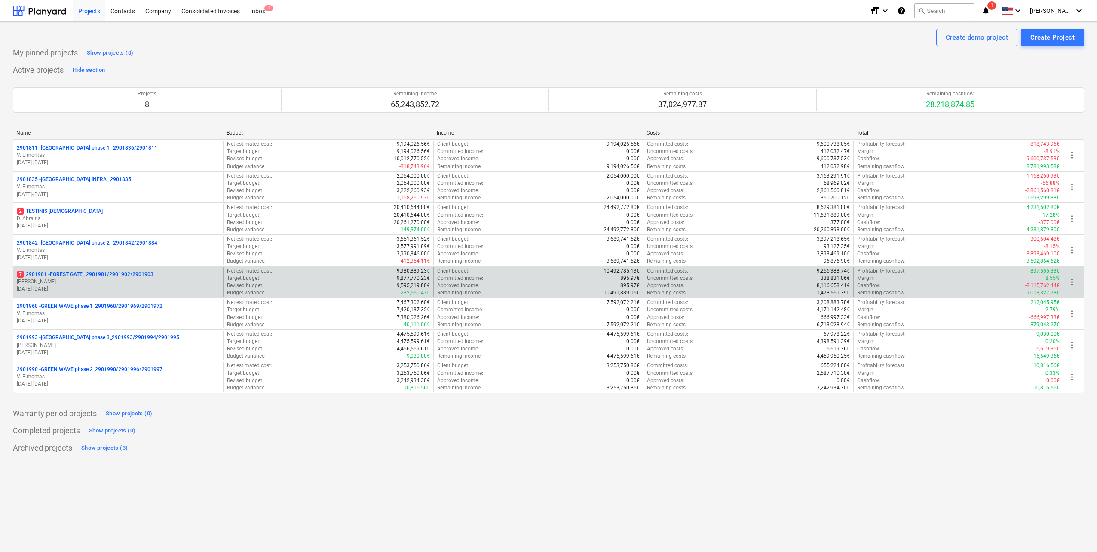
click at [110, 279] on p "[PERSON_NAME] Karalius" at bounding box center [118, 281] width 203 height 7
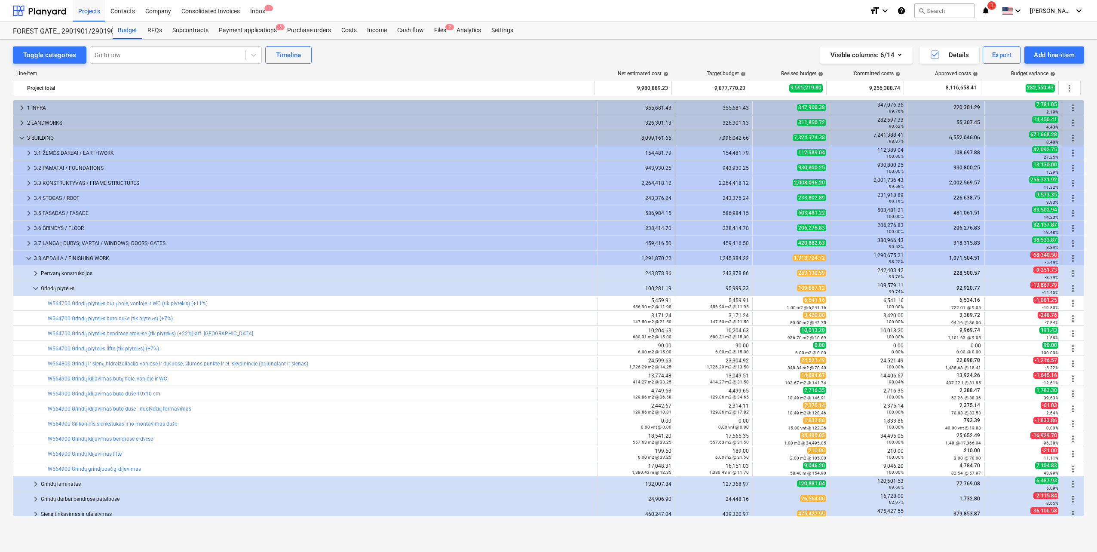
scroll to position [43, 0]
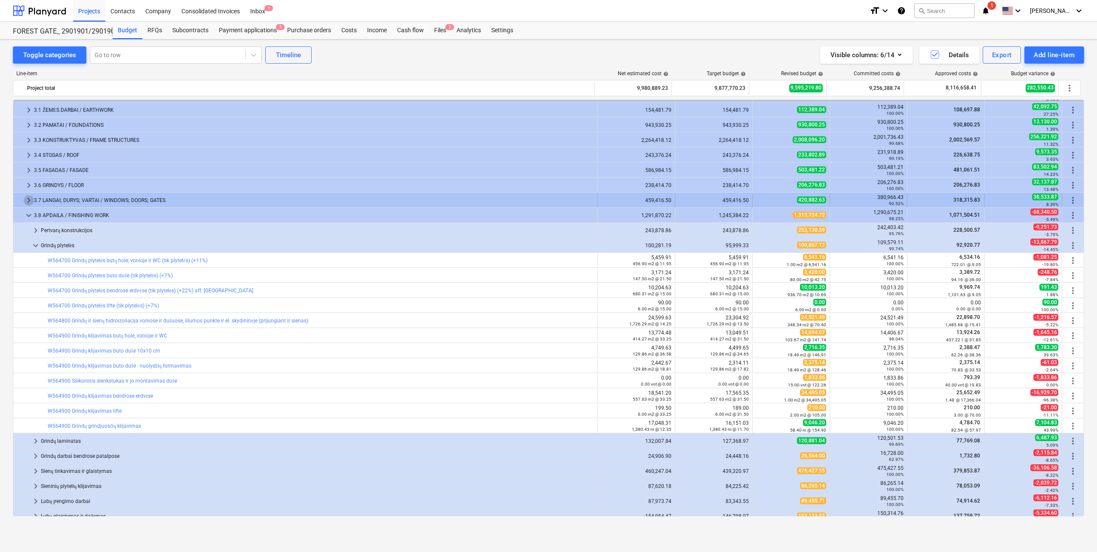
click at [30, 201] on span "keyboard_arrow_right" at bounding box center [29, 200] width 10 height 10
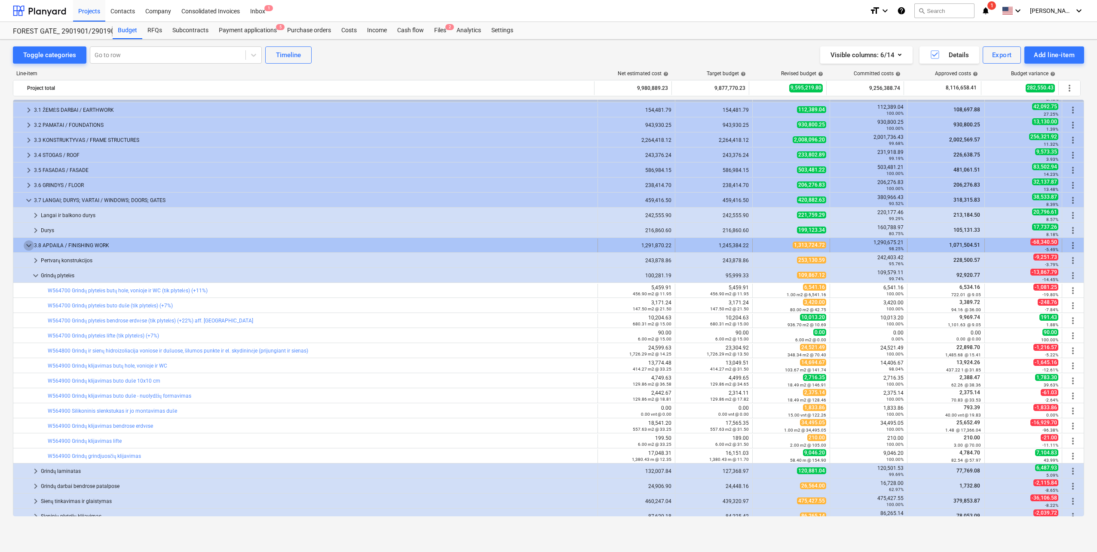
click at [27, 247] on span "keyboard_arrow_down" at bounding box center [29, 245] width 10 height 10
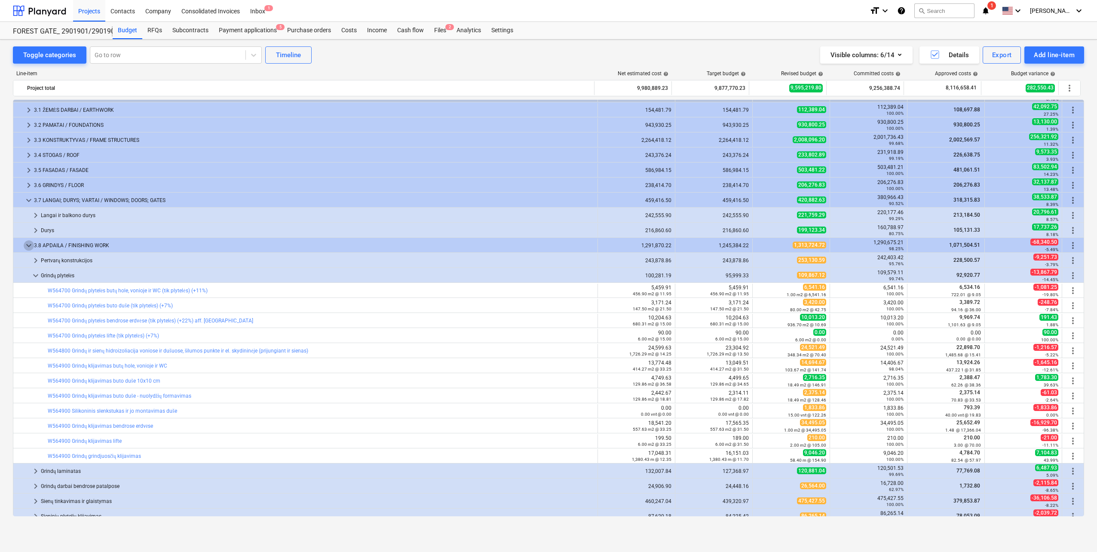
scroll to position [0, 0]
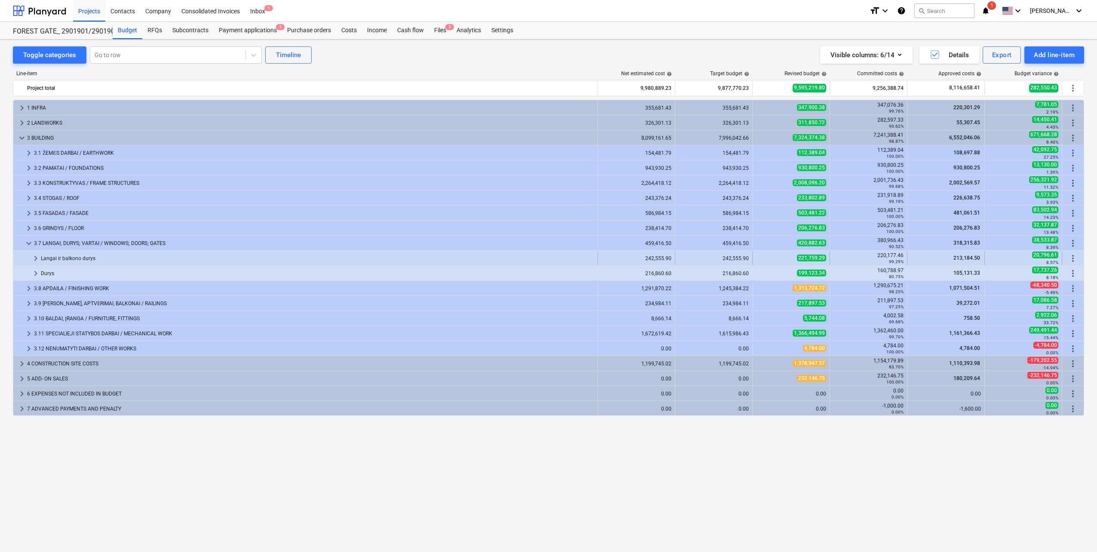
click at [36, 257] on span "keyboard_arrow_right" at bounding box center [36, 258] width 10 height 10
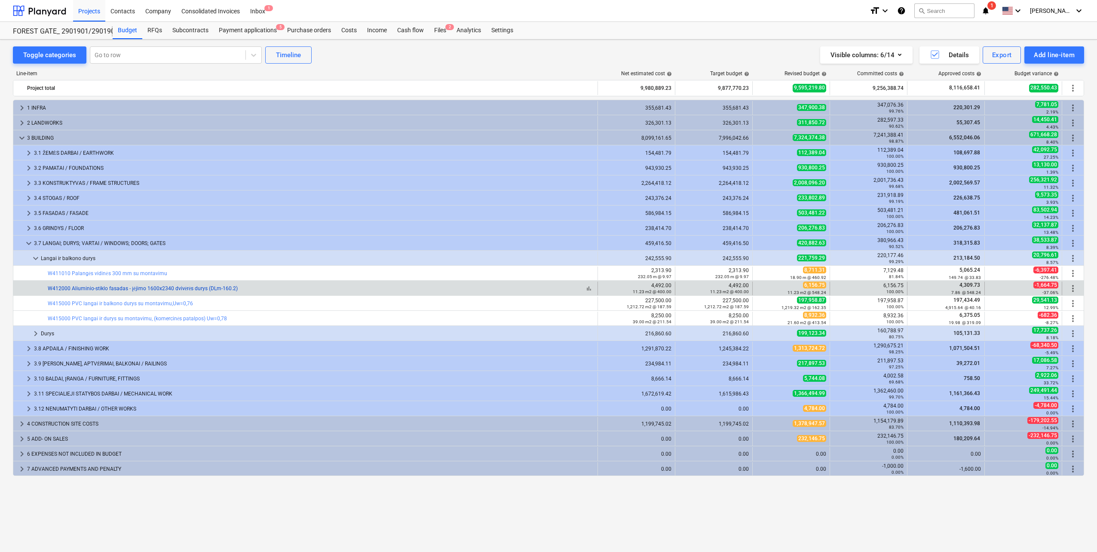
click at [116, 287] on link "W412000 Aliuminio-stiklo fasadas - įėjimo 1600x2340 dvivėrės durys (DLm-160.2)" at bounding box center [143, 288] width 190 height 6
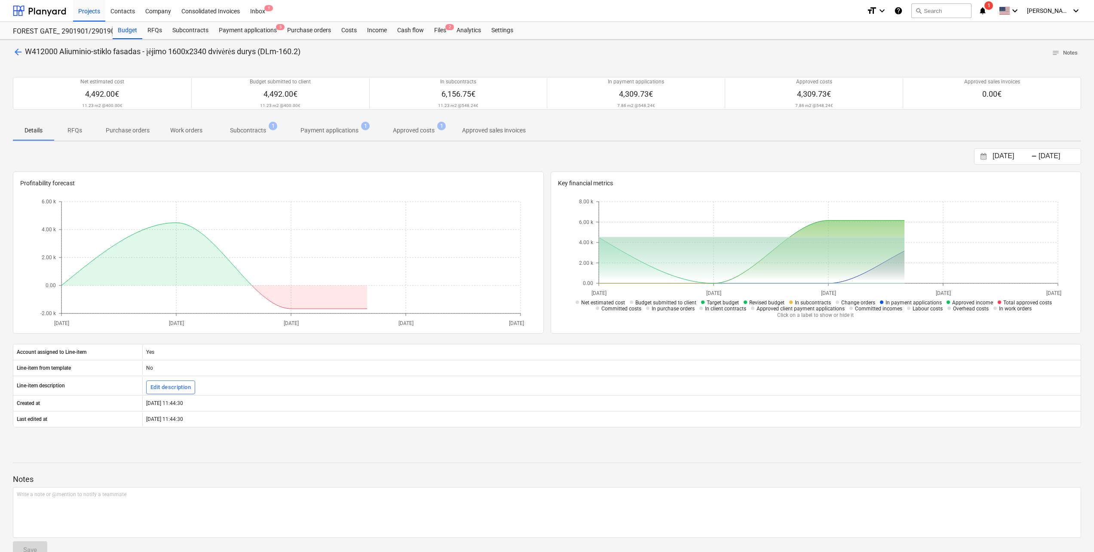
click at [252, 131] on p "Subcontracts" at bounding box center [248, 130] width 36 height 9
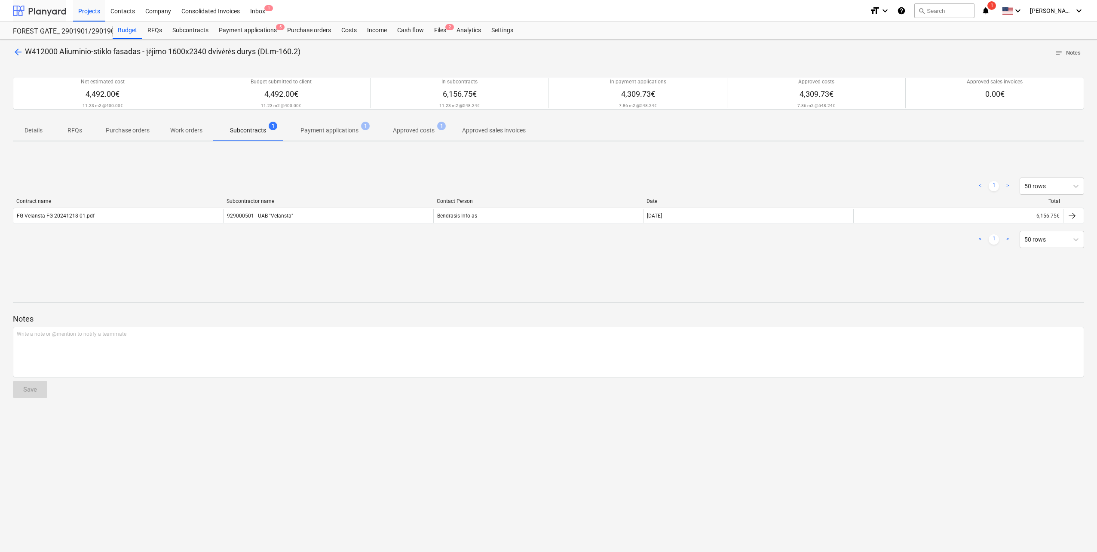
click at [28, 12] on div at bounding box center [39, 10] width 53 height 21
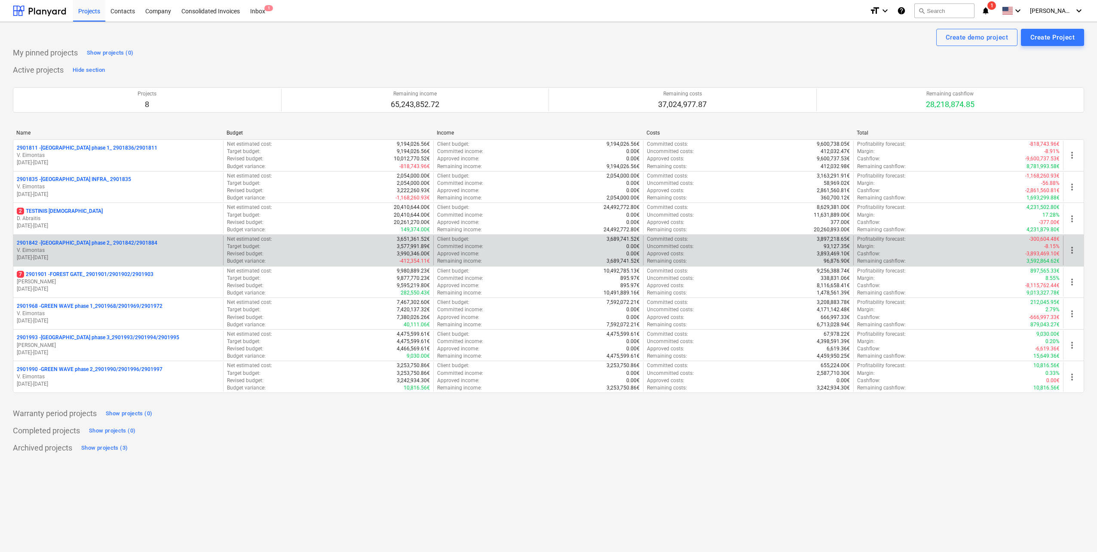
click at [129, 244] on p "2901842 - LAKE TOWN phase 2_ 2901842/2901884" at bounding box center [87, 242] width 141 height 7
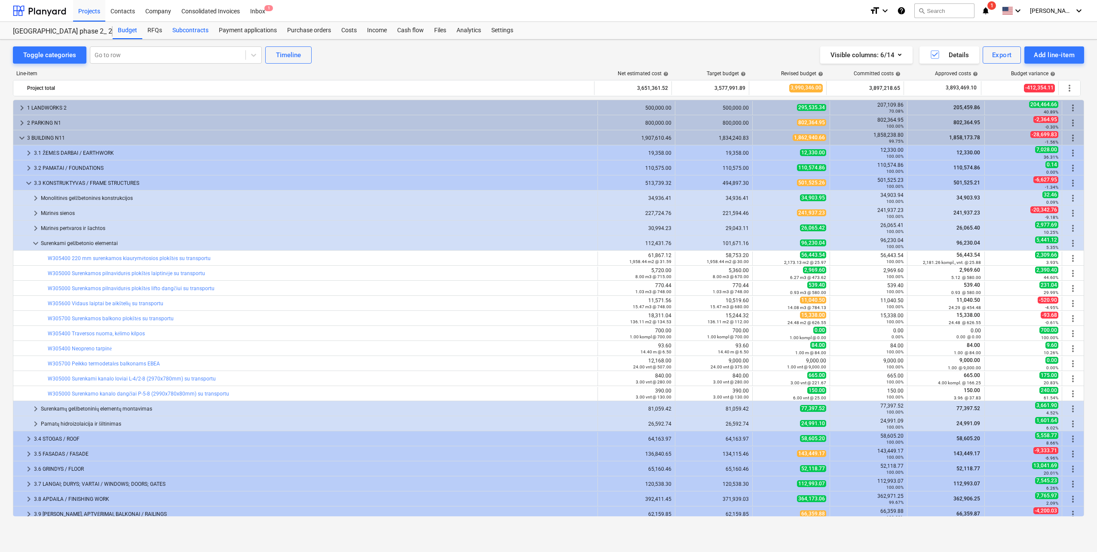
scroll to position [86, 0]
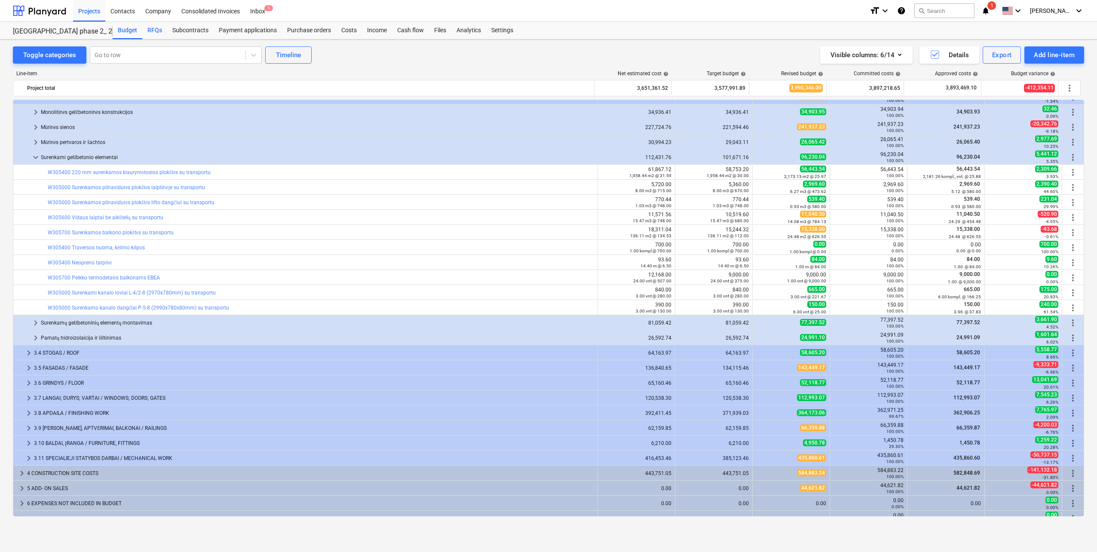
click at [152, 31] on div "RFQs" at bounding box center [154, 30] width 25 height 17
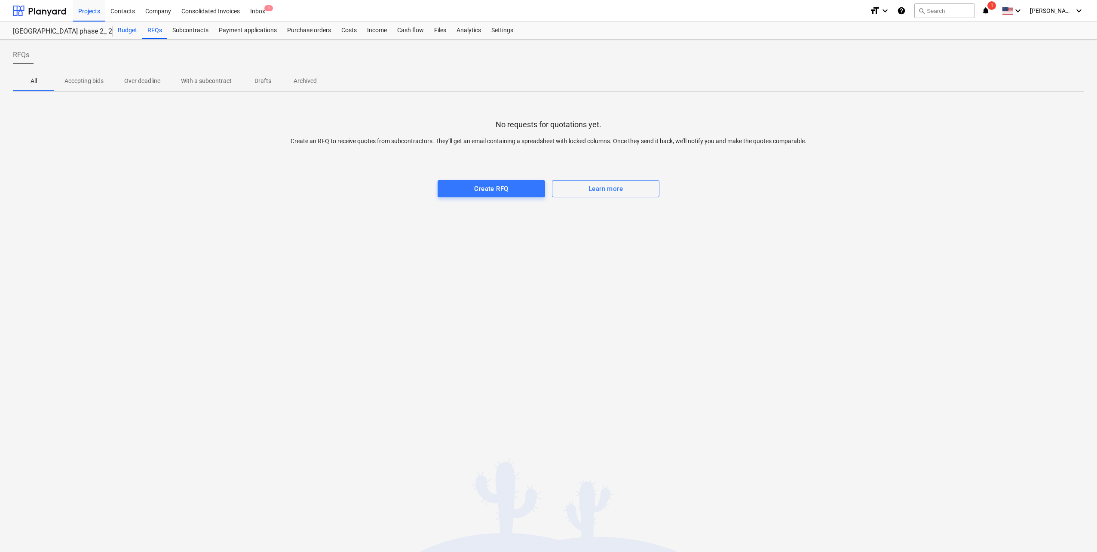
click at [131, 30] on div "Budget" at bounding box center [128, 30] width 30 height 17
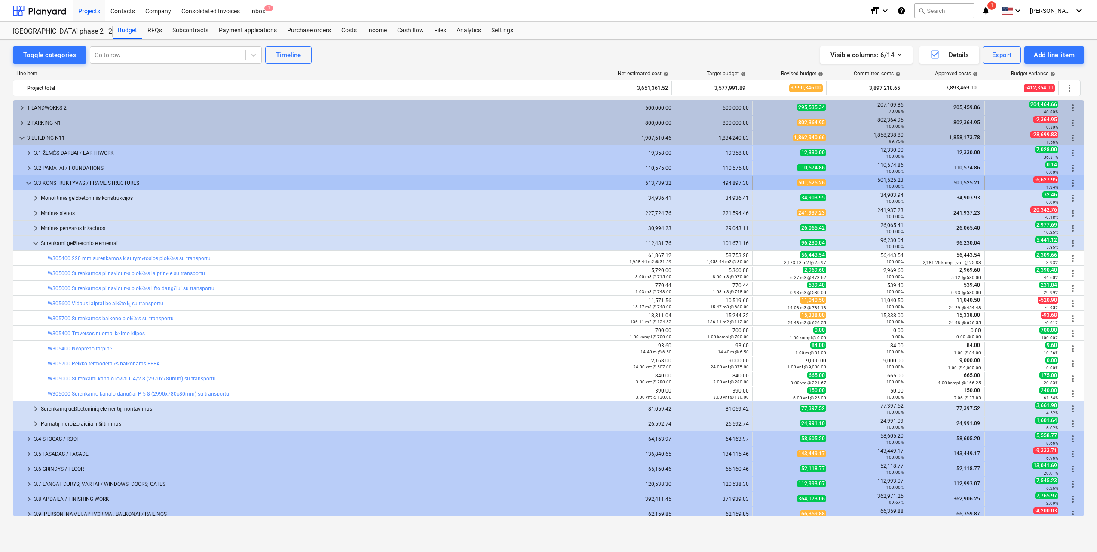
click at [26, 183] on span "keyboard_arrow_down" at bounding box center [29, 183] width 10 height 10
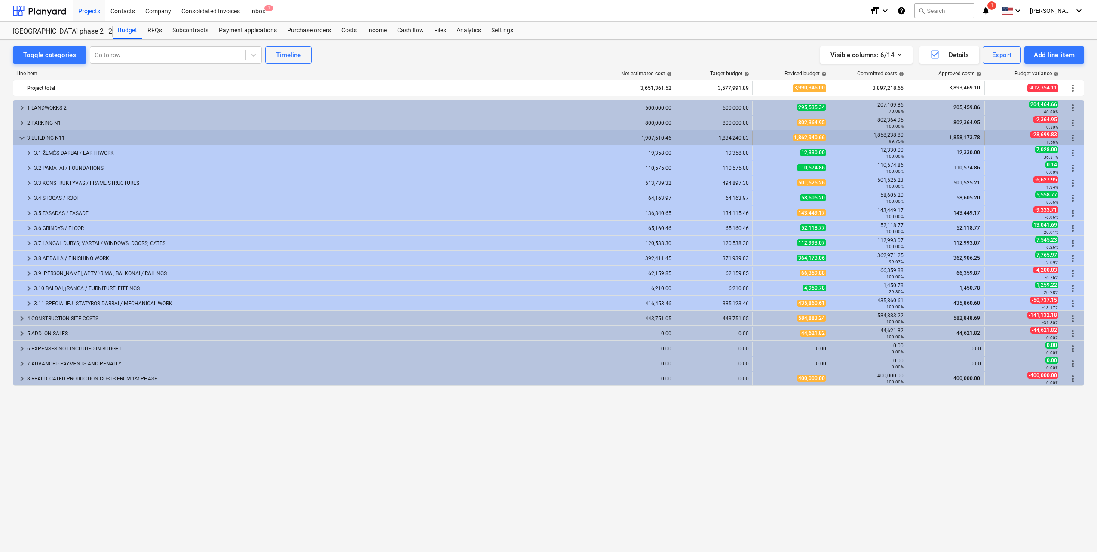
click at [23, 139] on span "keyboard_arrow_down" at bounding box center [22, 138] width 10 height 10
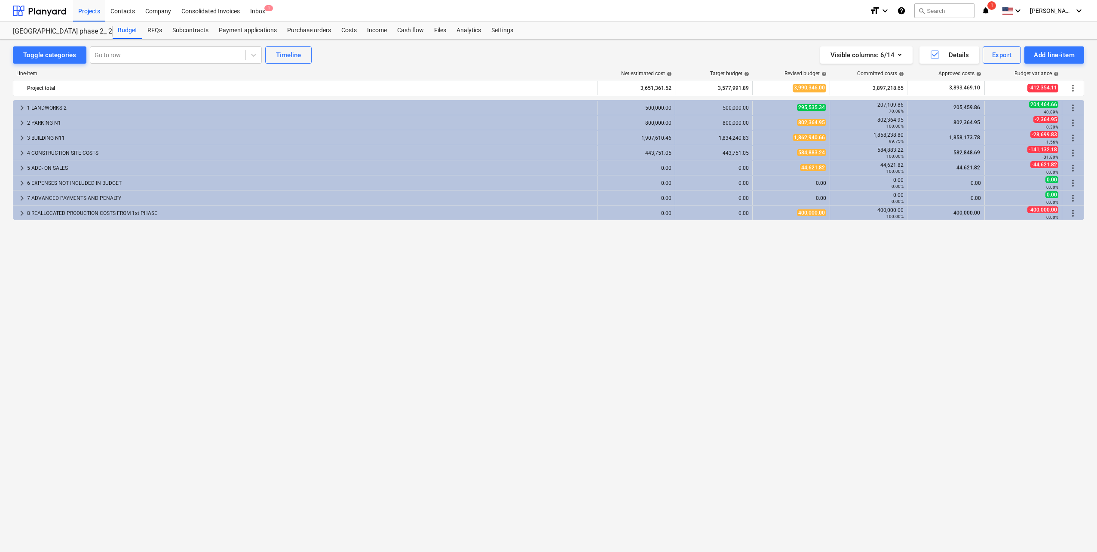
click at [23, 139] on span "keyboard_arrow_right" at bounding box center [22, 138] width 10 height 10
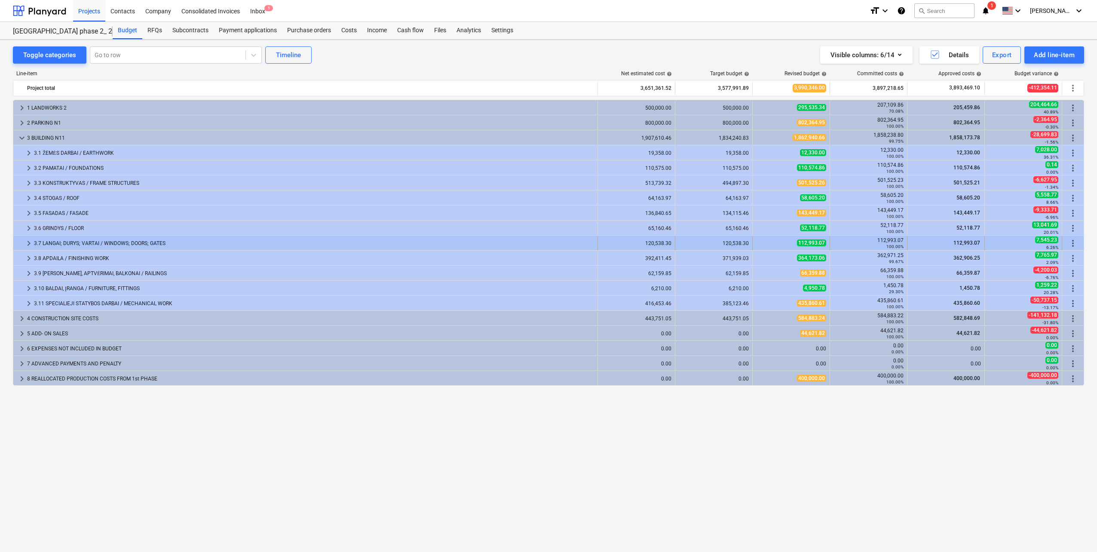
click at [22, 238] on div at bounding box center [20, 243] width 7 height 14
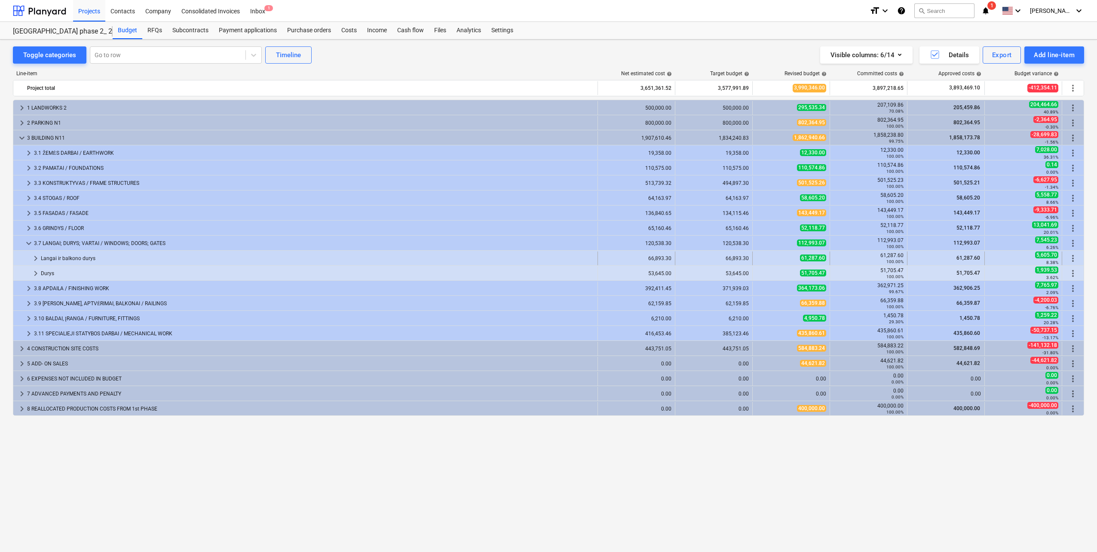
click at [45, 260] on div "Langai ir balkono durys" at bounding box center [317, 258] width 553 height 14
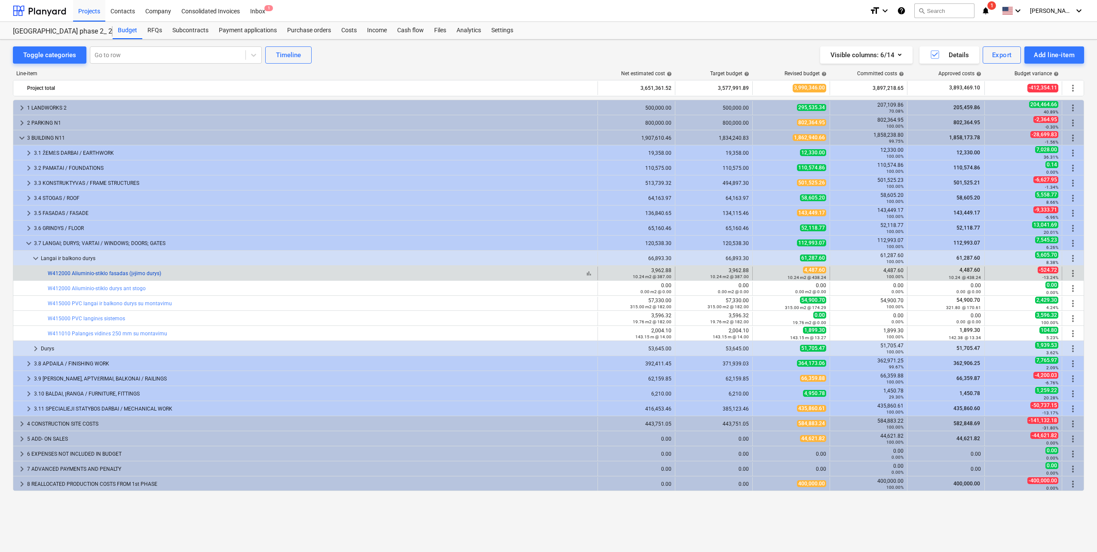
click at [131, 275] on link "W412000 Aliuminio-stiklo fasadas (Įėjimo durys)" at bounding box center [104, 273] width 113 height 6
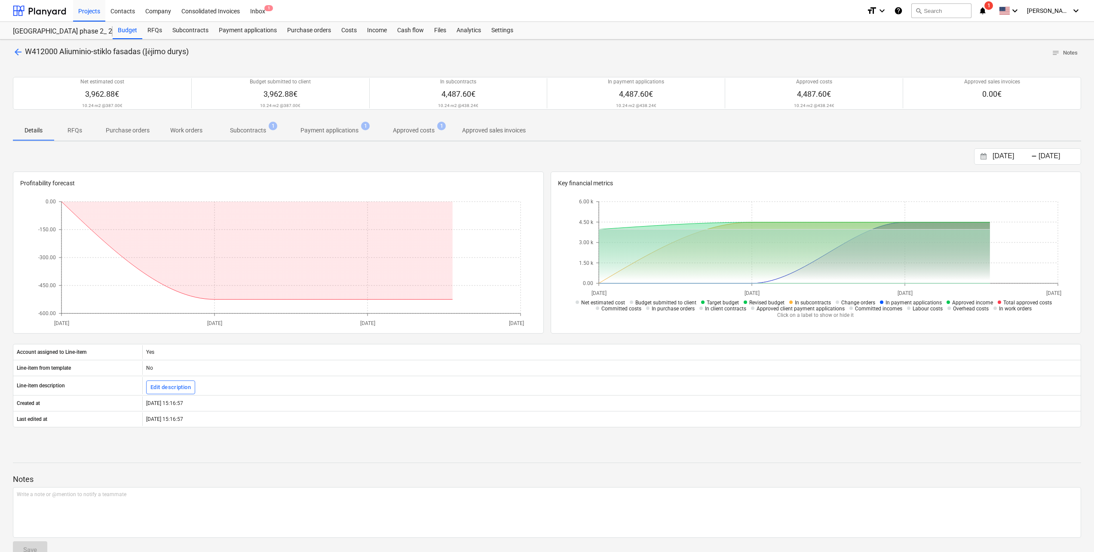
click at [272, 140] on button "Subcontracts 1" at bounding box center [248, 130] width 70 height 21
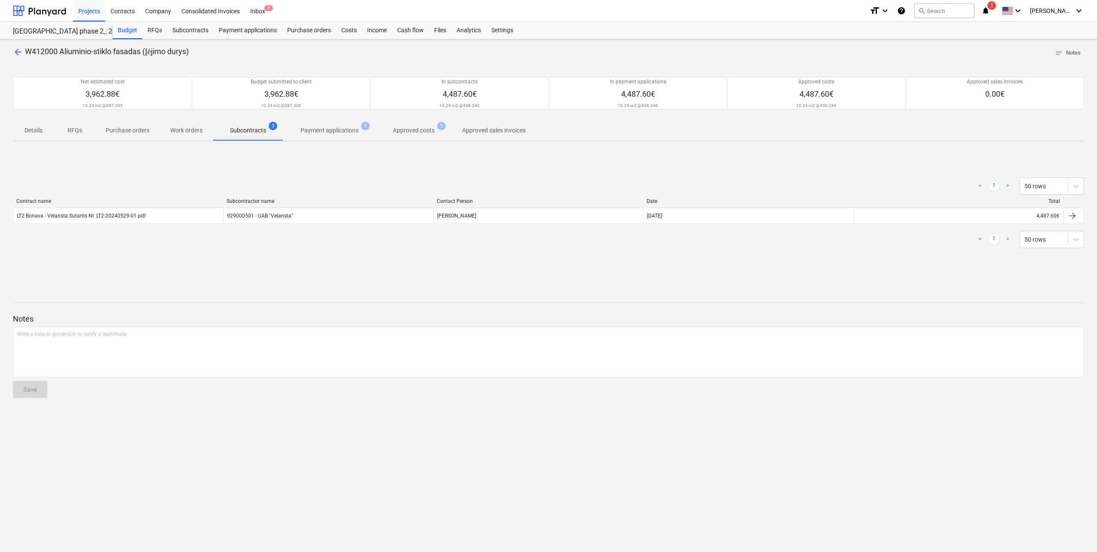
click at [262, 127] on p "Subcontracts" at bounding box center [248, 130] width 36 height 9
click at [49, 12] on div at bounding box center [39, 10] width 53 height 21
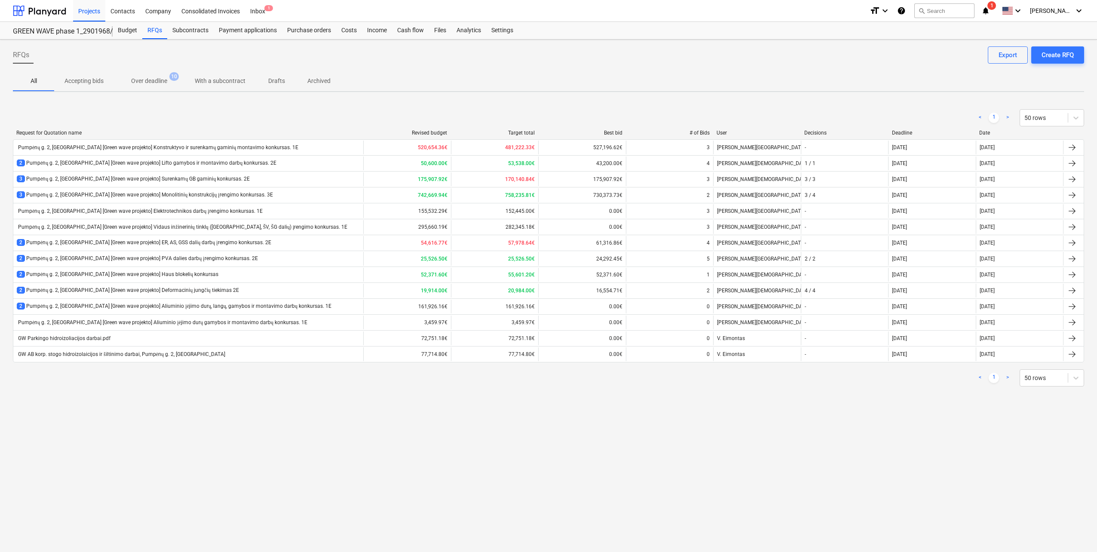
click at [161, 426] on div "RFQs Create RFQ Export All Accepting bids Over deadline 10 With a subcontract D…" at bounding box center [548, 296] width 1097 height 512
click at [160, 426] on div "RFQs Create RFQ Export All Accepting bids Over deadline 10 With a subcontract D…" at bounding box center [548, 296] width 1097 height 512
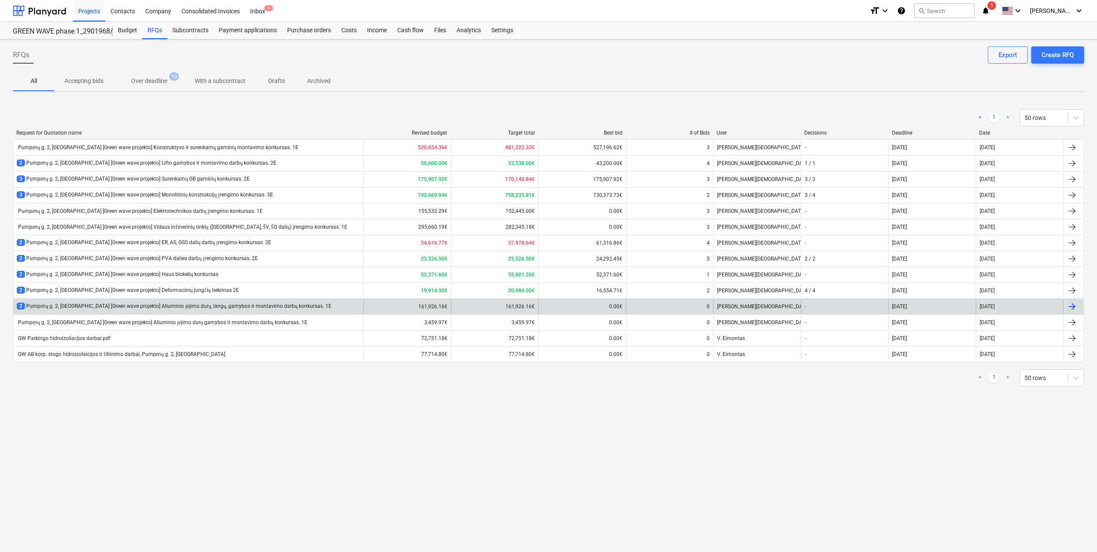
click at [239, 307] on div "2 Pumpėnų g. 2, [GEOGRAPHIC_DATA] [Green wave projekto] Aliuminio įėjimo durų, …" at bounding box center [174, 305] width 315 height 7
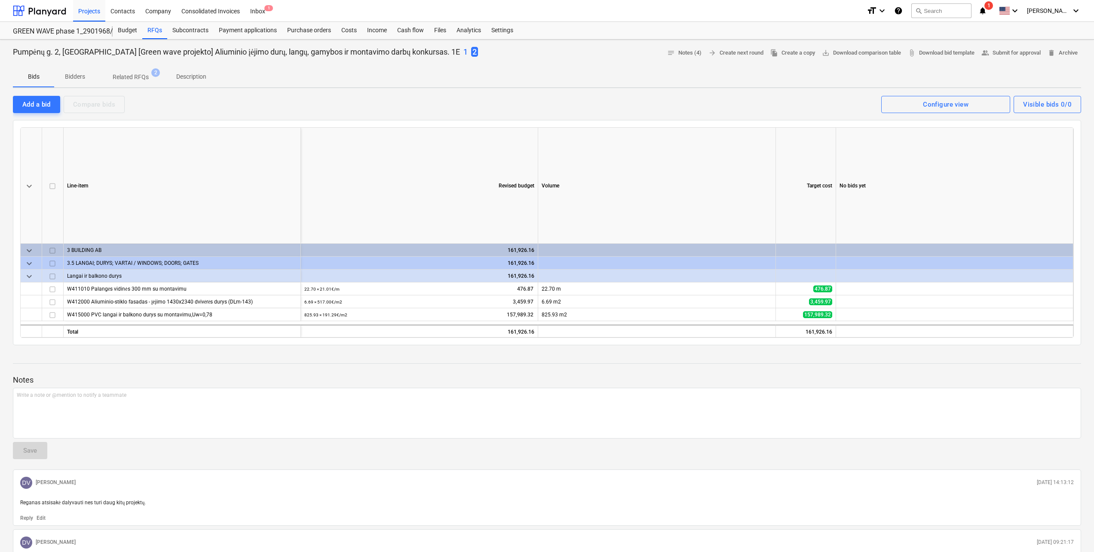
click at [70, 79] on p "Bidders" at bounding box center [74, 76] width 21 height 9
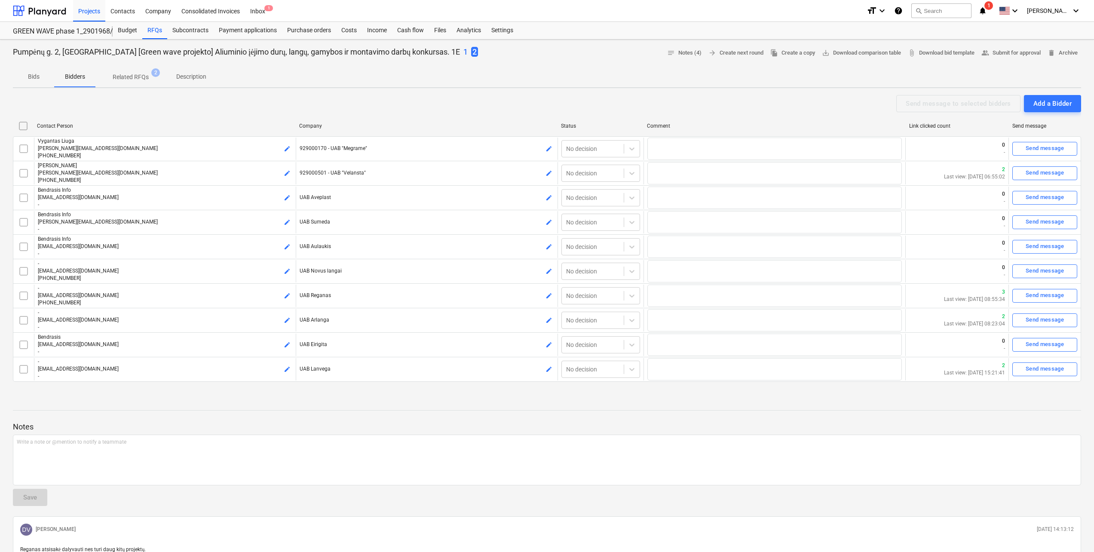
click at [117, 78] on p "Related RFQs" at bounding box center [131, 77] width 36 height 9
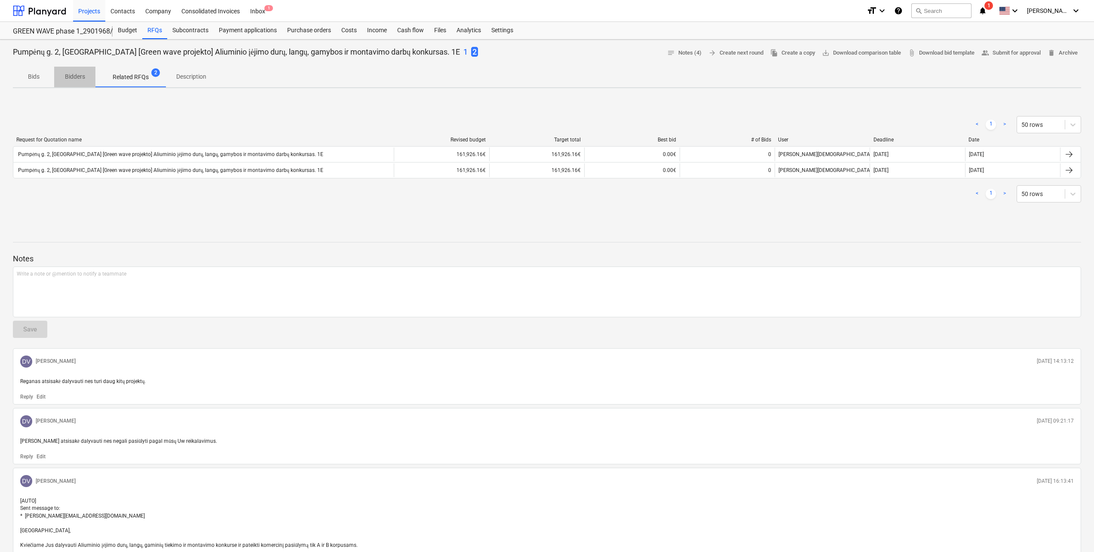
click at [81, 78] on p "Bidders" at bounding box center [74, 76] width 21 height 9
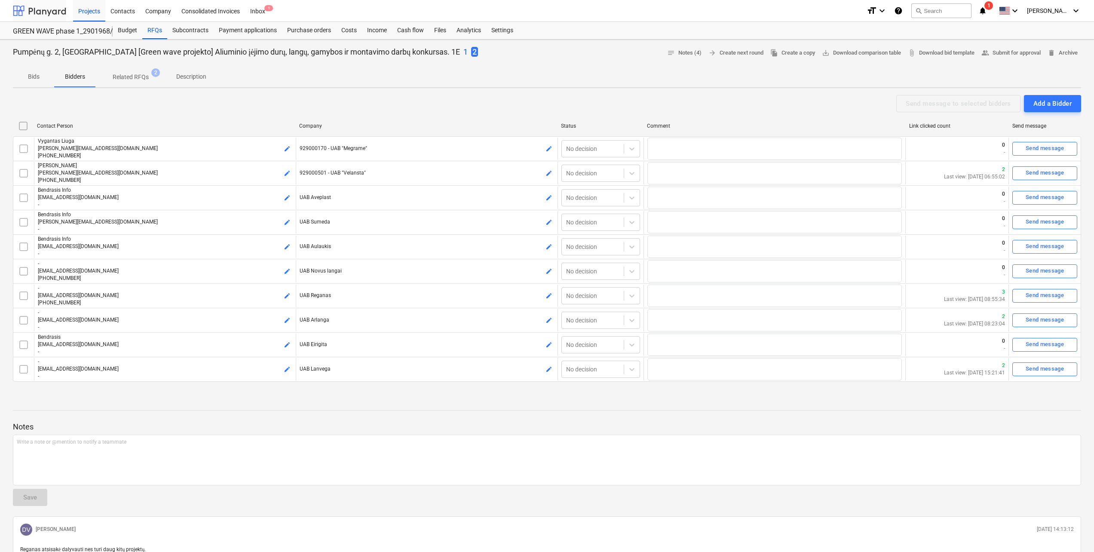
click at [35, 9] on div at bounding box center [39, 10] width 53 height 21
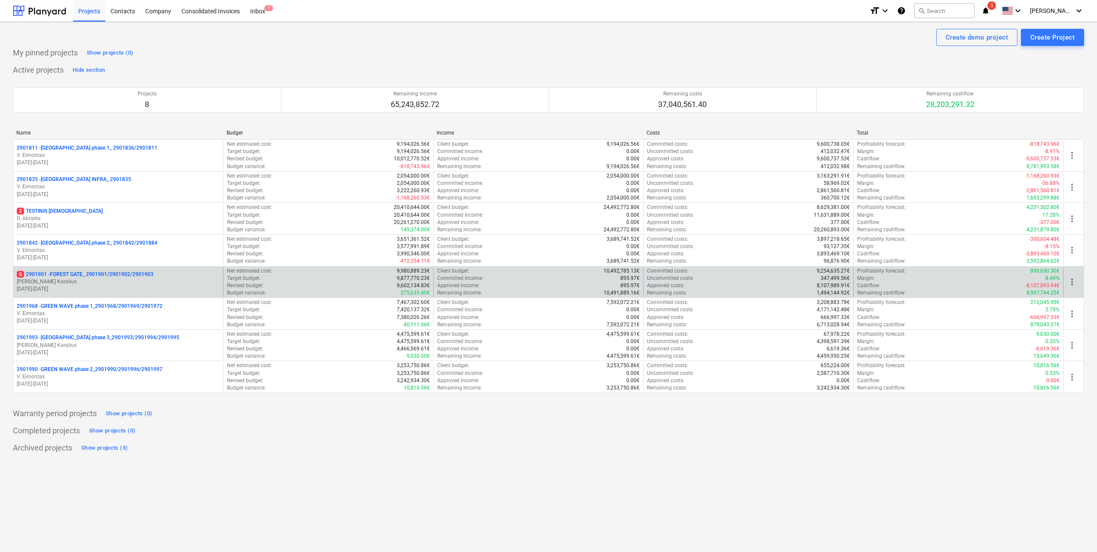
click at [142, 268] on div "6 2901901 - FOREST GATE_ 2901901/2901902/2901903 J. Karalius [DATE] - [DATE]" at bounding box center [118, 282] width 210 height 30
click at [135, 276] on p "6 2901901 - FOREST GATE_ 2901901/2901902/2901903" at bounding box center [85, 274] width 137 height 7
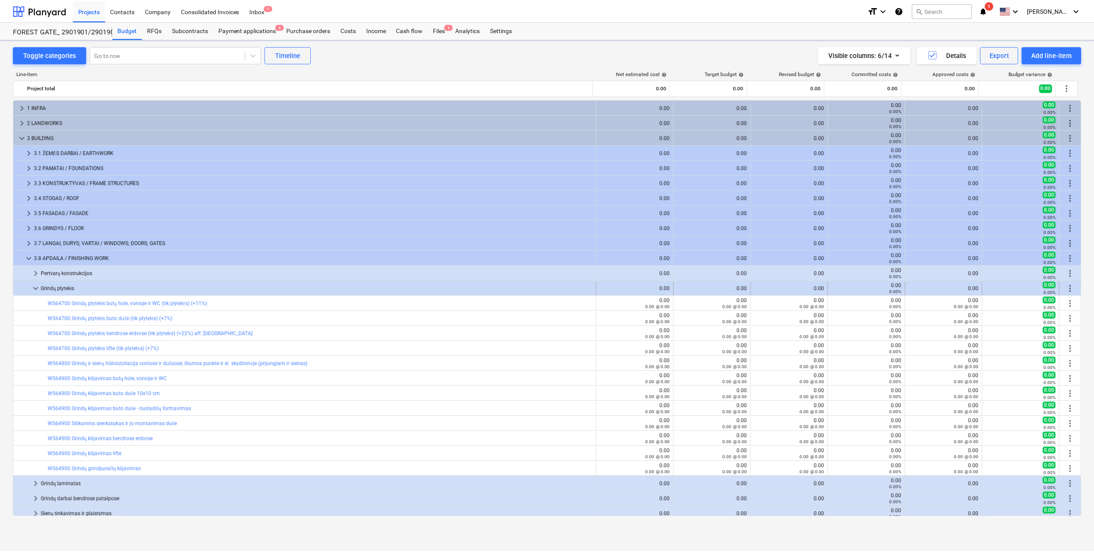
scroll to position [43, 0]
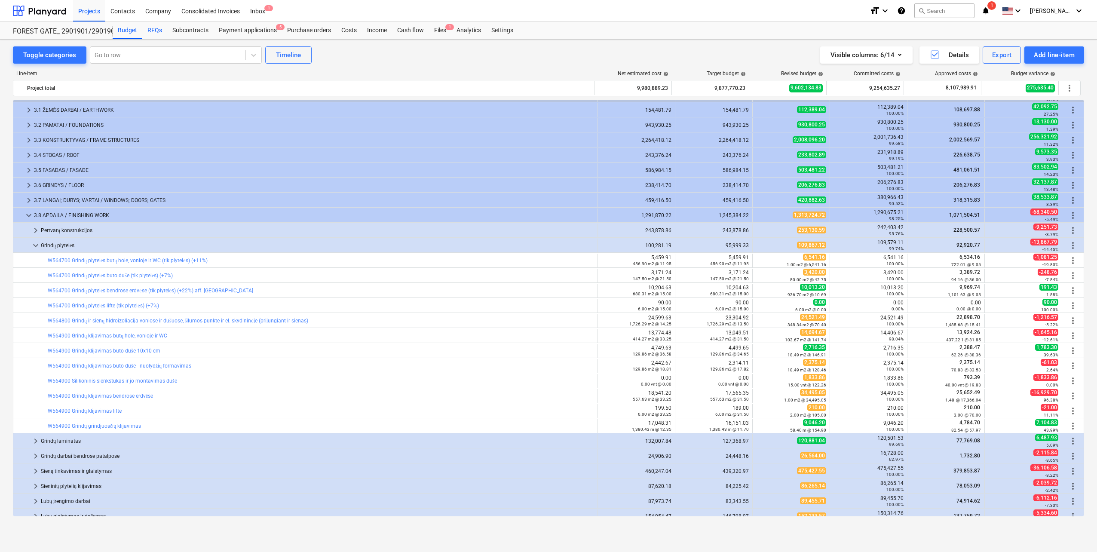
click at [151, 35] on div "RFQs" at bounding box center [154, 30] width 25 height 17
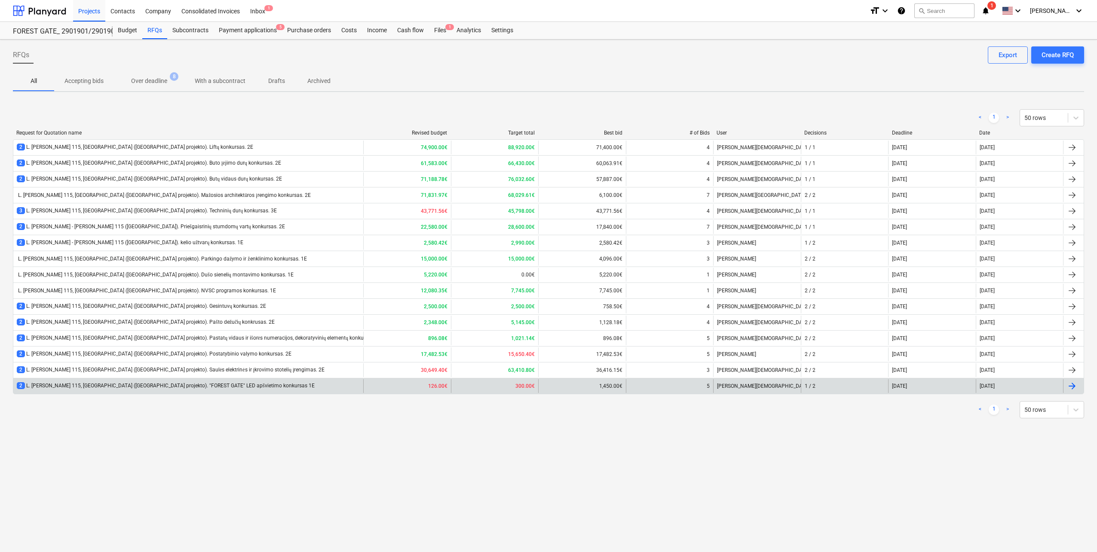
click at [231, 378] on div "2 L. [PERSON_NAME] 115, [GEOGRAPHIC_DATA] ([GEOGRAPHIC_DATA] projekto). "FOREST…" at bounding box center [548, 386] width 1071 height 16
click at [253, 386] on div "2 L. [PERSON_NAME] 115, [GEOGRAPHIC_DATA] ([GEOGRAPHIC_DATA] projekto). "FOREST…" at bounding box center [166, 385] width 298 height 7
